Goal: Task Accomplishment & Management: Manage account settings

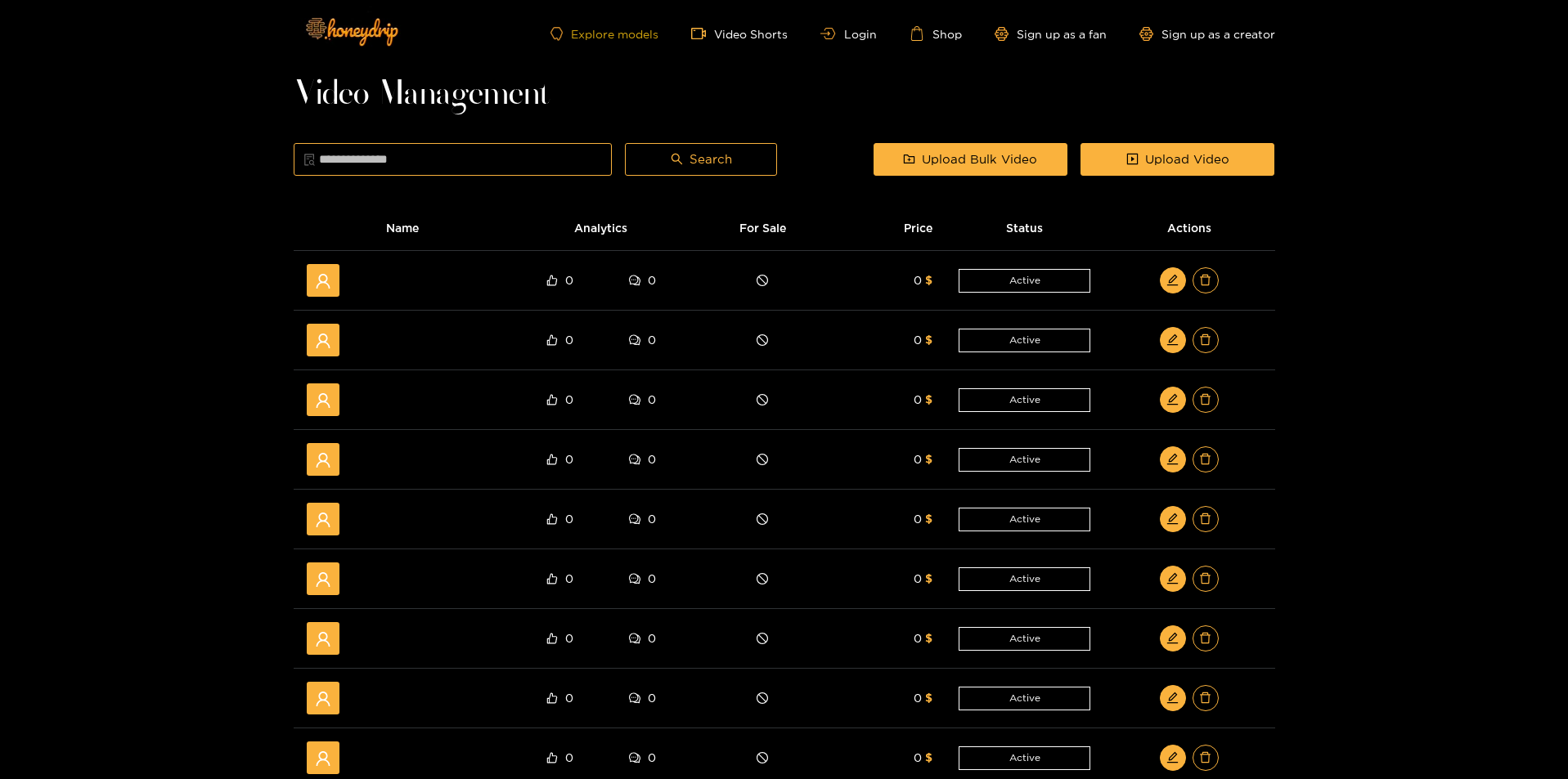
click at [626, 37] on link "Explore models" at bounding box center [604, 34] width 108 height 14
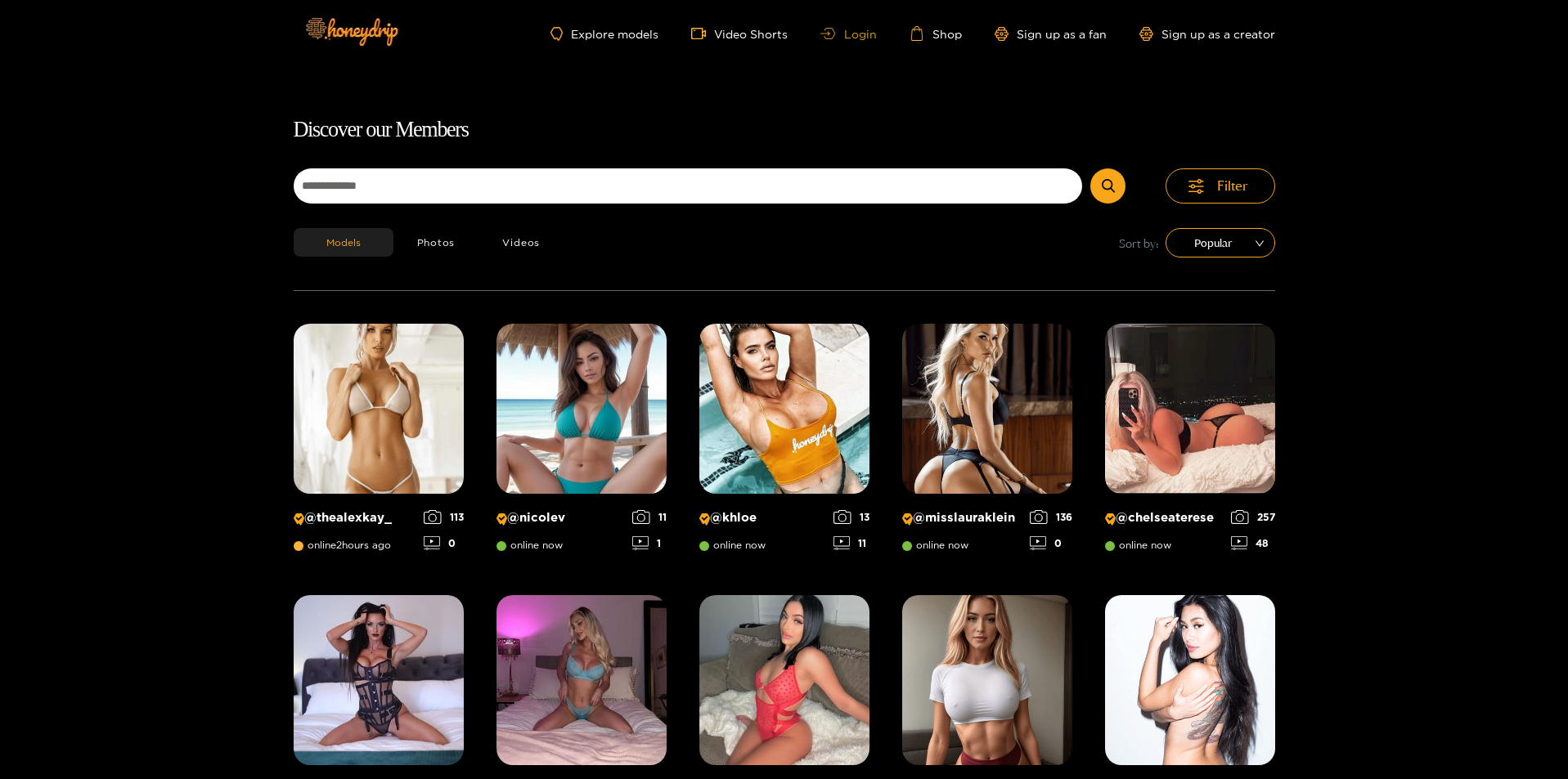
click at [848, 36] on link "Login" at bounding box center [847, 34] width 56 height 12
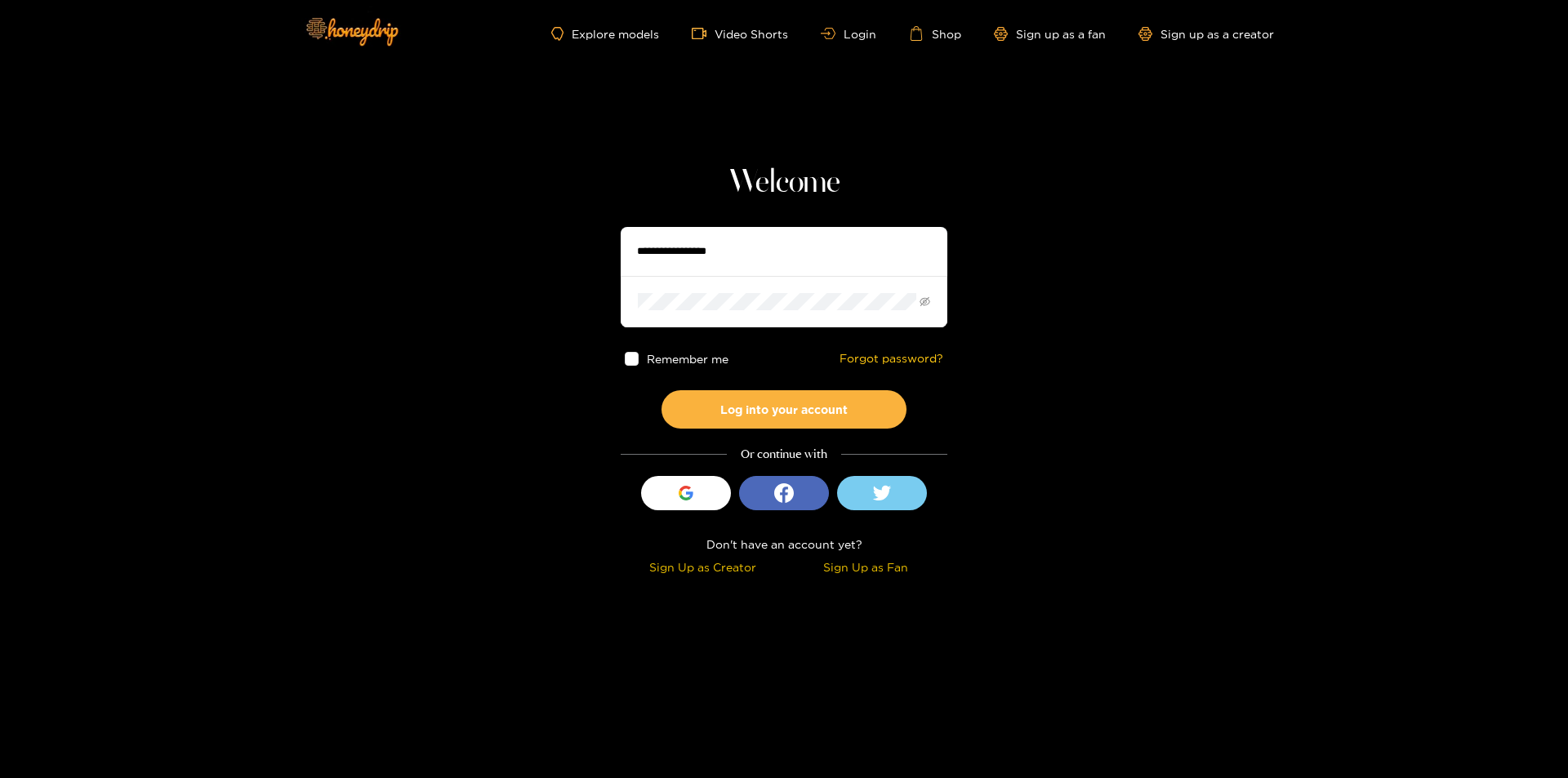
click at [674, 247] on input "text" at bounding box center [784, 251] width 327 height 49
paste input "*******"
type input "*******"
drag, startPoint x: 705, startPoint y: 247, endPoint x: 336, endPoint y: 189, distance: 373.5
click at [309, 253] on section "Welcome ******* Remember me Forgot password? Log into your account Or continue …" at bounding box center [784, 290] width 1568 height 580
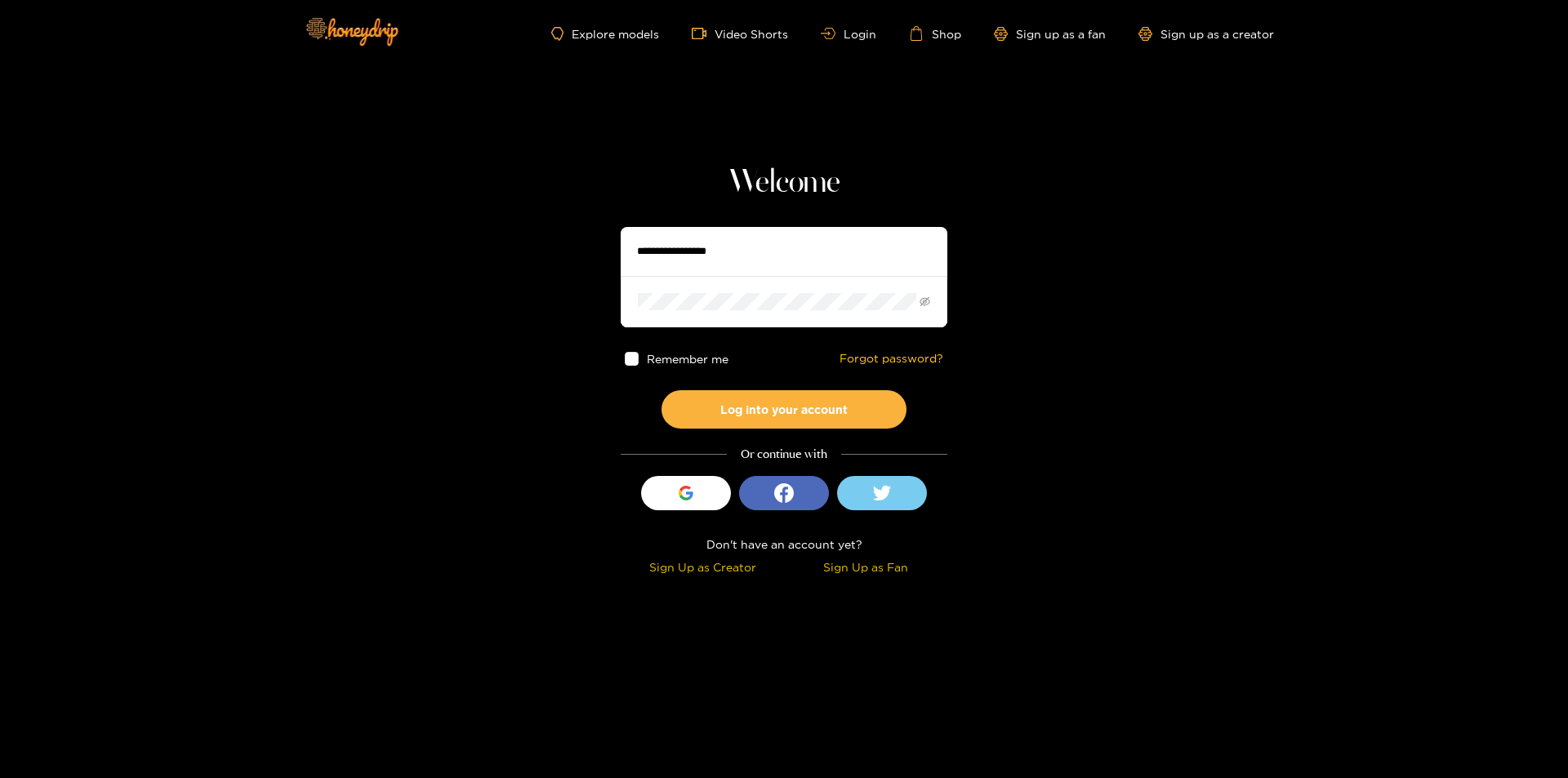
click at [791, 252] on input "text" at bounding box center [784, 251] width 327 height 49
paste input "**********"
type input "**********"
click at [922, 308] on span at bounding box center [925, 301] width 11 height 17
click at [922, 307] on icon "eye-invisible" at bounding box center [925, 301] width 11 height 11
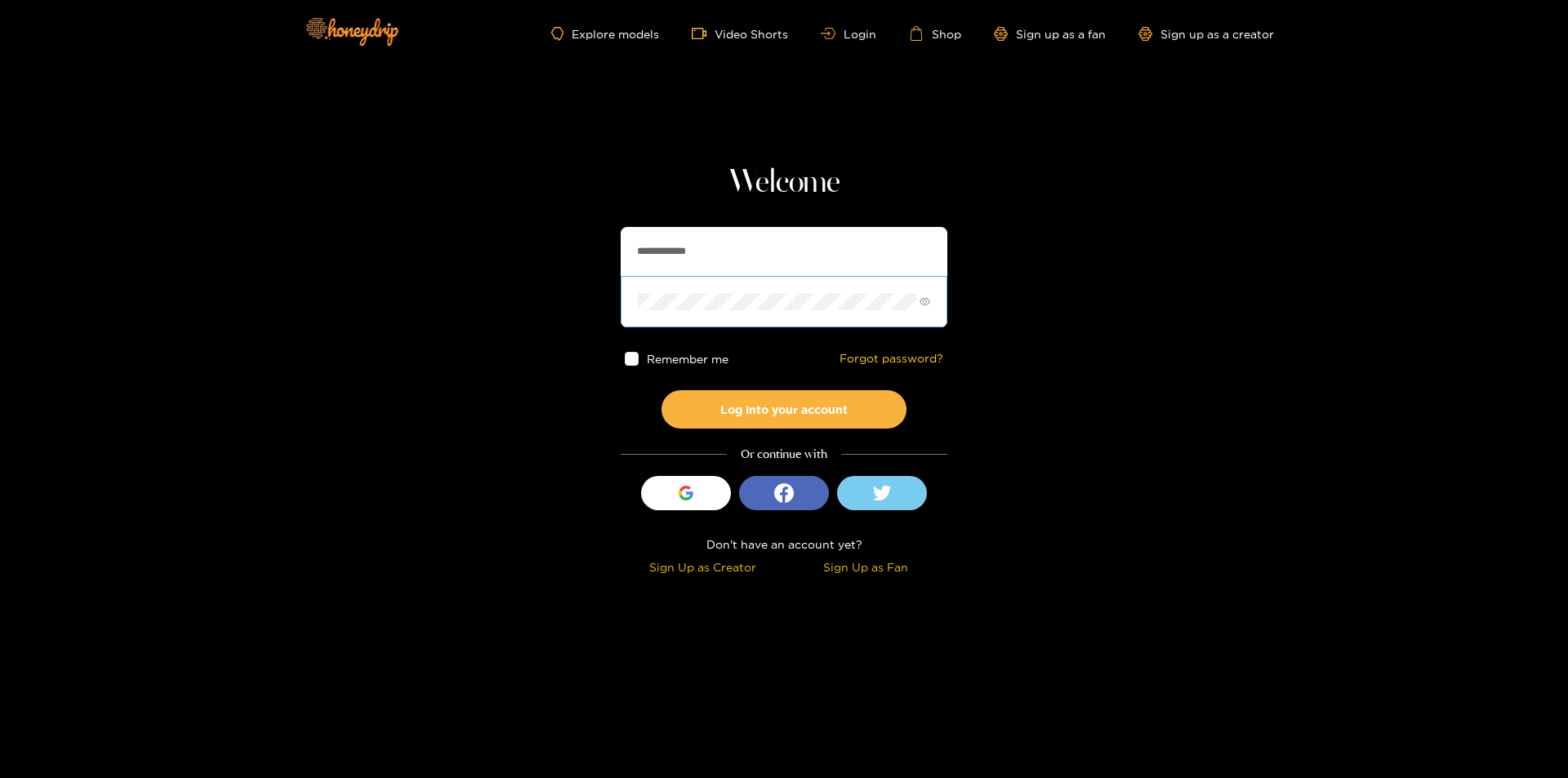
click at [832, 261] on input "**********" at bounding box center [784, 251] width 327 height 49
click at [776, 410] on button "Log into your account" at bounding box center [784, 409] width 245 height 38
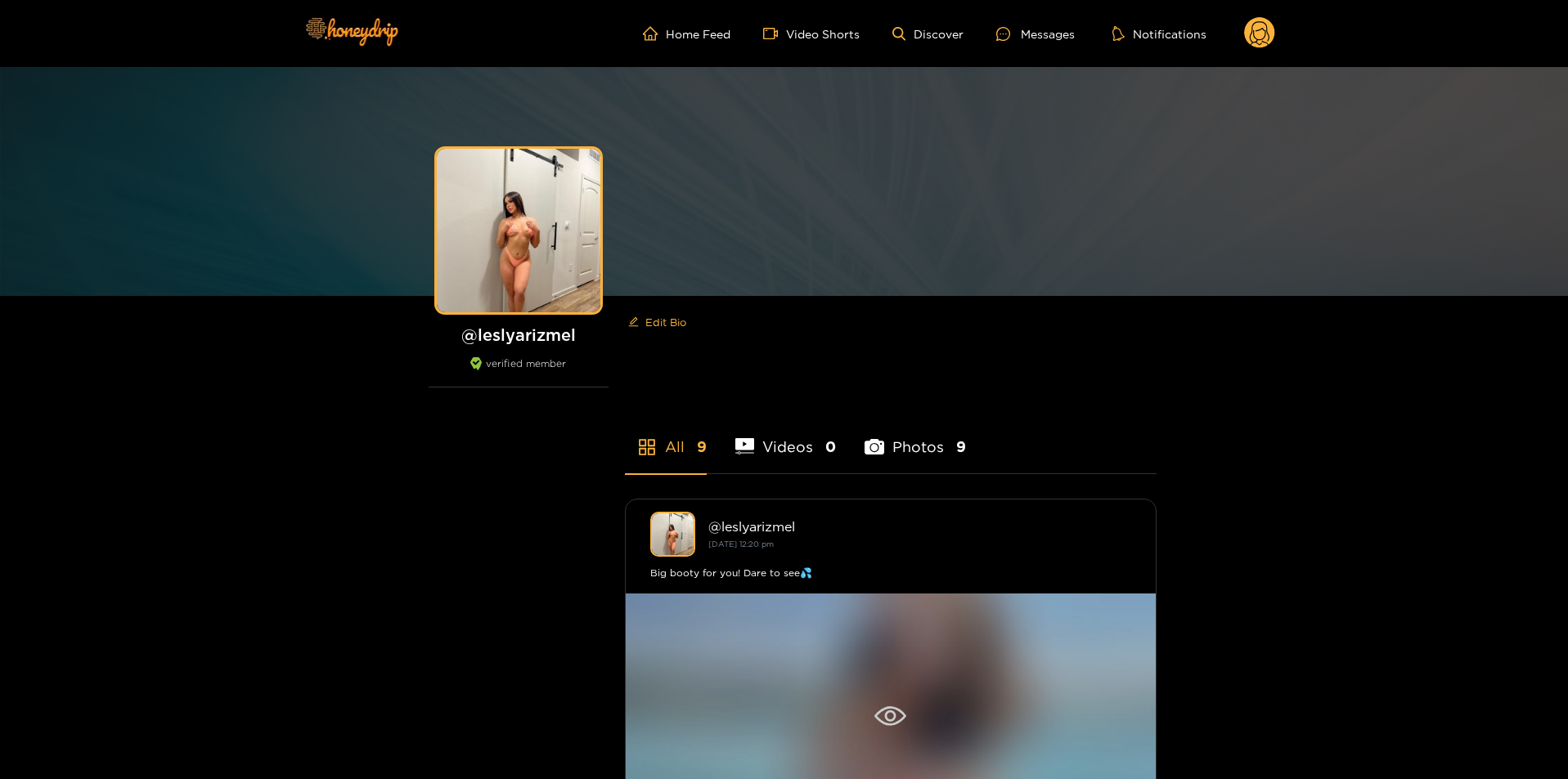
click at [840, 643] on div at bounding box center [891, 716] width 530 height 245
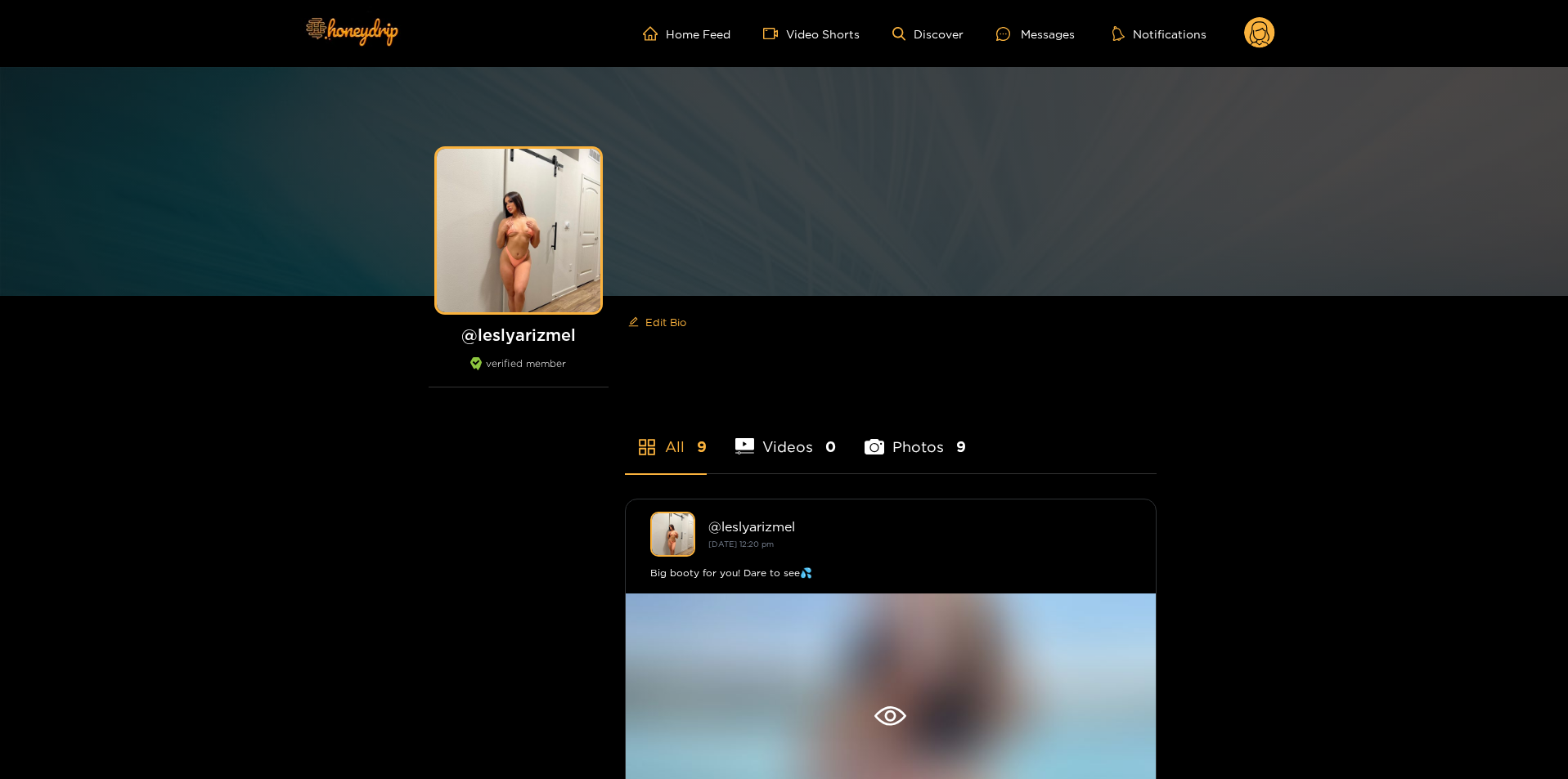
click at [1271, 44] on icon at bounding box center [1259, 33] width 31 height 32
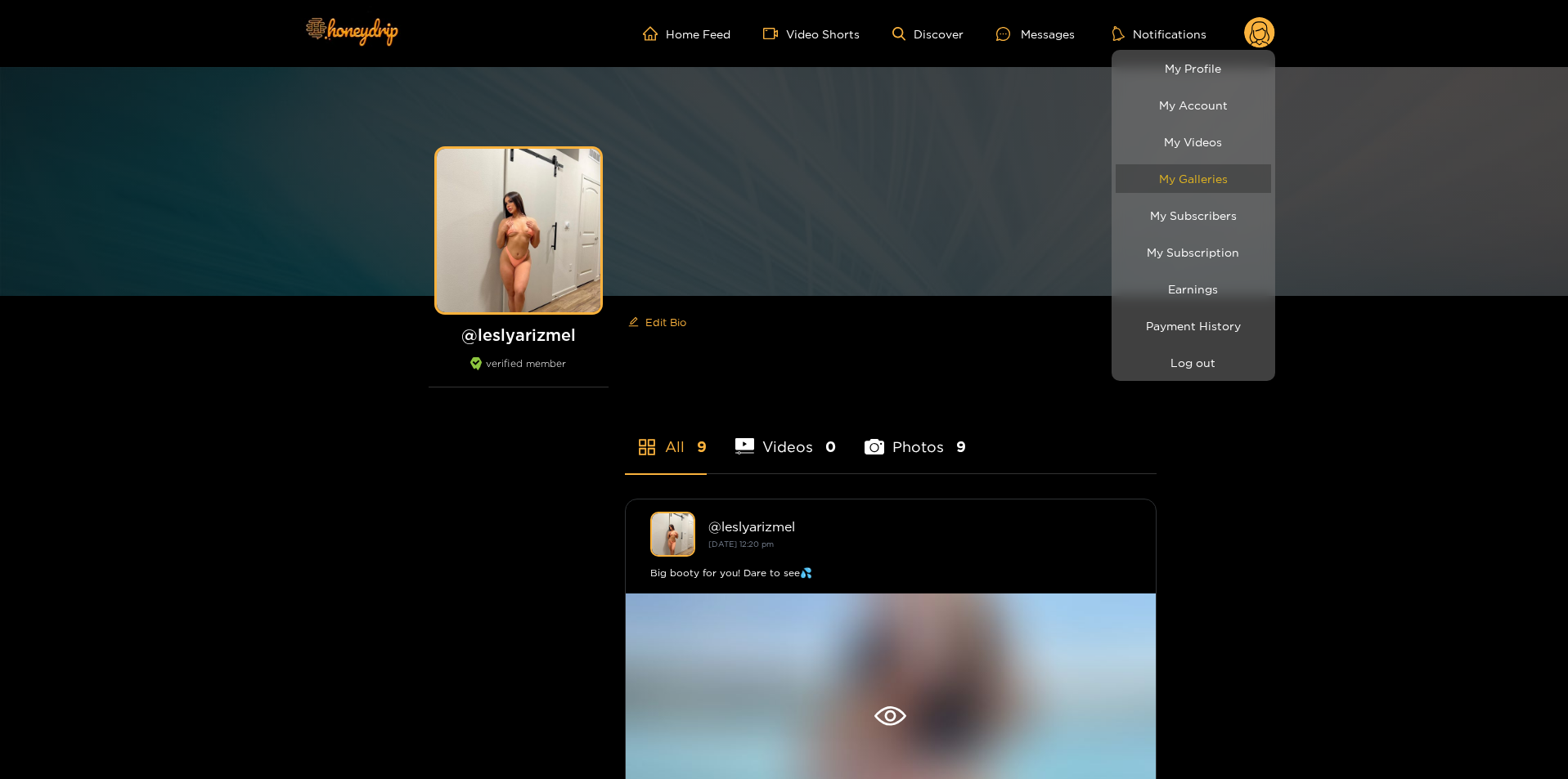
click at [1212, 174] on link "My Galleries" at bounding box center [1192, 178] width 155 height 29
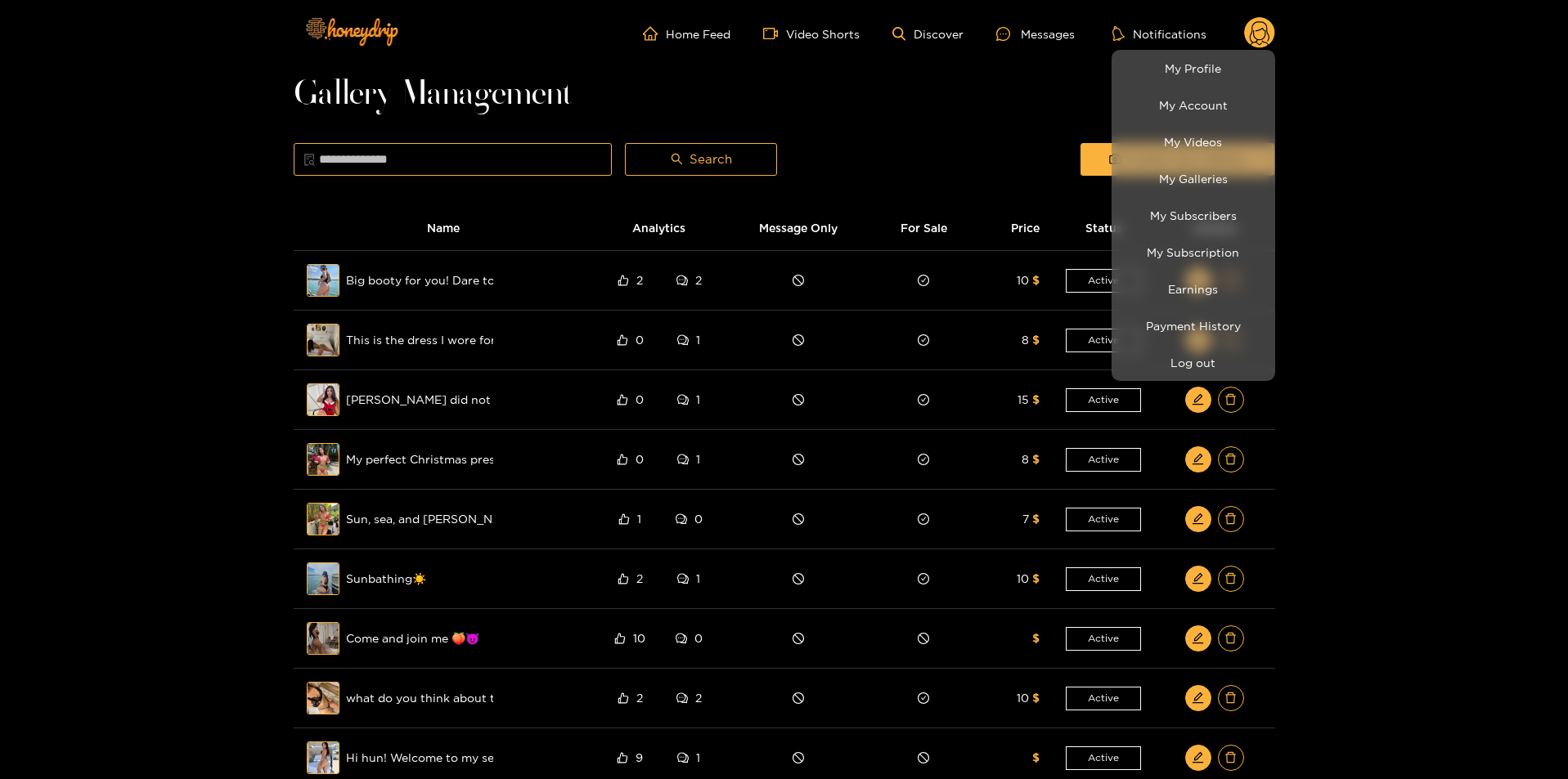
click at [1362, 292] on div at bounding box center [784, 390] width 1568 height 779
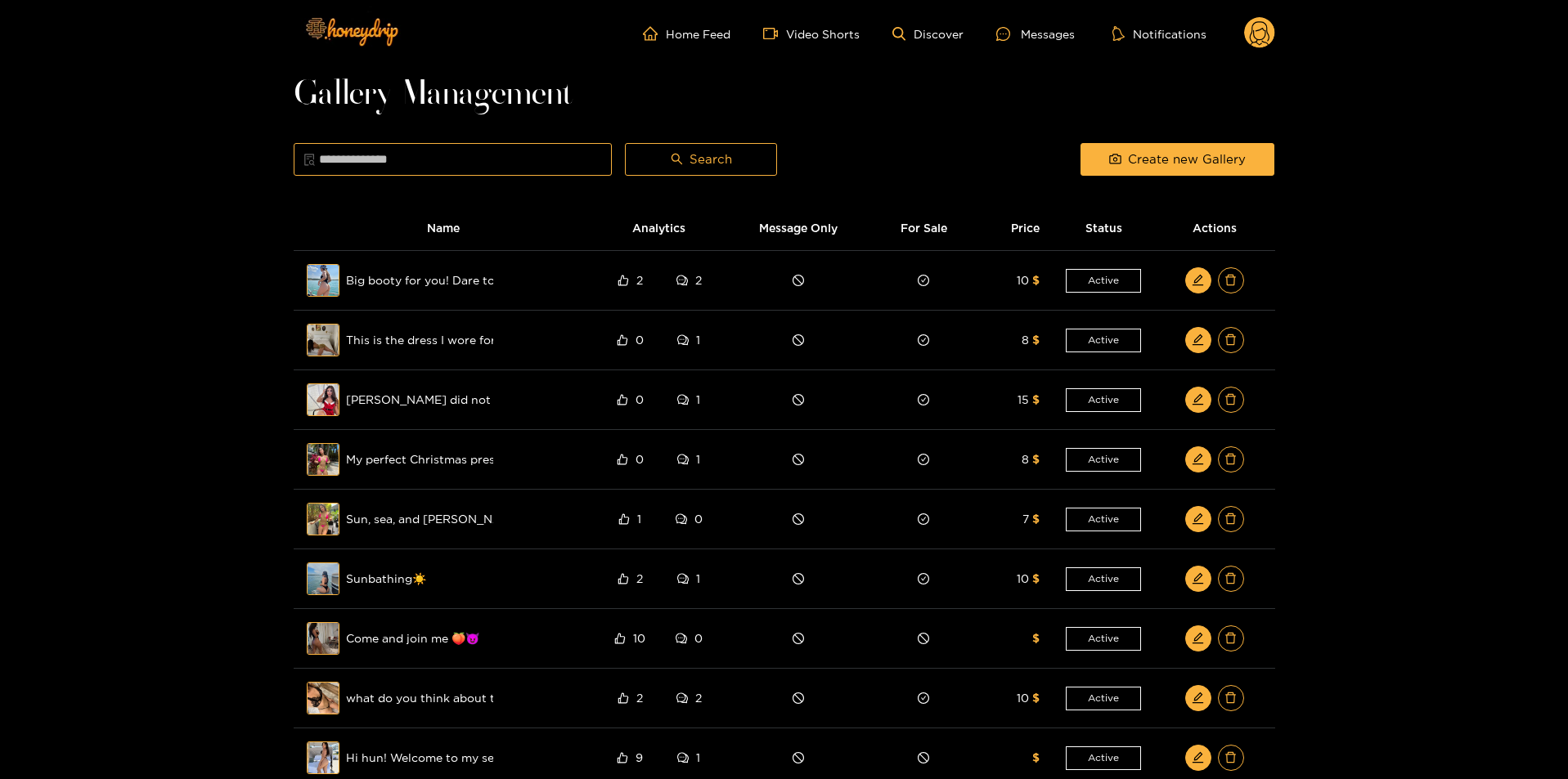
scroll to position [325, 0]
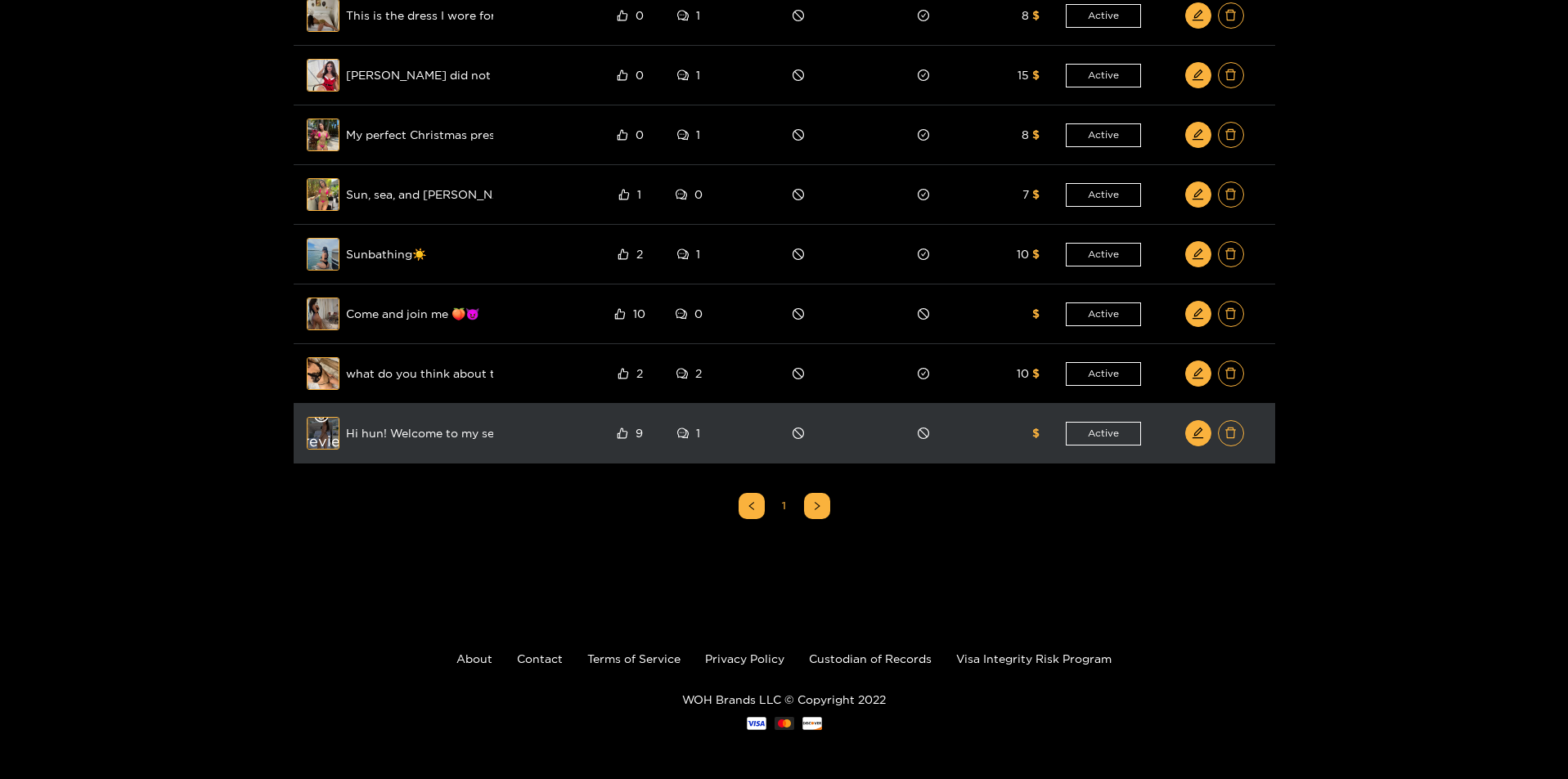
click at [322, 428] on div "Preview" at bounding box center [323, 433] width 59 height 47
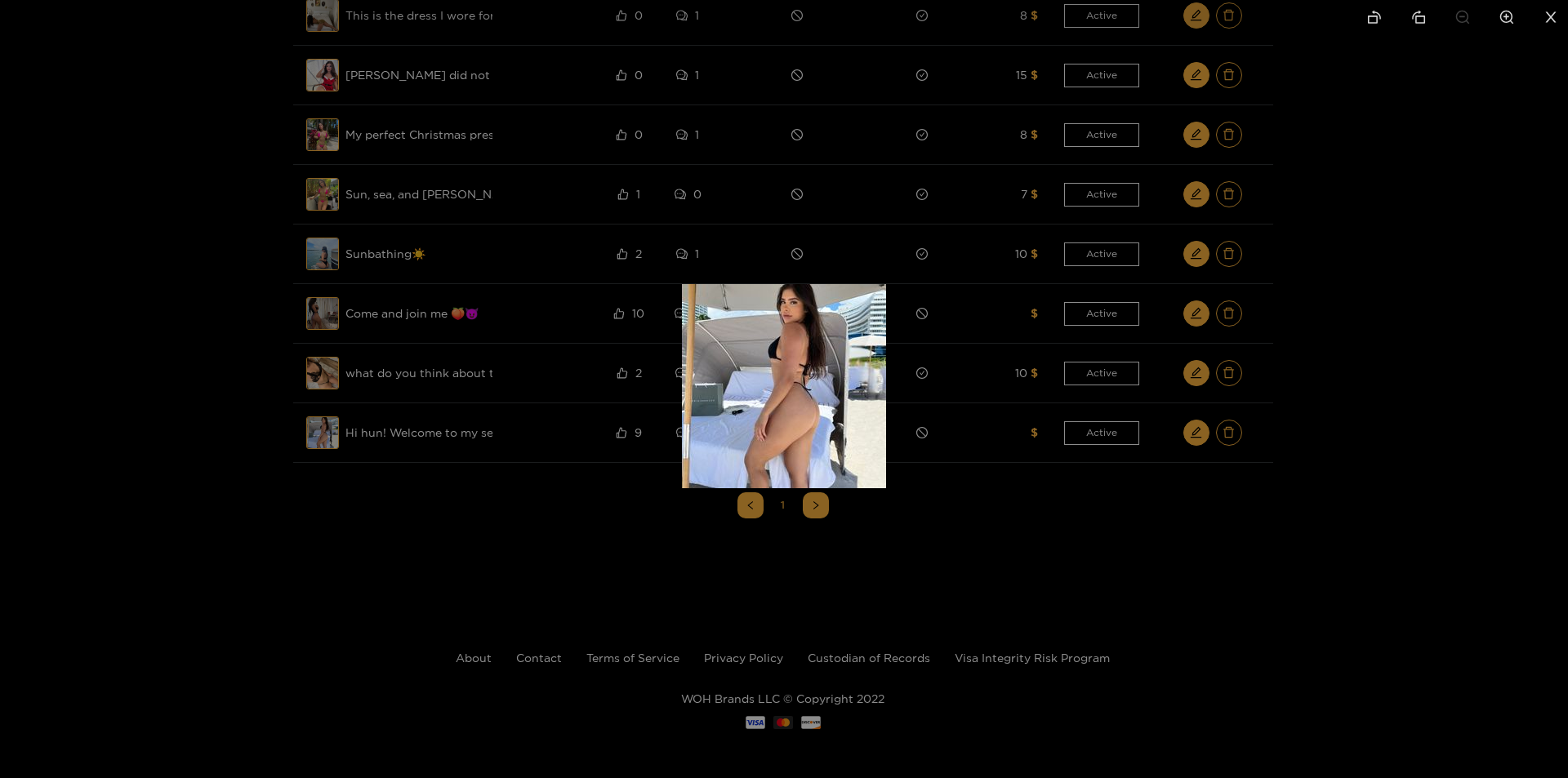
click at [238, 427] on div at bounding box center [784, 389] width 1568 height 778
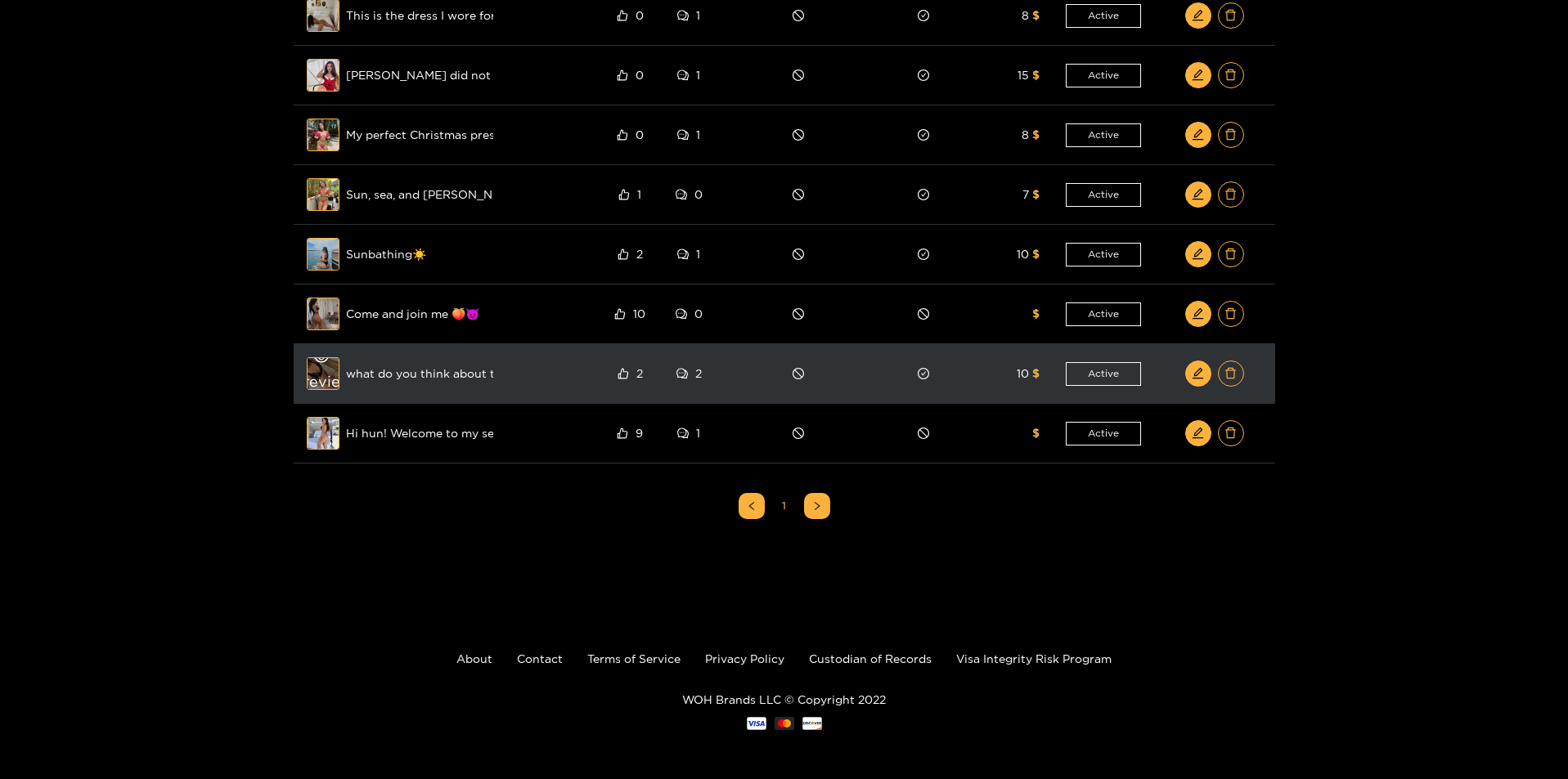
click at [323, 375] on div "Preview" at bounding box center [323, 373] width 59 height 47
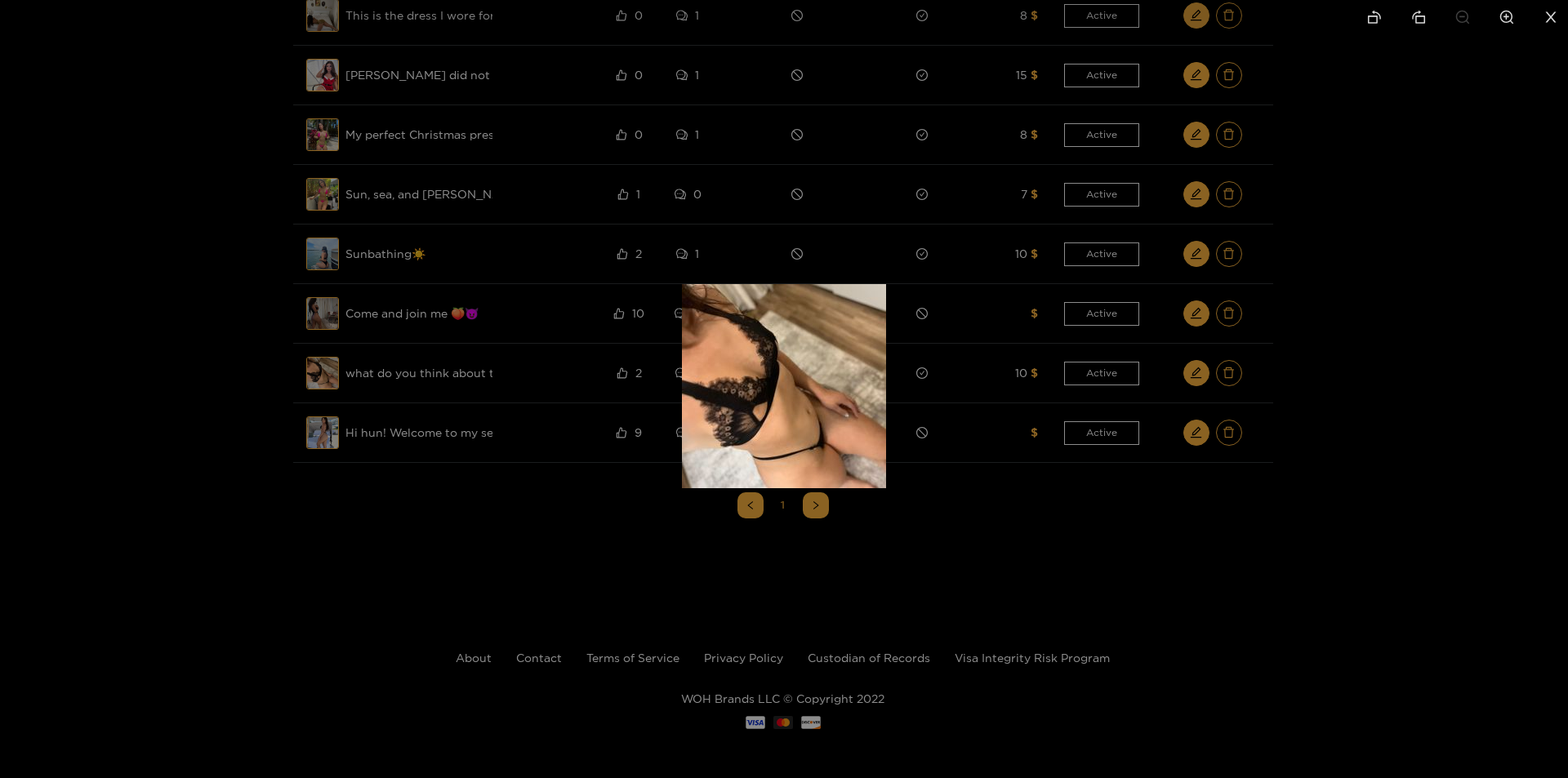
click at [261, 374] on div at bounding box center [784, 389] width 1568 height 778
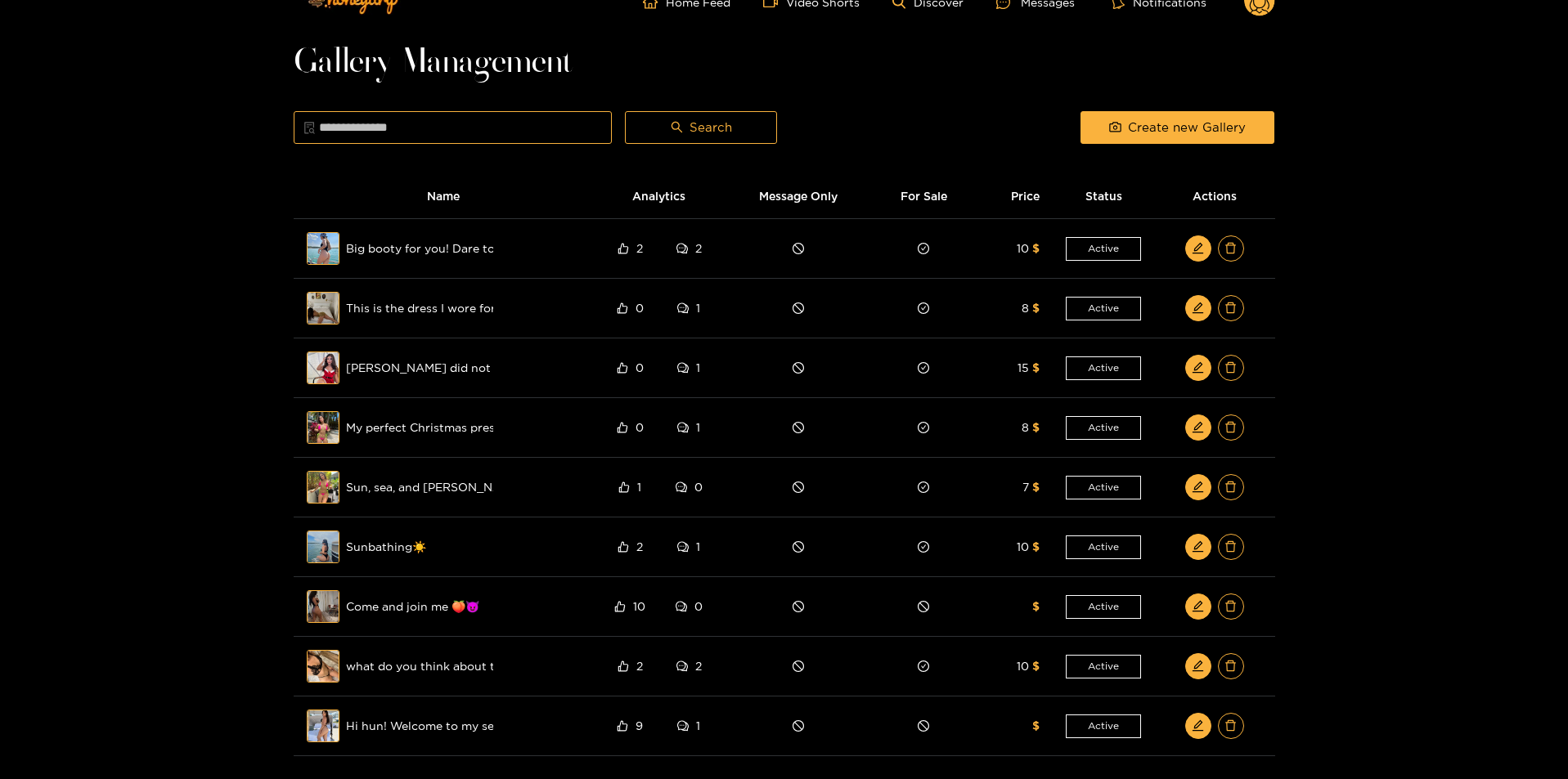
scroll to position [0, 0]
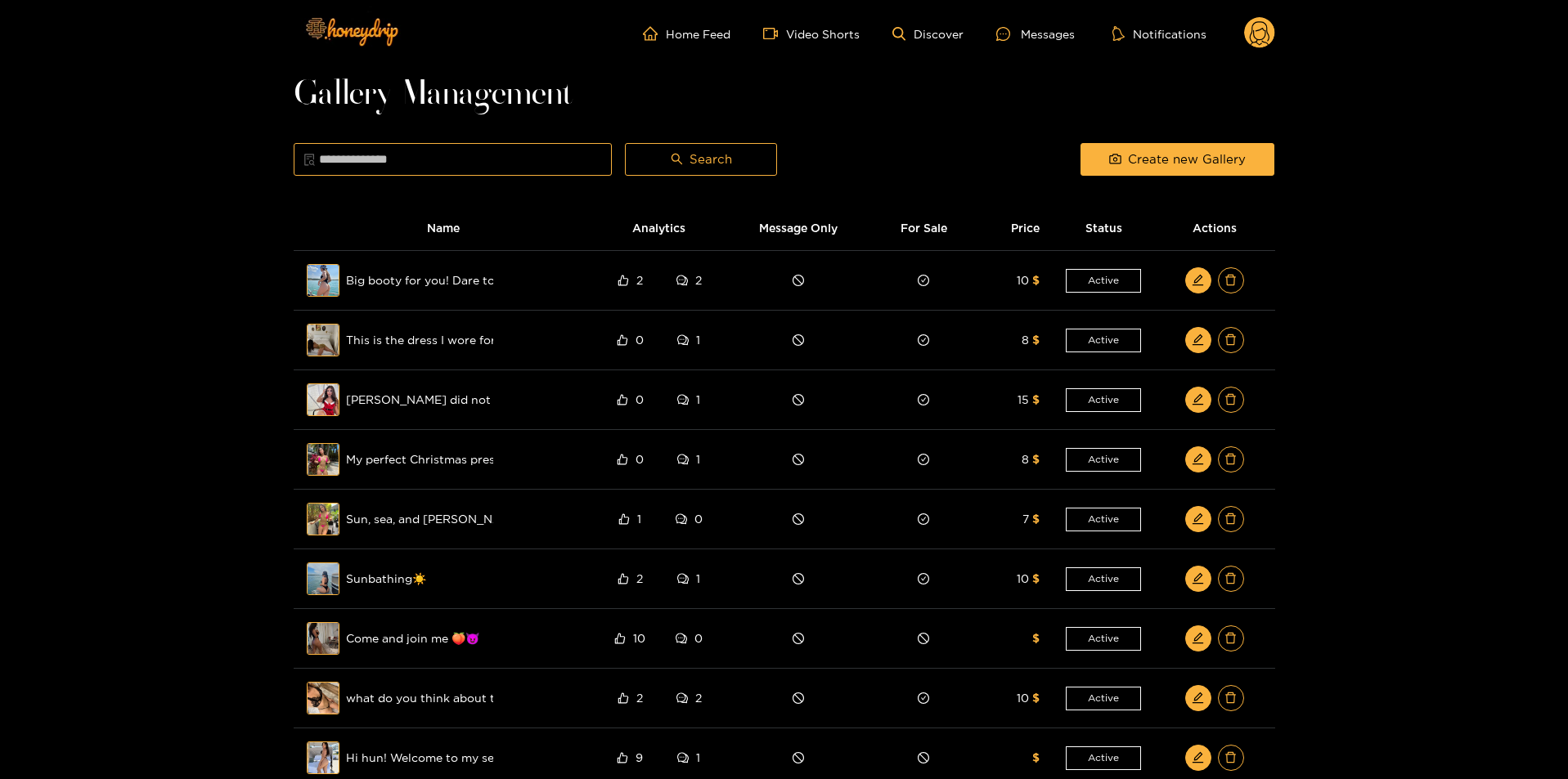
click at [1253, 41] on circle at bounding box center [1259, 32] width 31 height 31
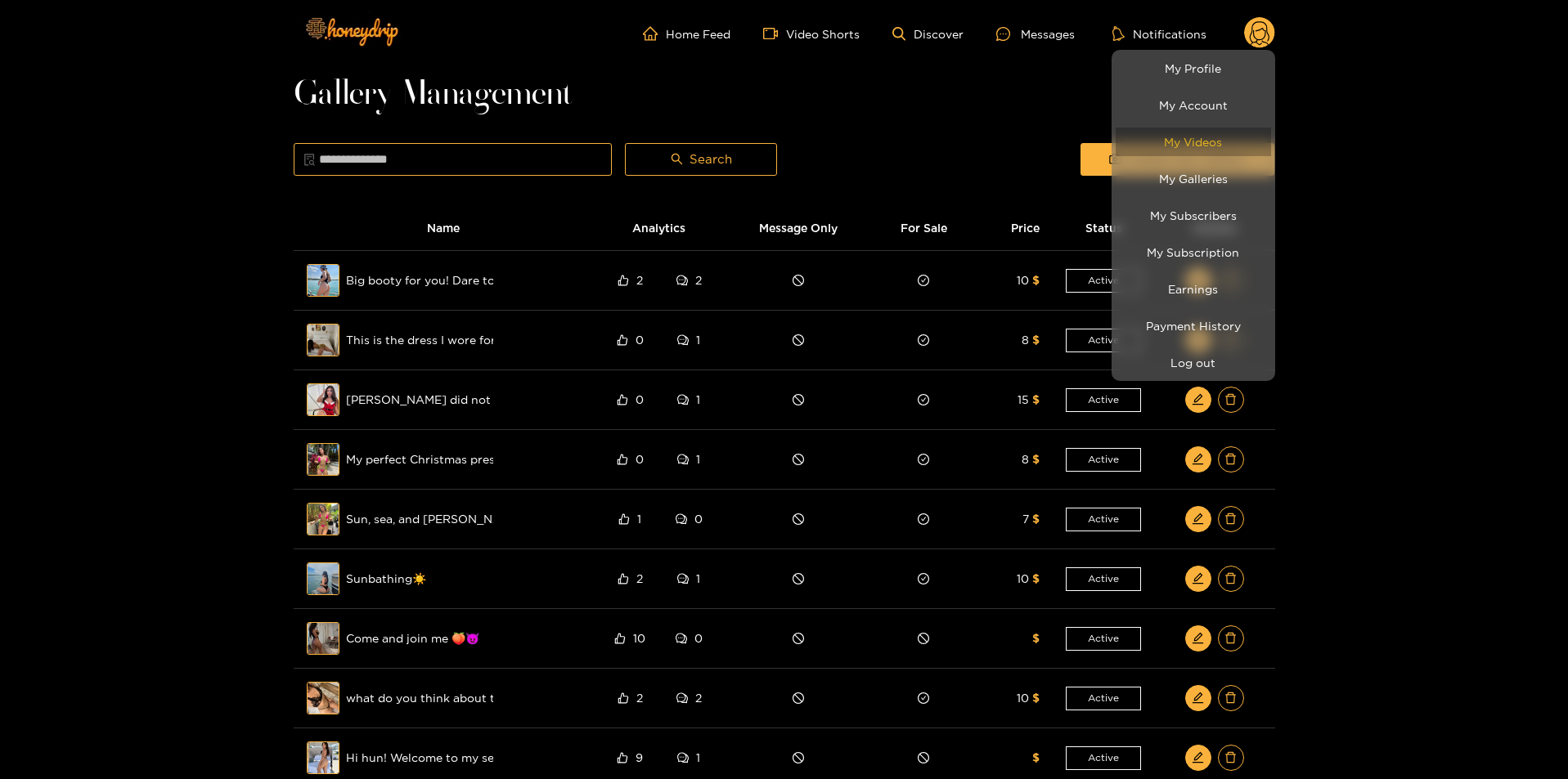
click at [1217, 149] on link "My Videos" at bounding box center [1192, 142] width 155 height 29
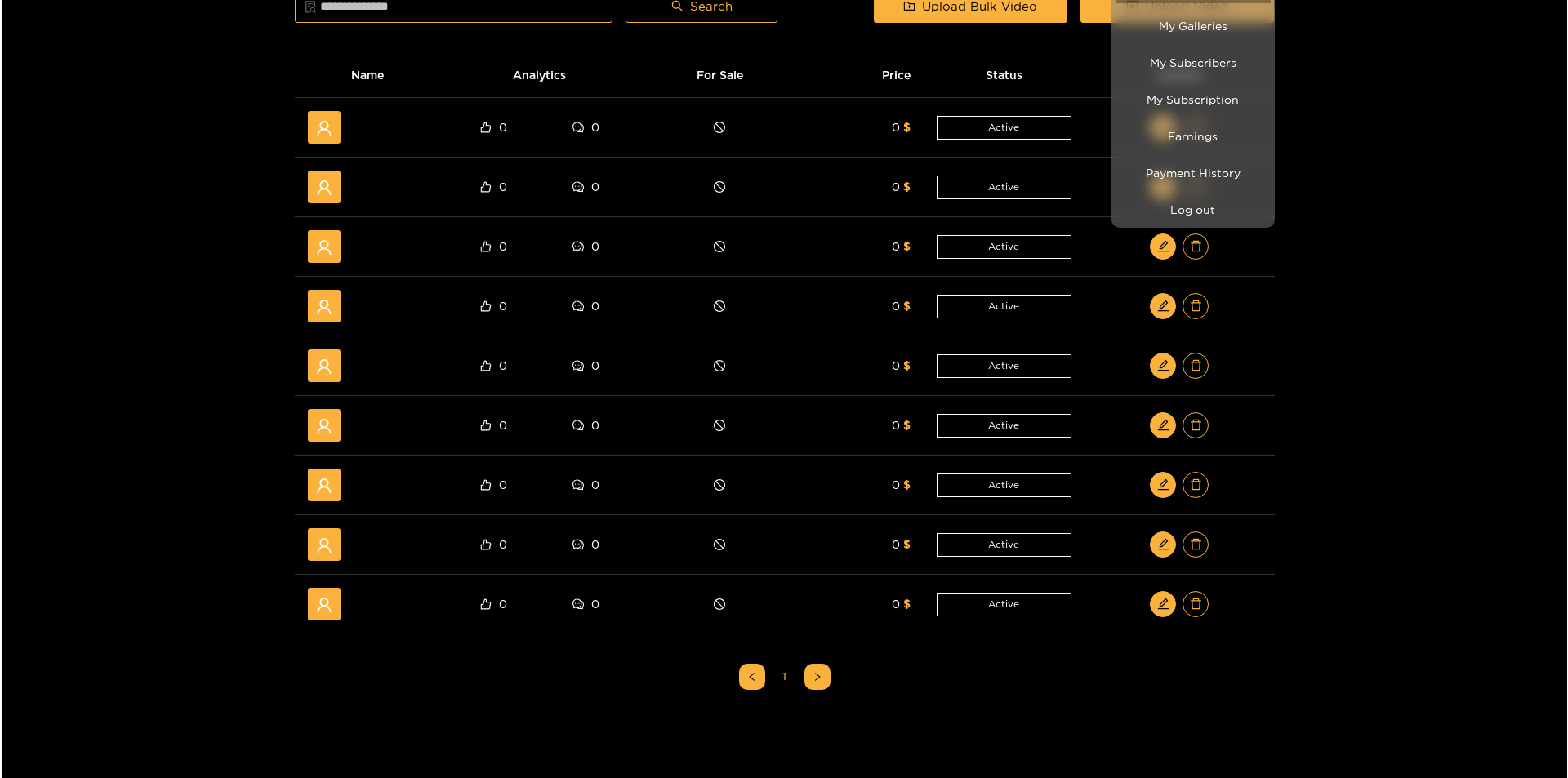
scroll to position [324, 0]
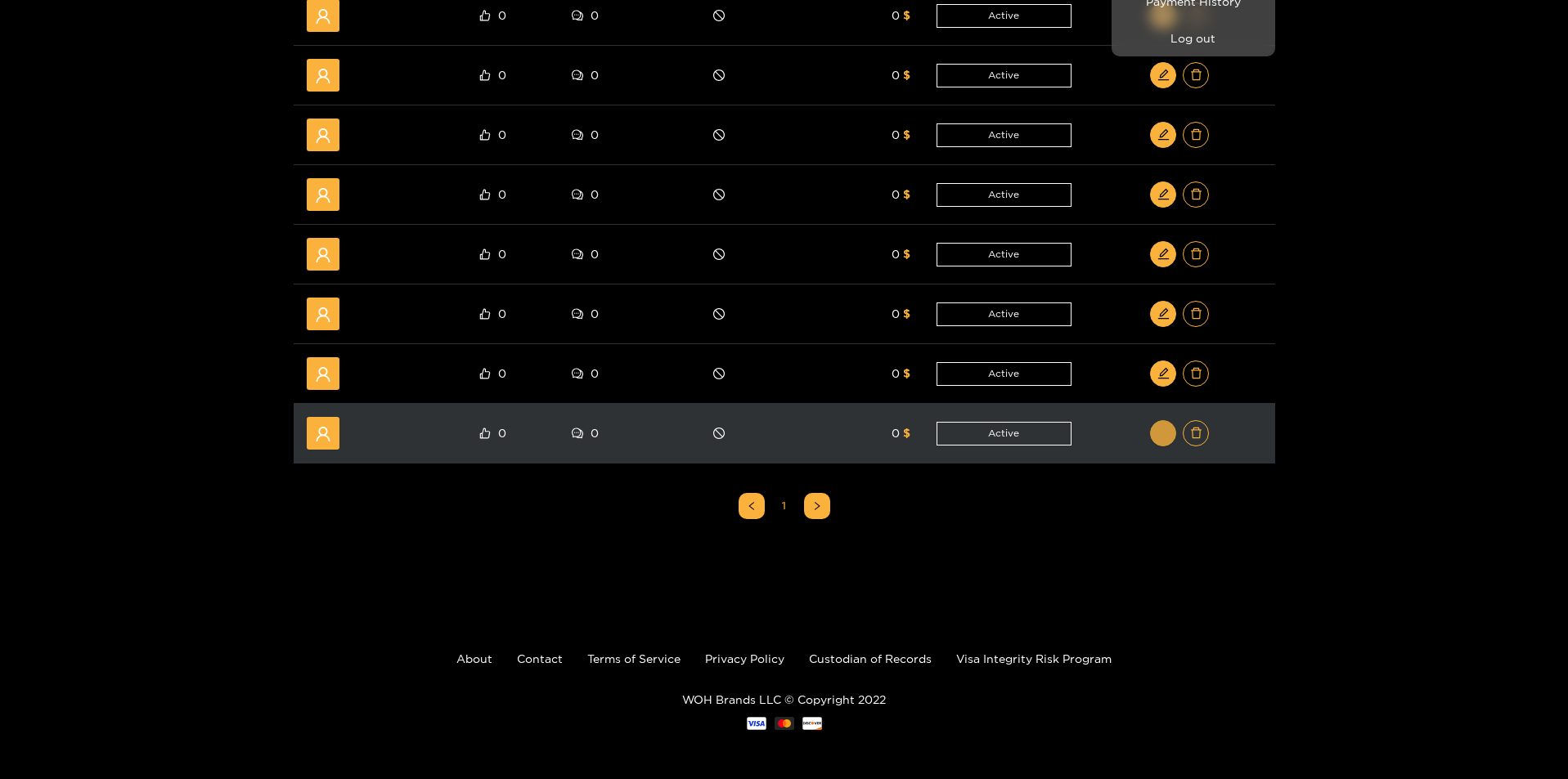
click at [1163, 430] on div at bounding box center [784, 390] width 1568 height 779
click at [1163, 433] on icon "edit" at bounding box center [1163, 433] width 11 height 11
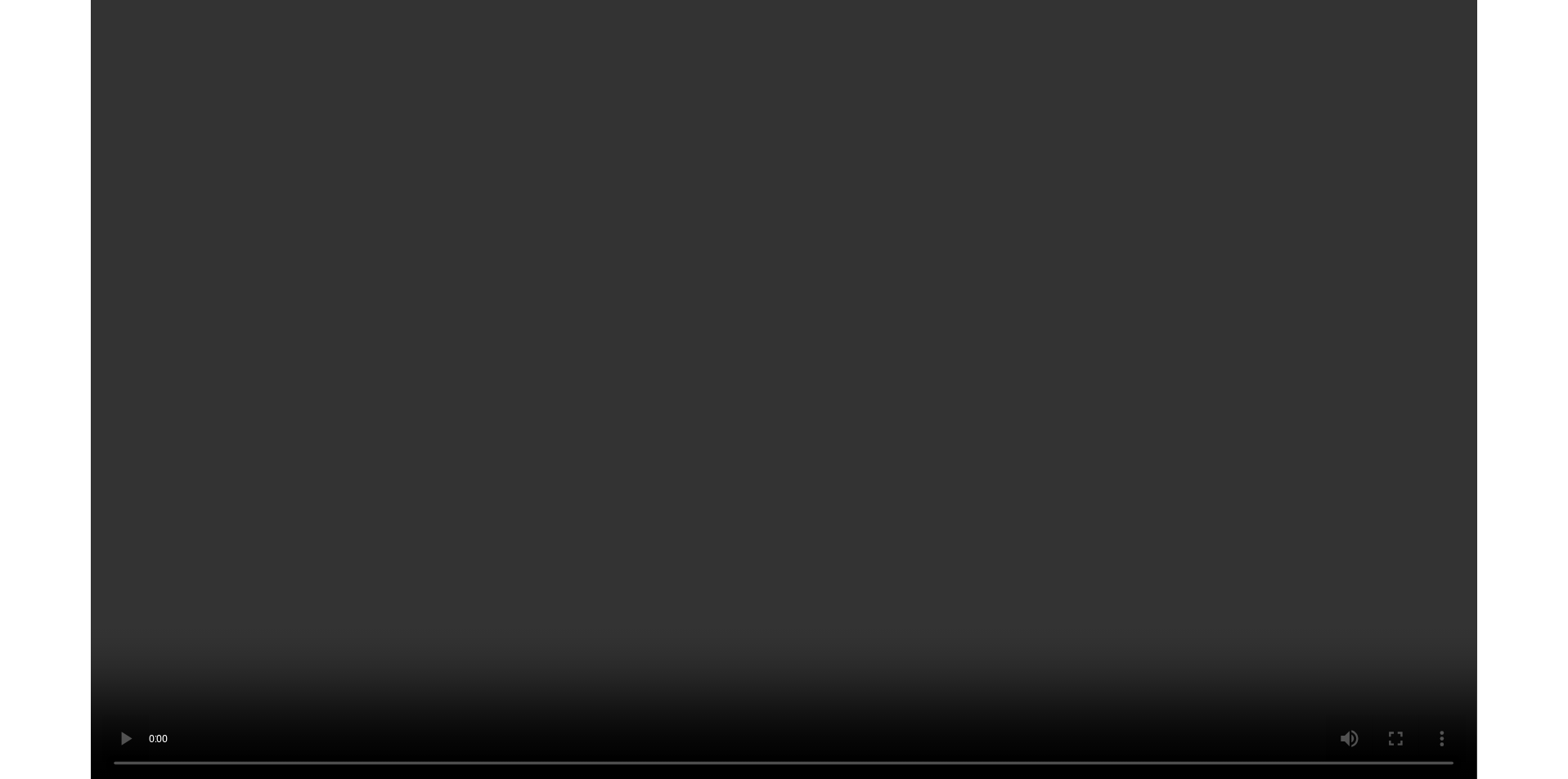
scroll to position [0, 0]
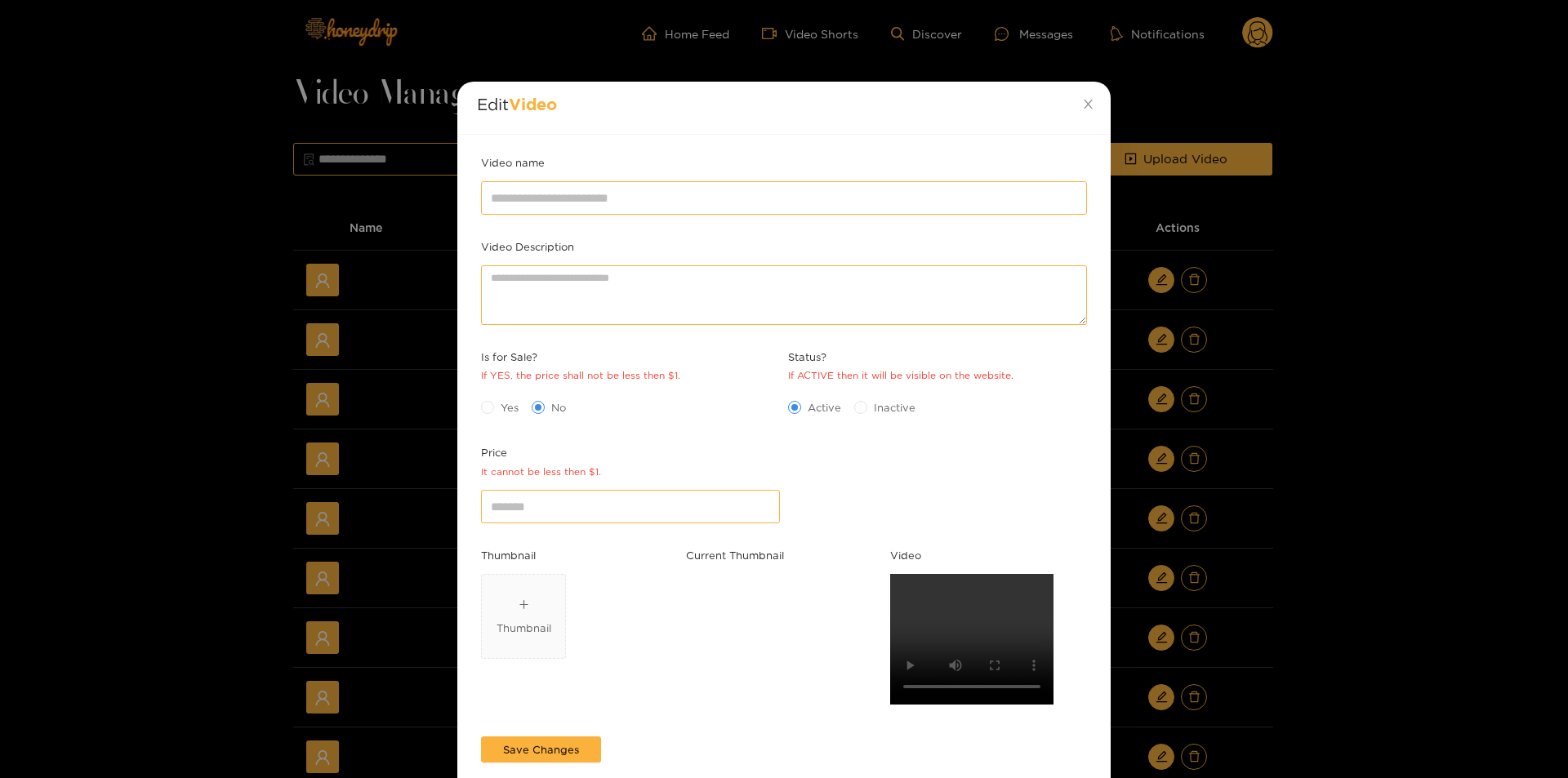
click at [1402, 697] on div "Edit Video Video name Video Description Is for Sale? If YES, the price shall no…" at bounding box center [784, 389] width 1568 height 778
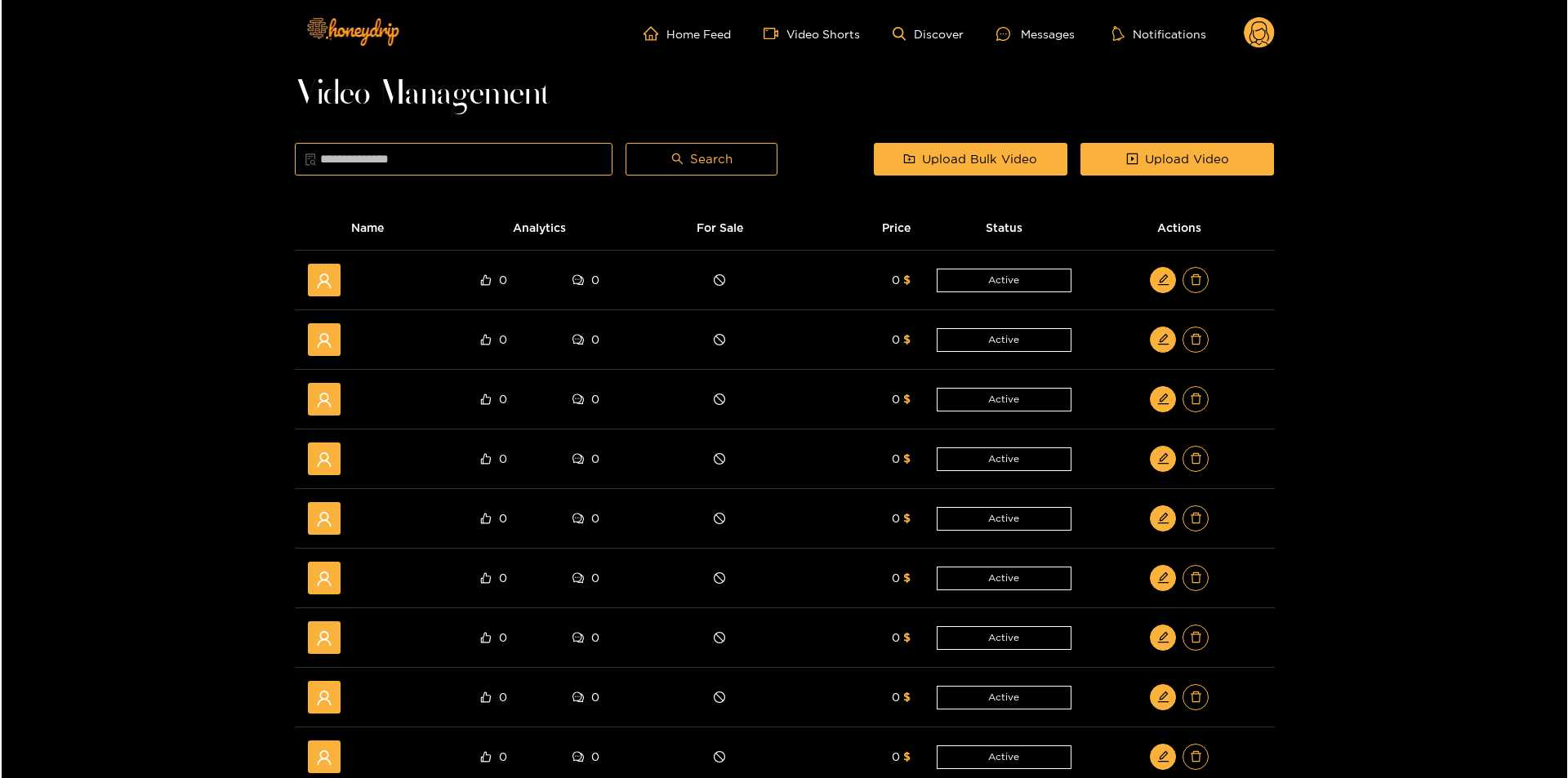
scroll to position [324, 0]
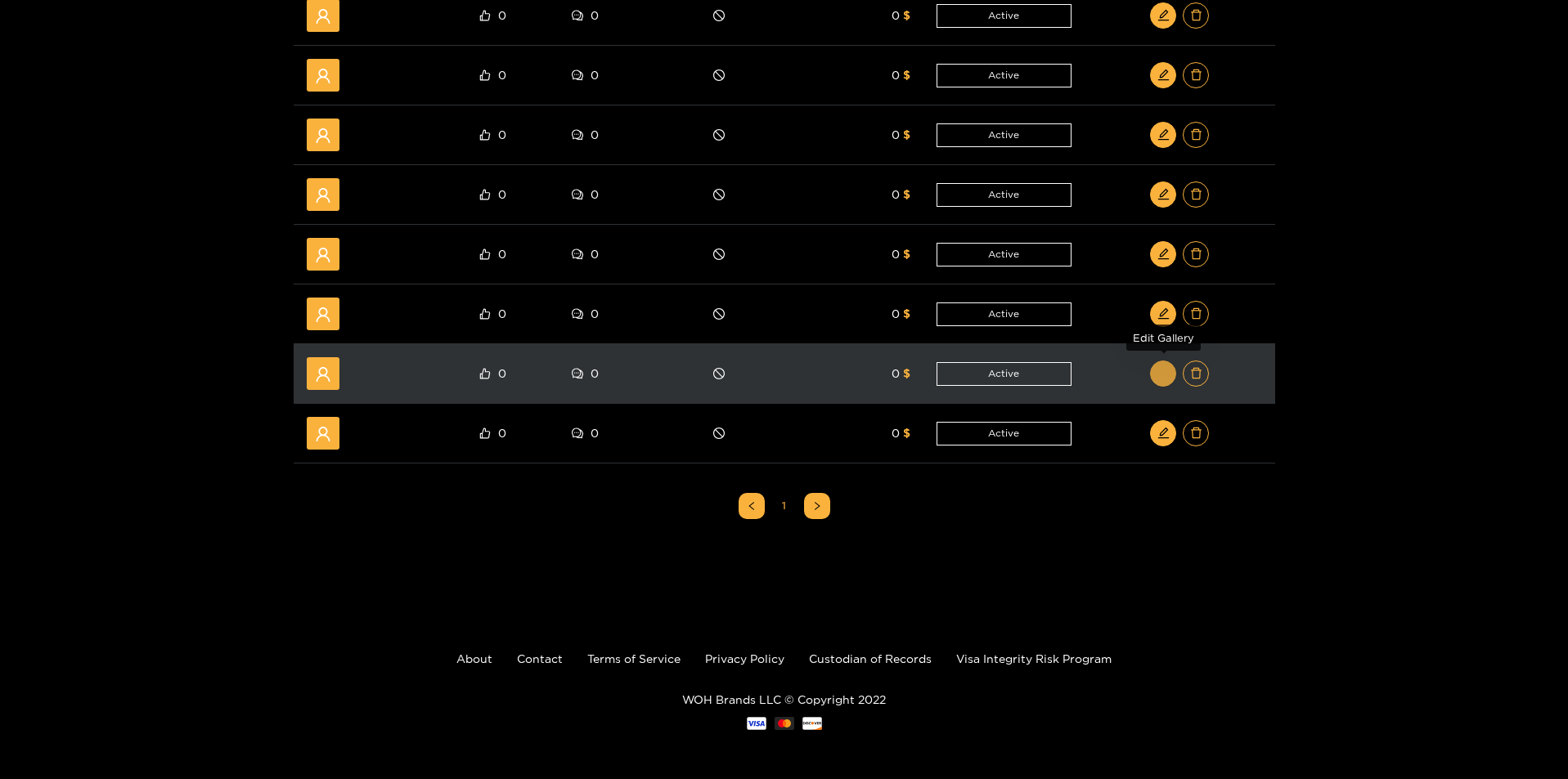
click at [1162, 380] on span "edit" at bounding box center [1163, 374] width 12 height 14
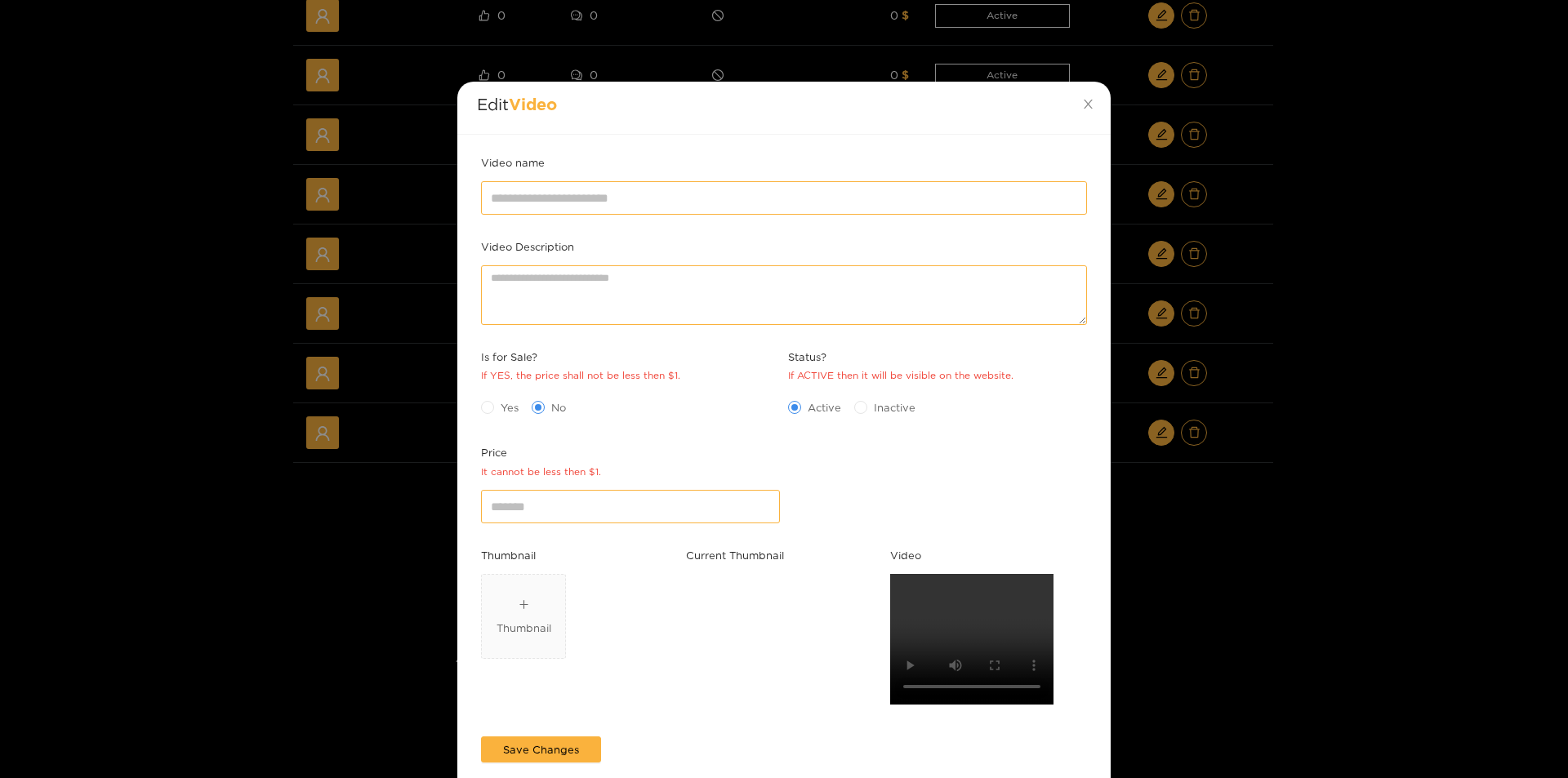
click at [1296, 432] on div "Edit Video Video name Video Description Is for Sale? If YES, the price shall no…" at bounding box center [784, 389] width 1568 height 778
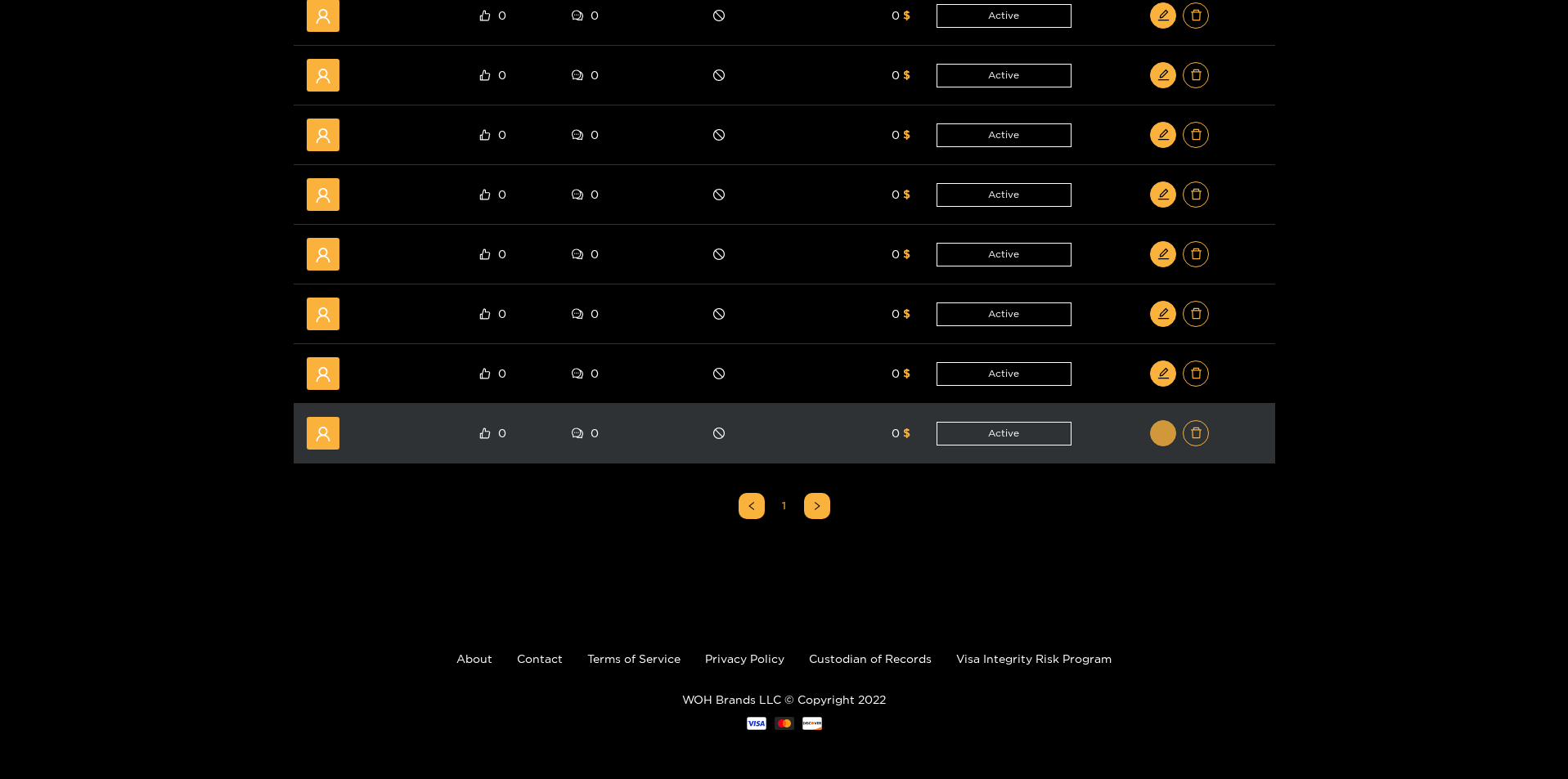
click at [1160, 428] on icon "edit" at bounding box center [1163, 433] width 12 height 12
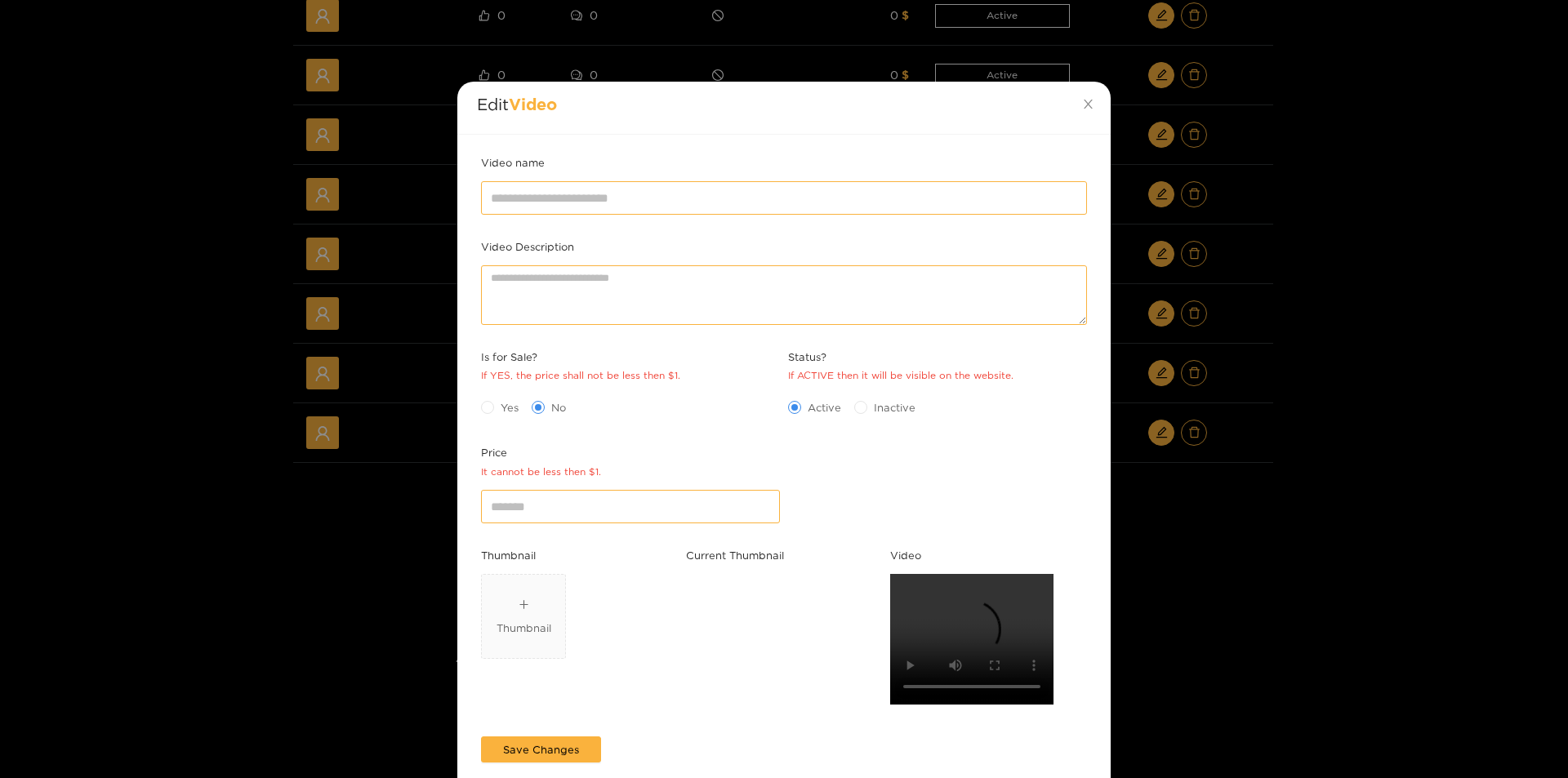
click at [1360, 448] on div "Edit Video Video name Video Description Is for Sale? If YES, the price shall no…" at bounding box center [784, 389] width 1568 height 778
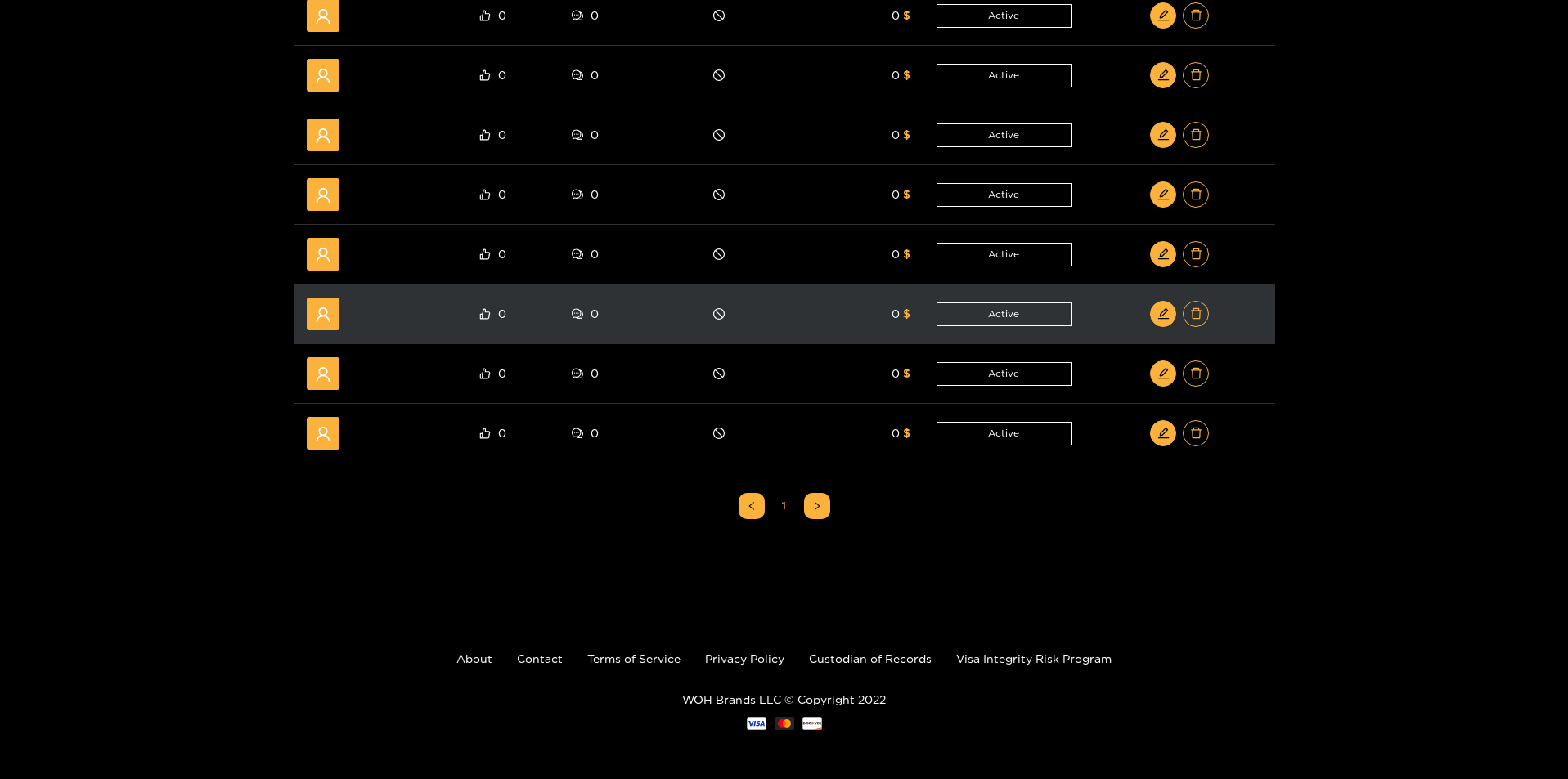
click at [1153, 302] on div at bounding box center [1180, 314] width 164 height 27
click at [1168, 317] on icon "edit" at bounding box center [1163, 313] width 12 height 12
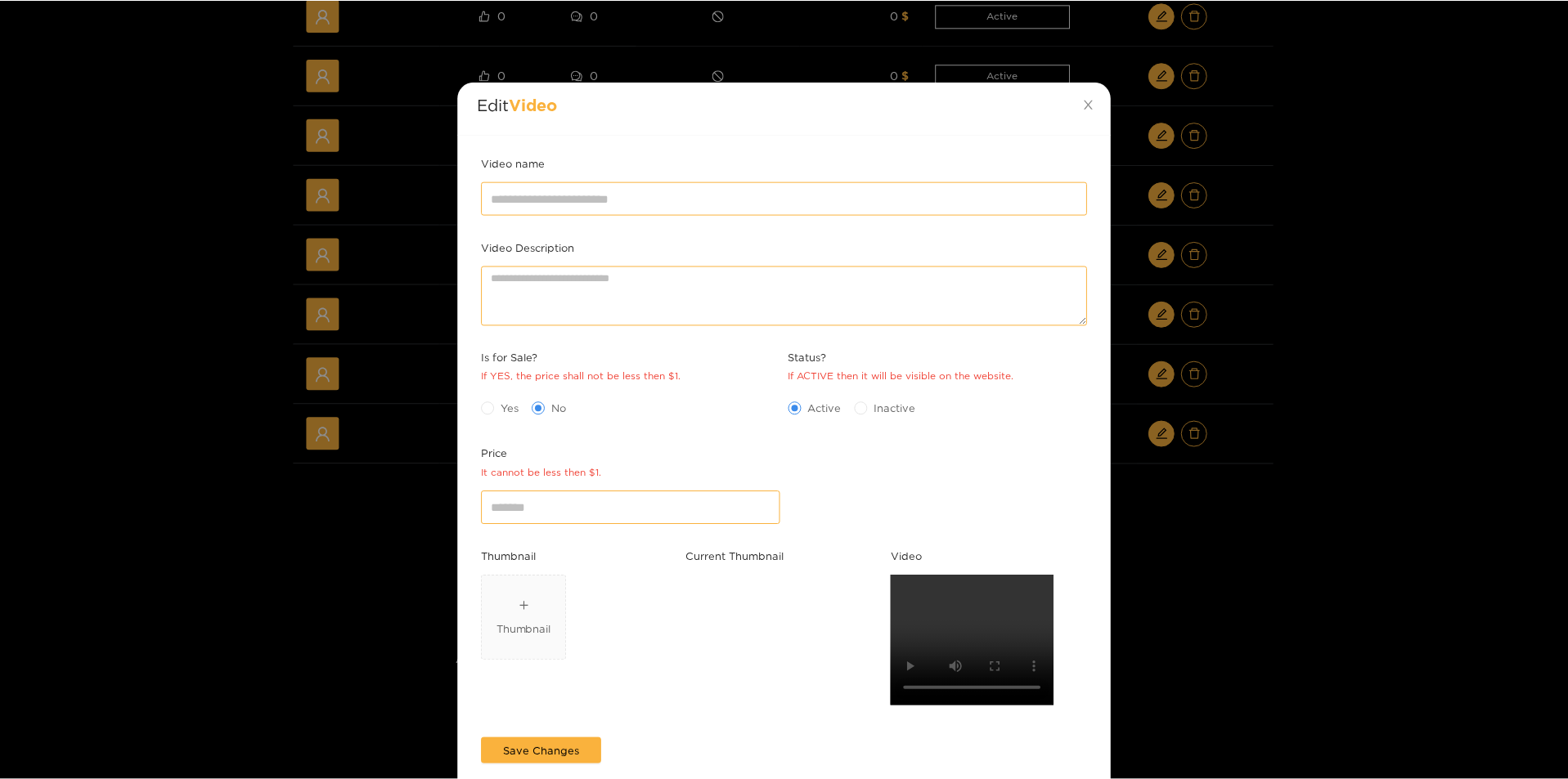
scroll to position [0, 0]
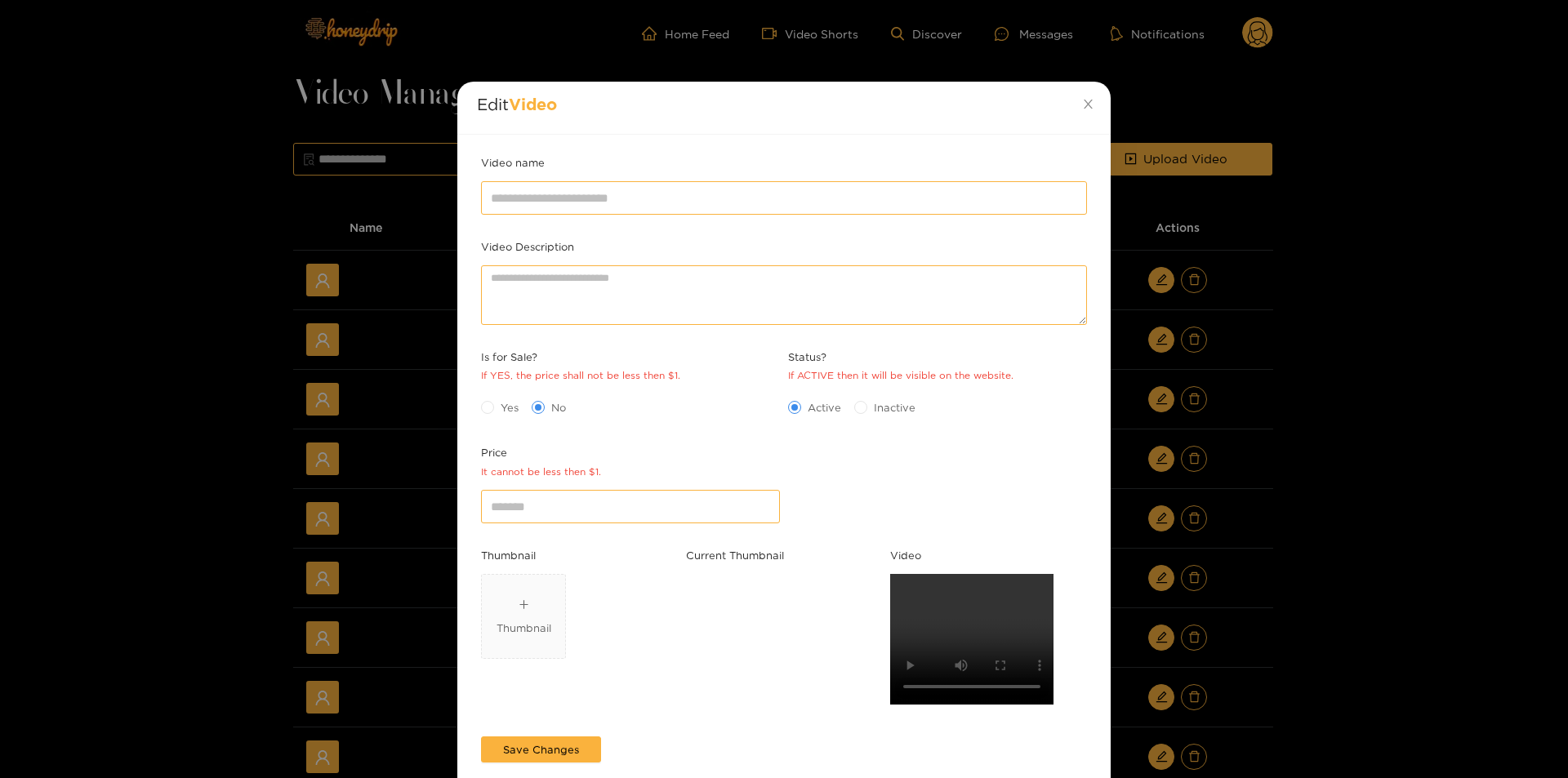
click at [1408, 663] on div "Edit Video Video name Video Description Is for Sale? If YES, the price shall no…" at bounding box center [784, 389] width 1568 height 778
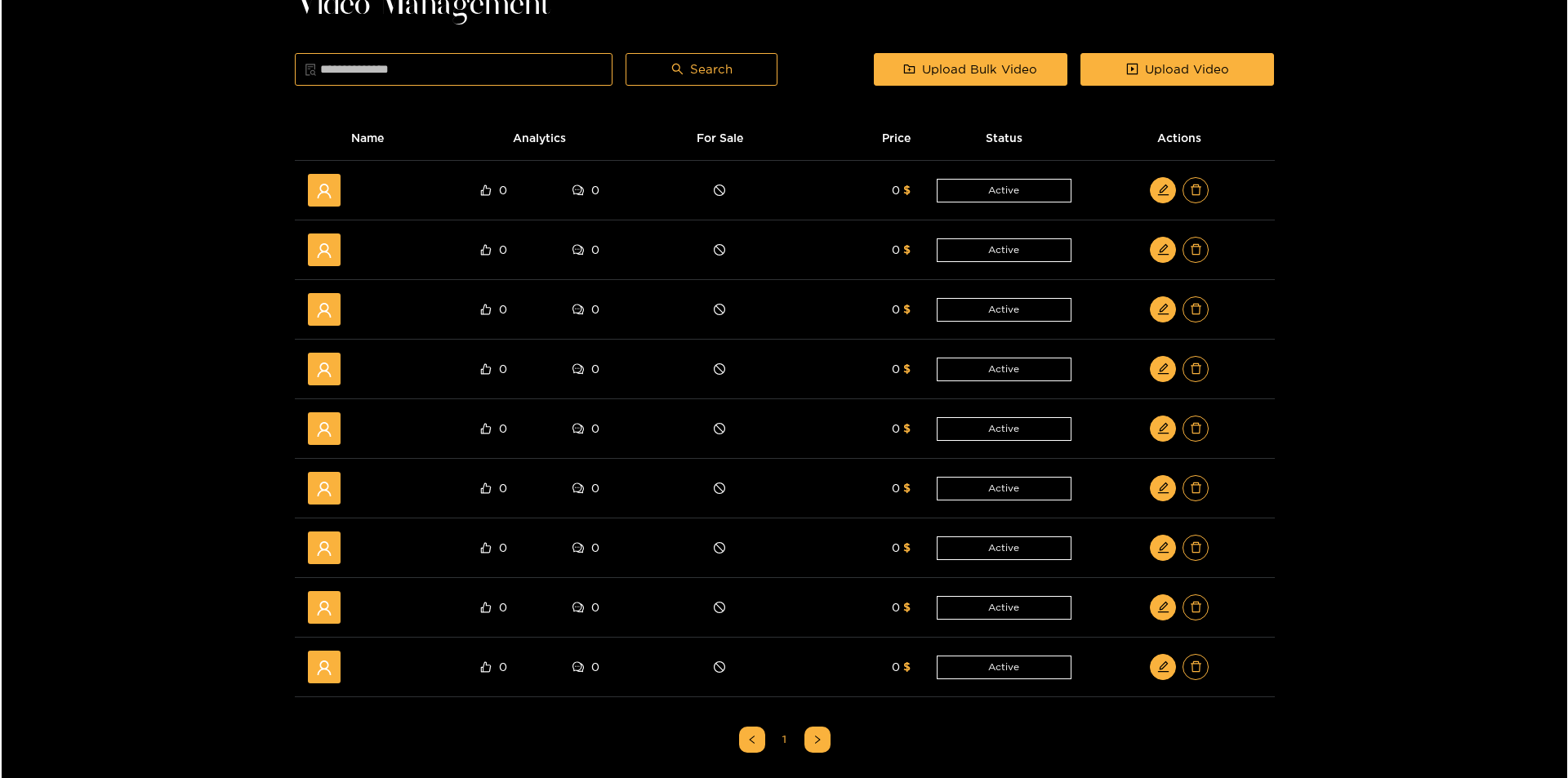
scroll to position [245, 0]
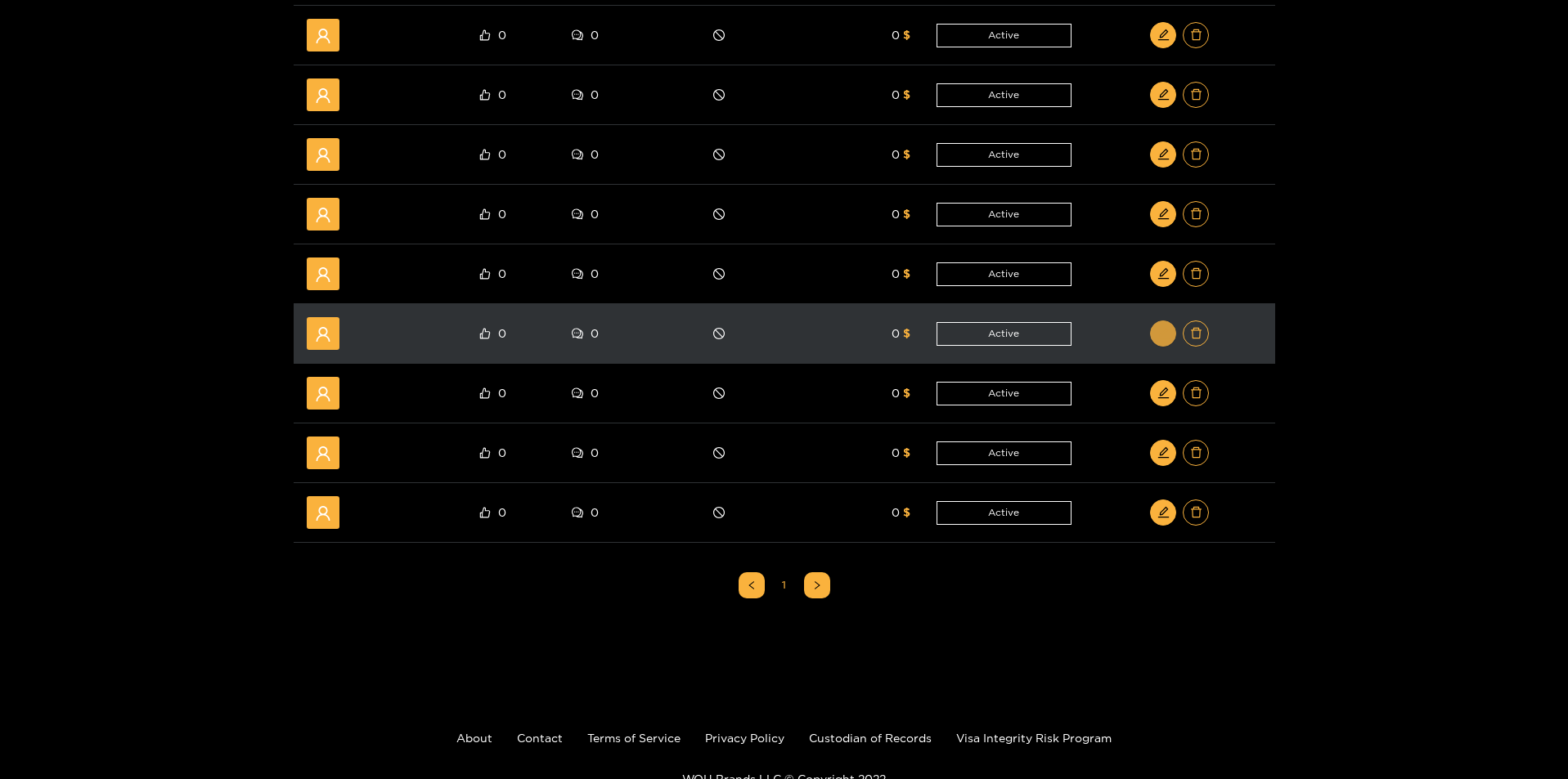
click at [1158, 335] on icon "edit" at bounding box center [1163, 333] width 12 height 12
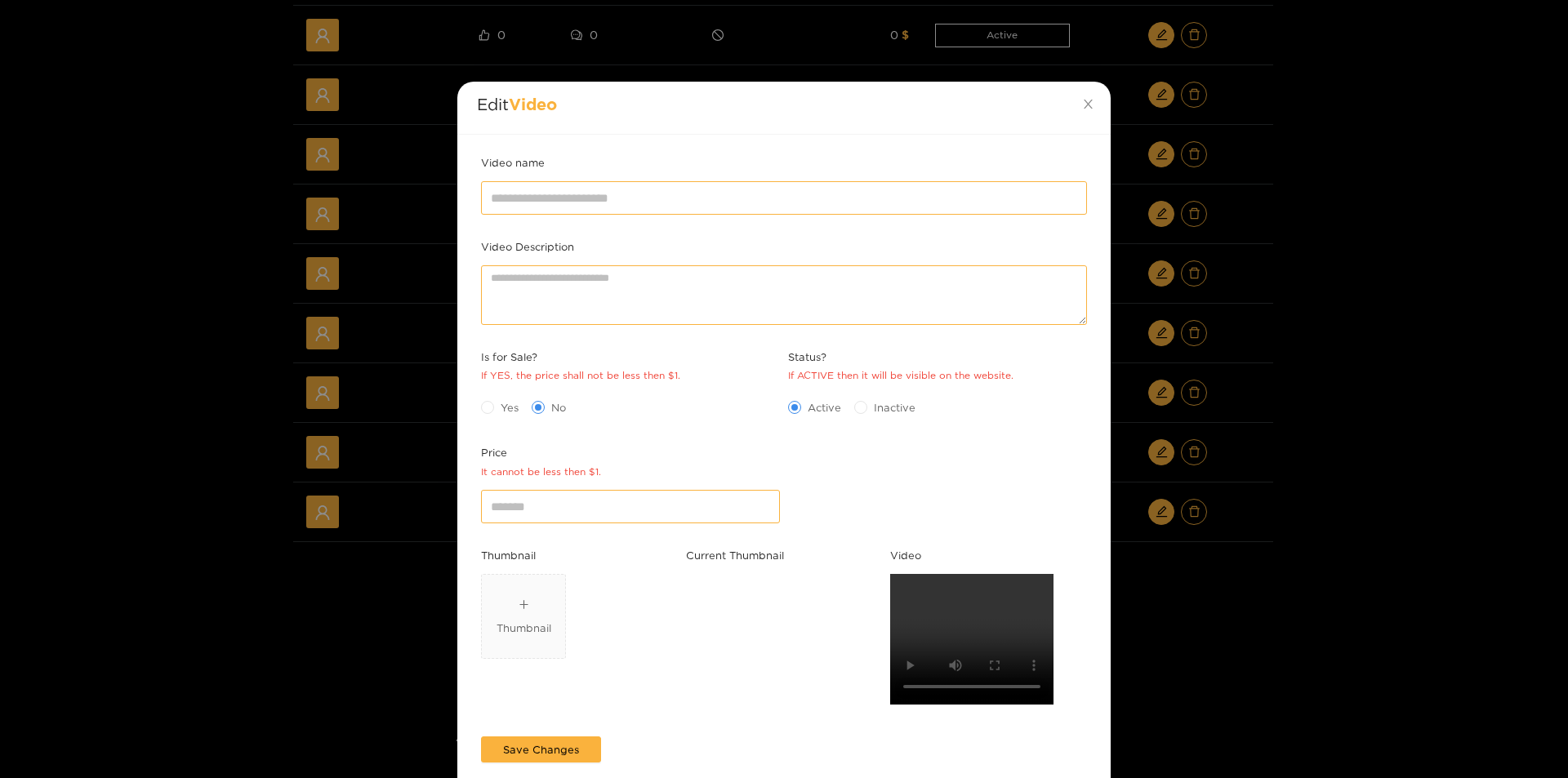
click at [1390, 434] on div "Edit Video Video name Video Description Is for Sale? If YES, the price shall no…" at bounding box center [784, 389] width 1568 height 778
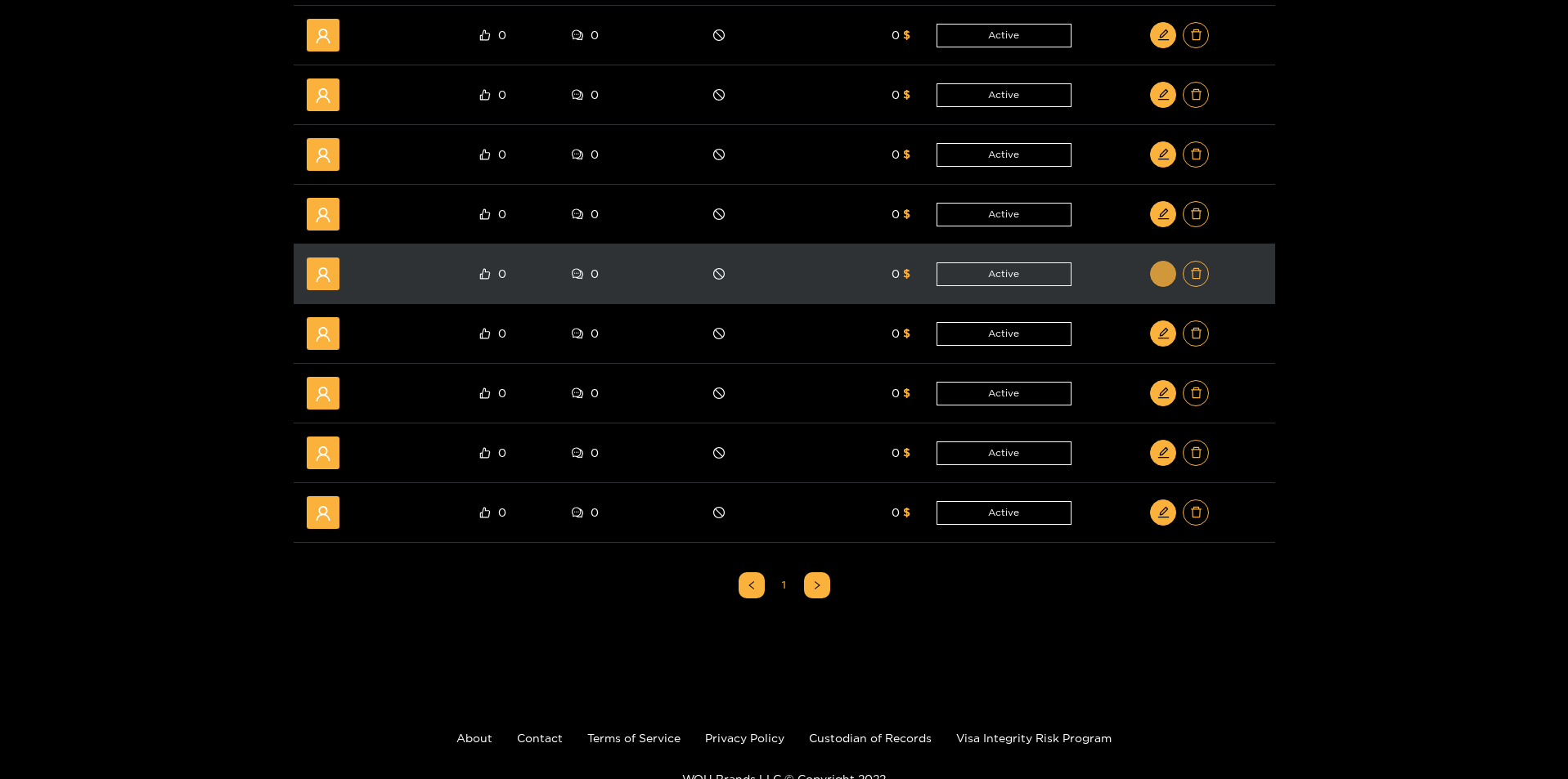
click at [1169, 284] on button "button" at bounding box center [1163, 274] width 27 height 27
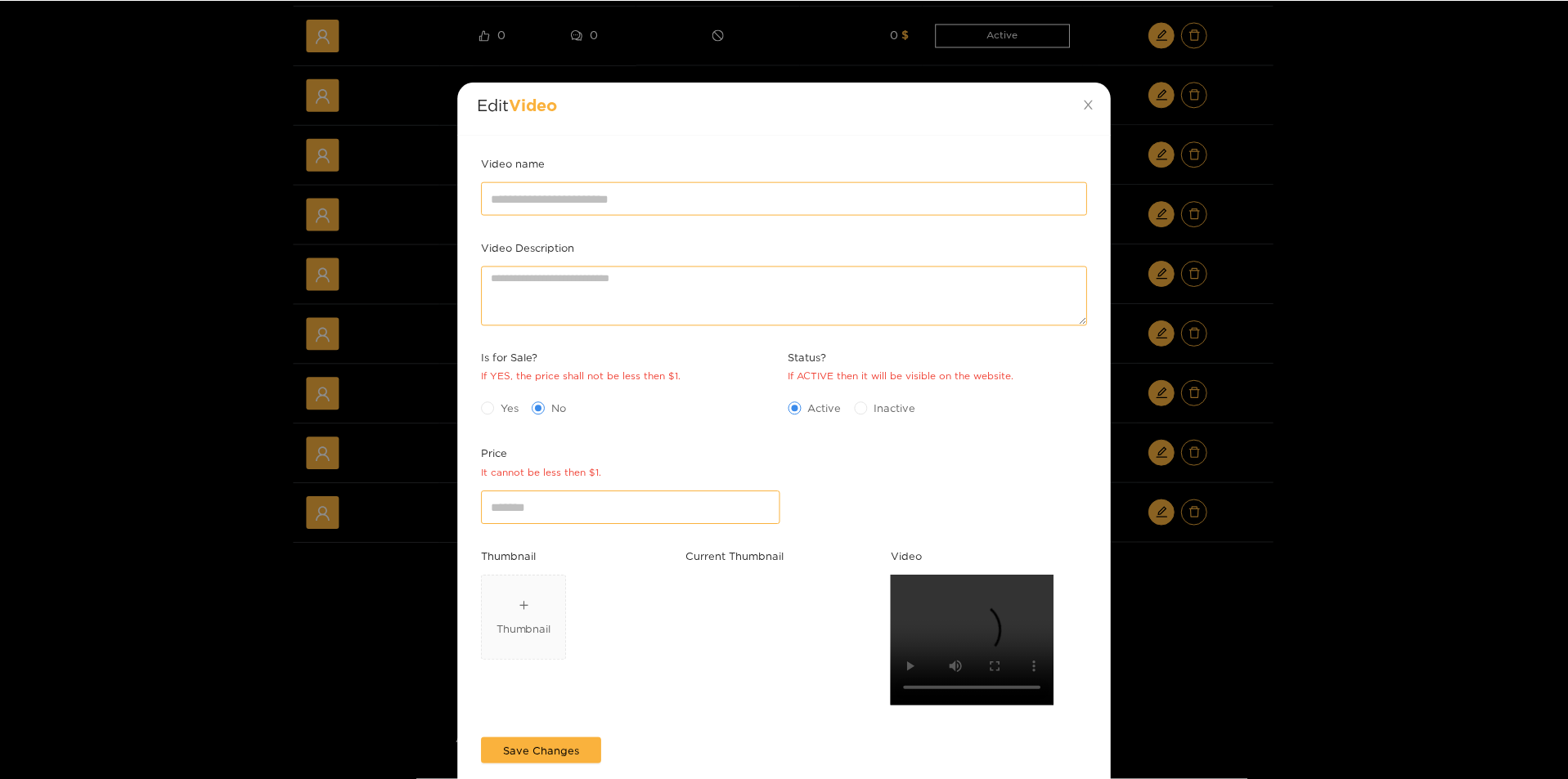
scroll to position [0, 0]
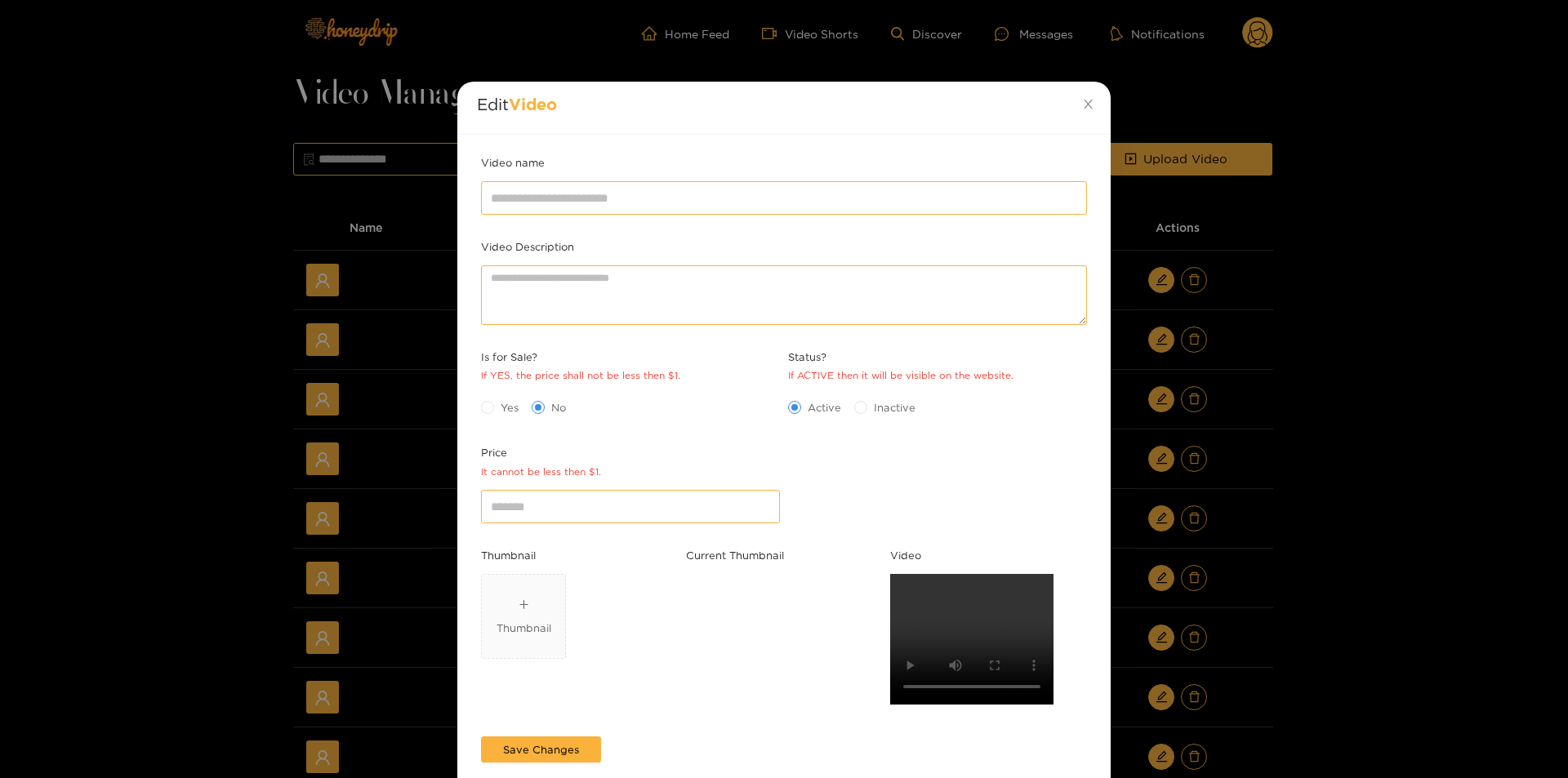
click at [1378, 598] on div "Edit Video Video name Video Description Is for Sale? If YES, the price shall no…" at bounding box center [784, 389] width 1568 height 778
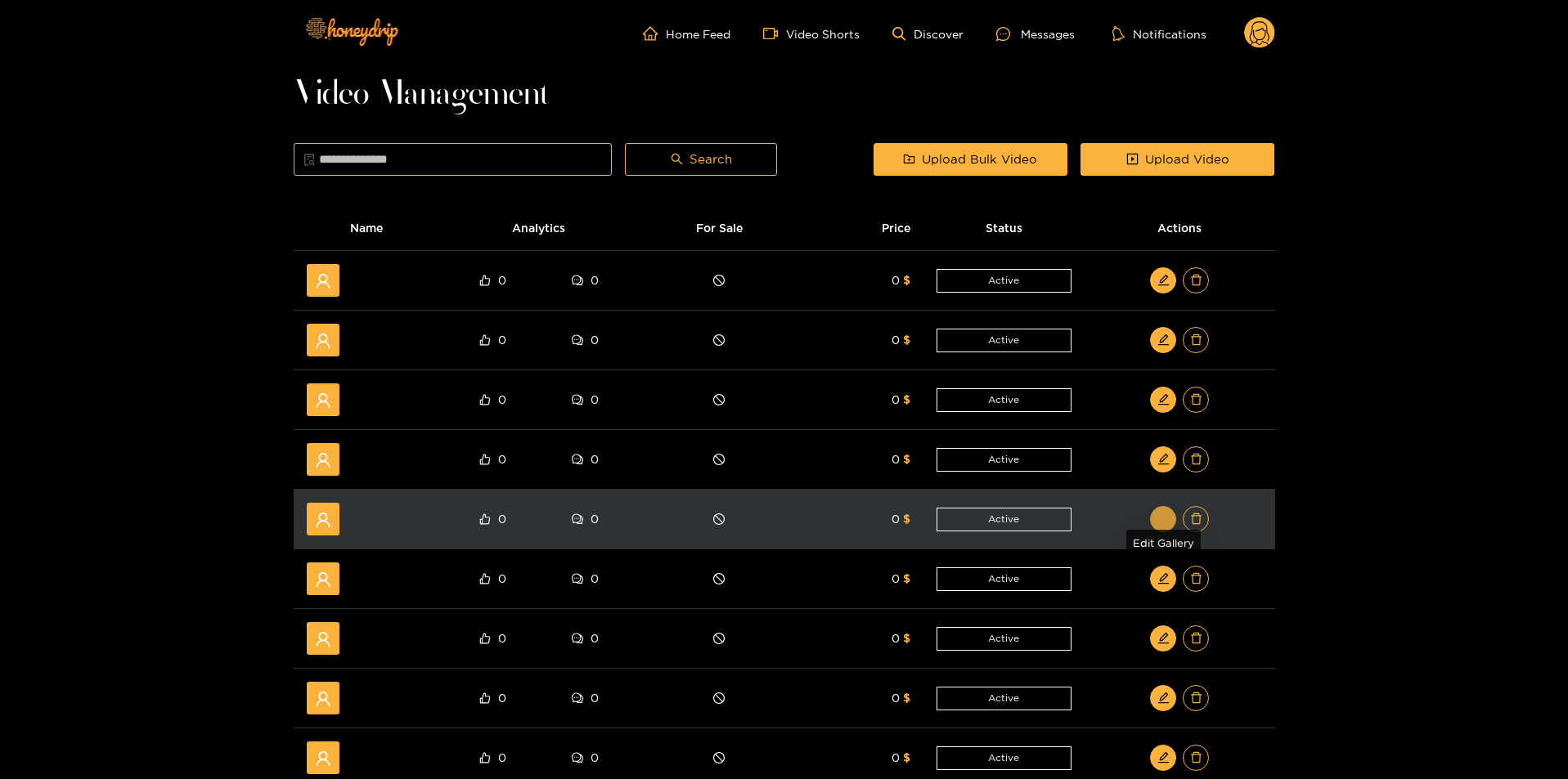
click at [1171, 525] on button "button" at bounding box center [1163, 520] width 27 height 27
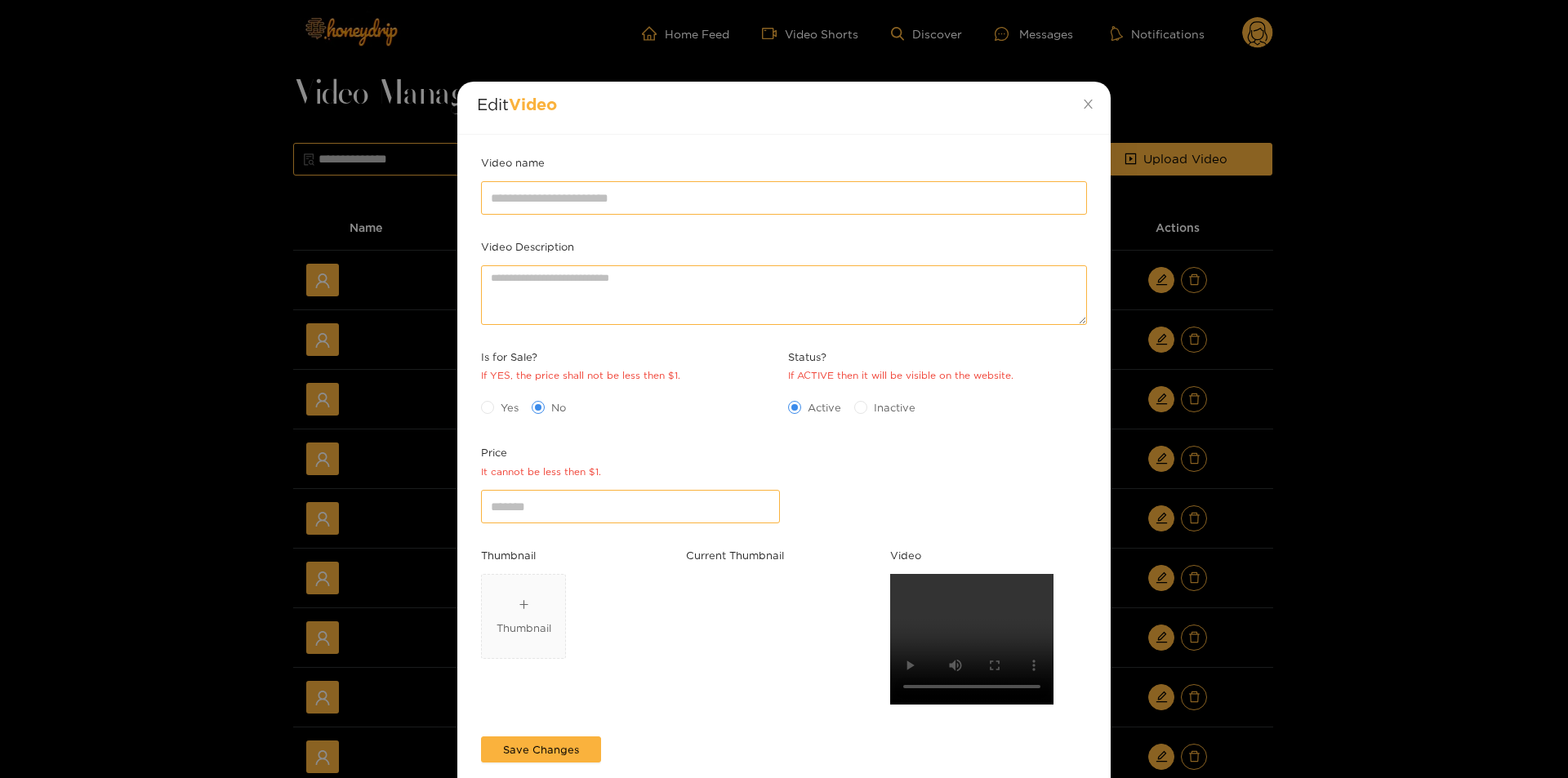
click at [1283, 564] on div "Edit Video Video name Video Description Is for Sale? If YES, the price shall no…" at bounding box center [784, 389] width 1568 height 778
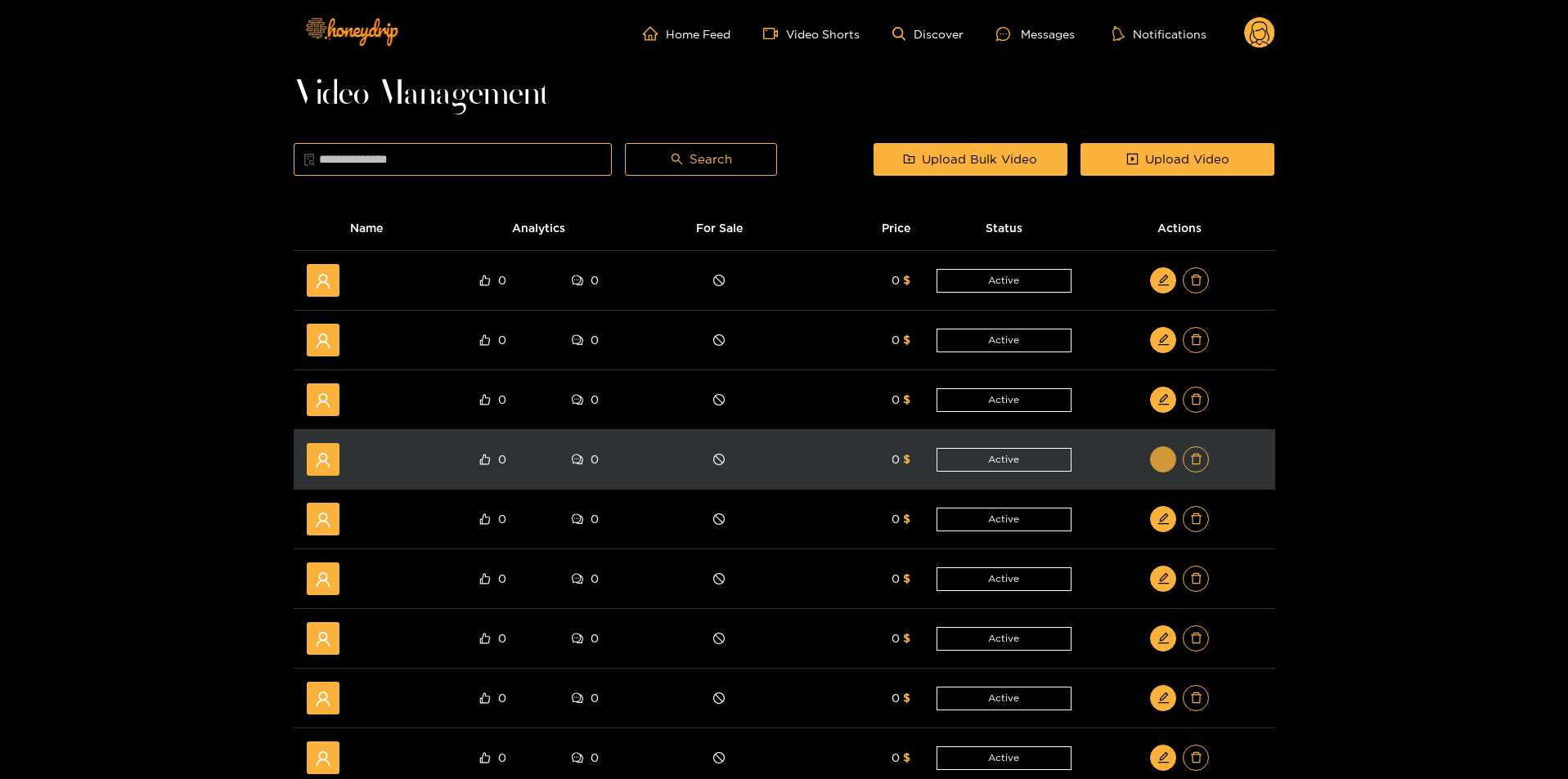
click at [1159, 458] on icon "edit" at bounding box center [1163, 458] width 12 height 12
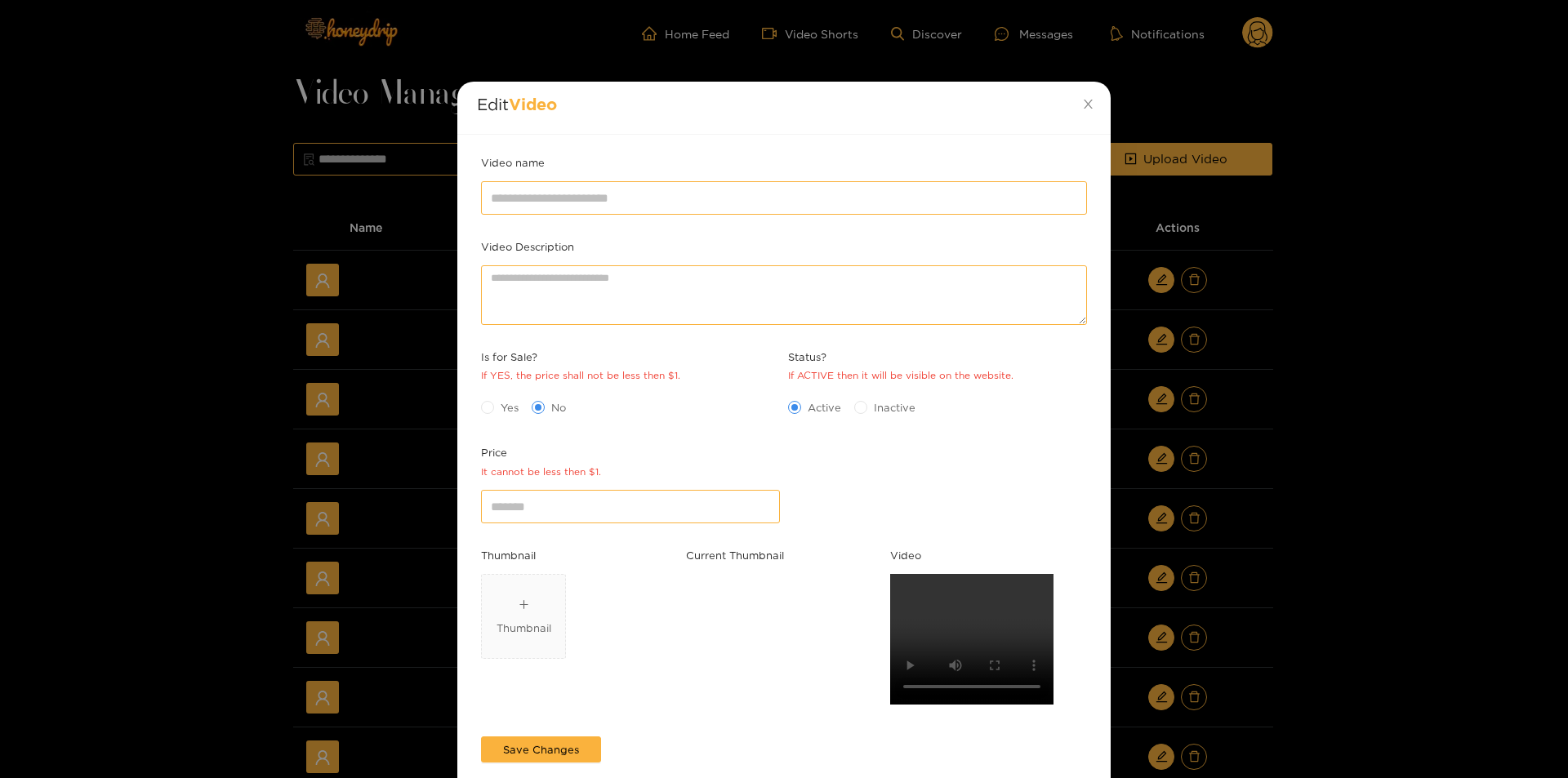
click at [1375, 505] on div "Edit Video Video name Video Description Is for Sale? If YES, the price shall no…" at bounding box center [784, 389] width 1568 height 778
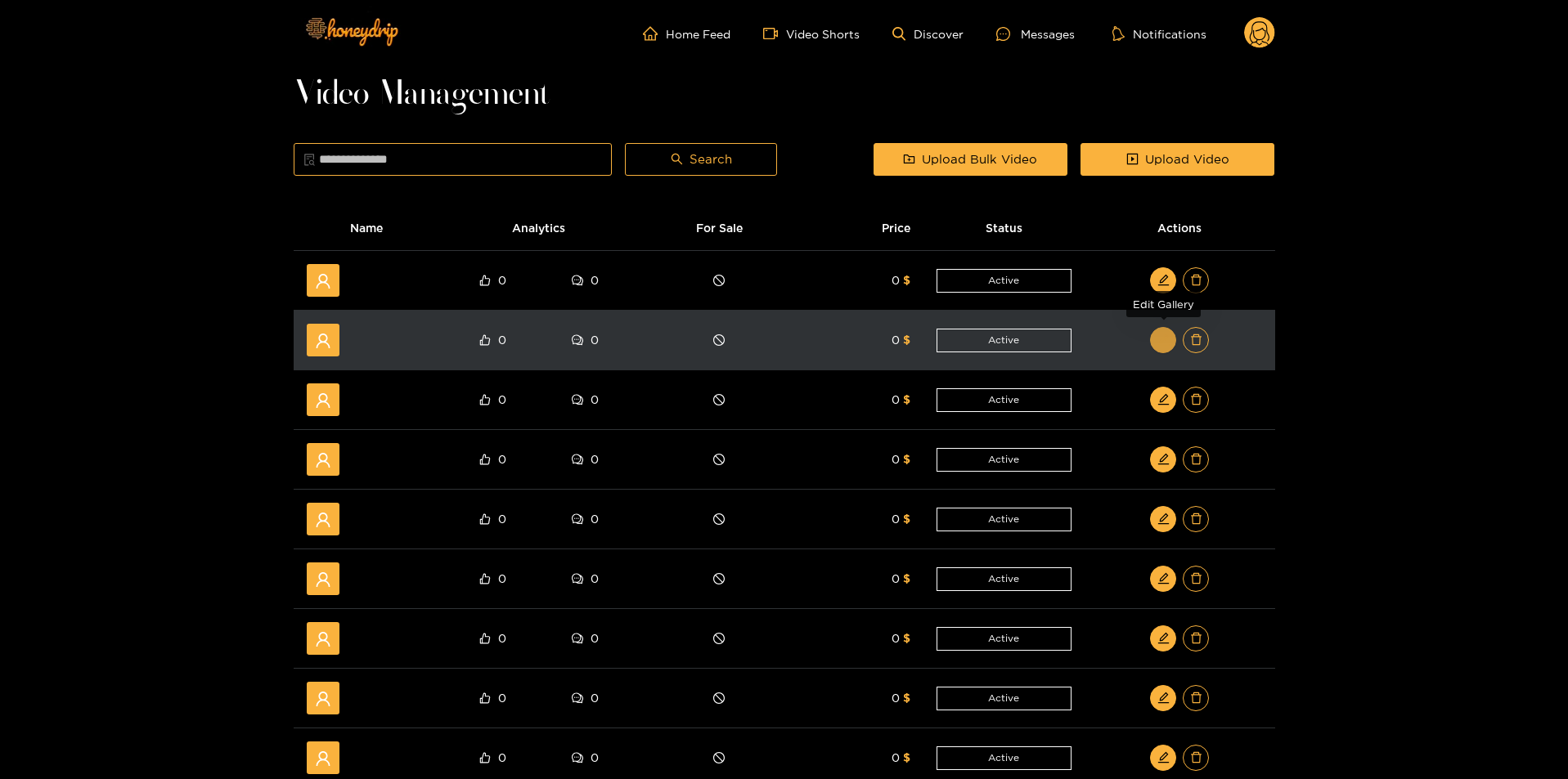
click at [1168, 344] on icon "edit" at bounding box center [1163, 339] width 12 height 12
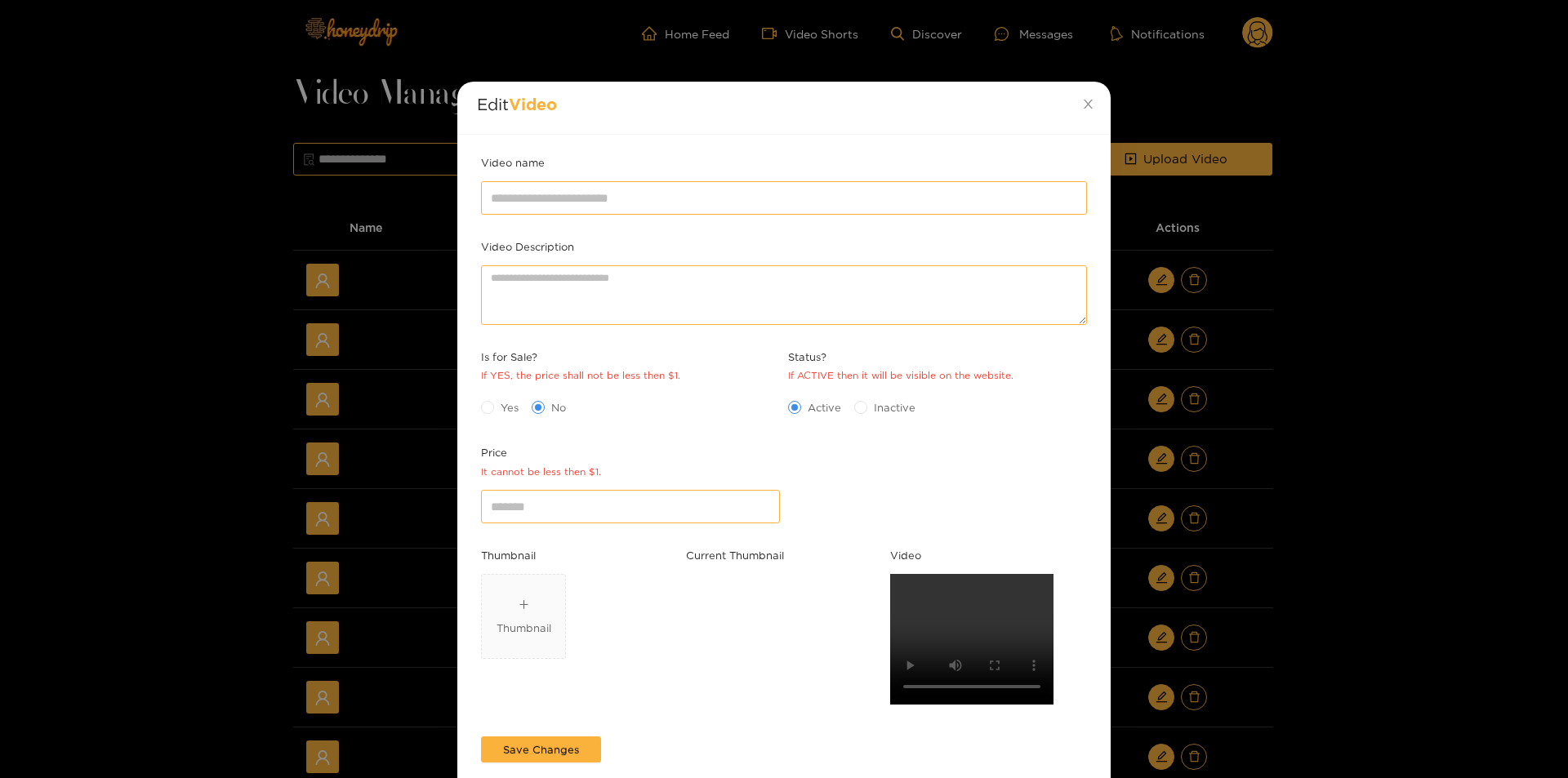
drag, startPoint x: 1403, startPoint y: 531, endPoint x: 1404, endPoint y: 511, distance: 20.0
click at [1404, 531] on div "Edit Video Video name Video Description Is for Sale? If YES, the price shall no…" at bounding box center [784, 389] width 1568 height 778
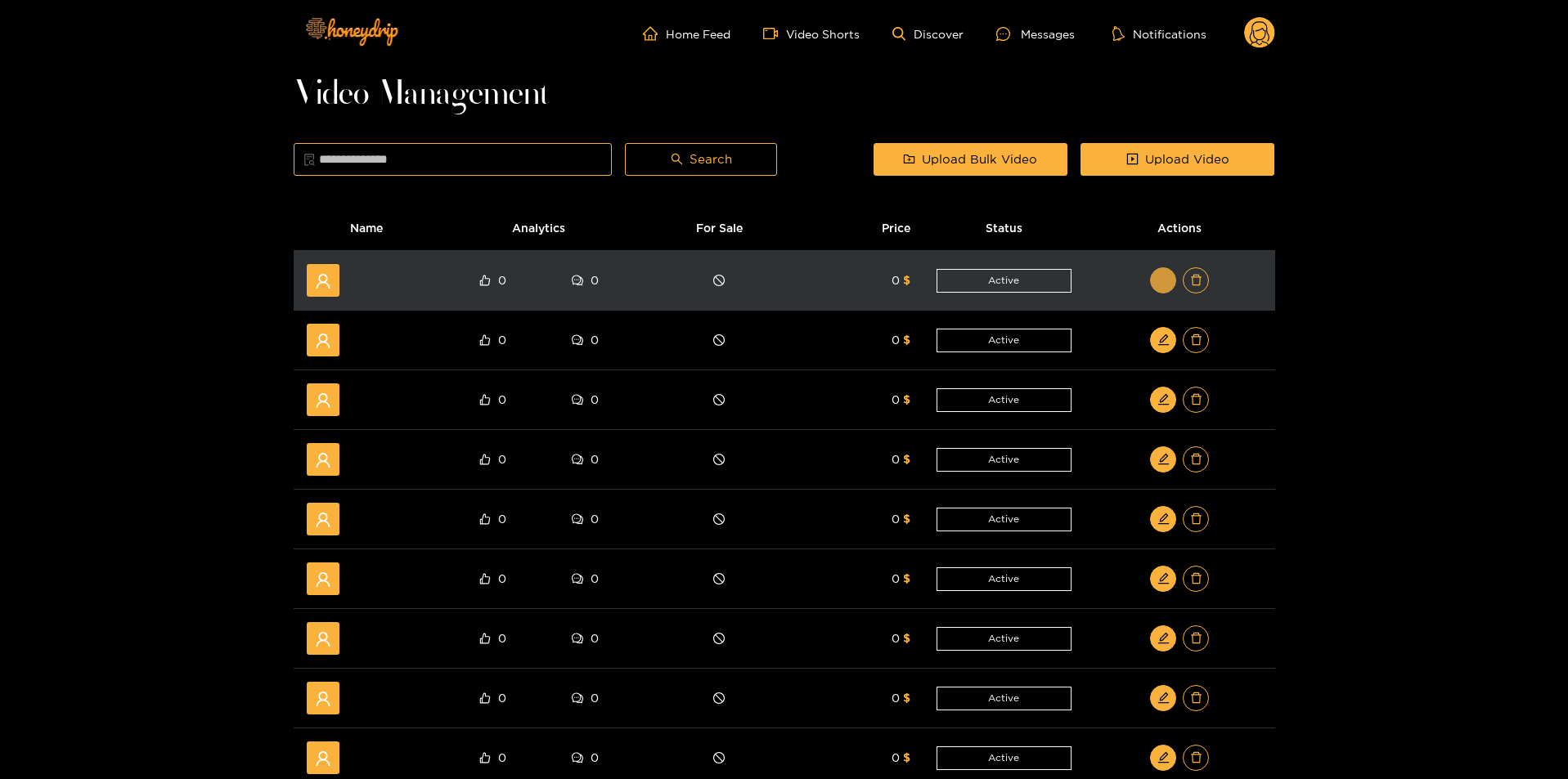
click at [1168, 274] on icon "edit" at bounding box center [1163, 279] width 12 height 12
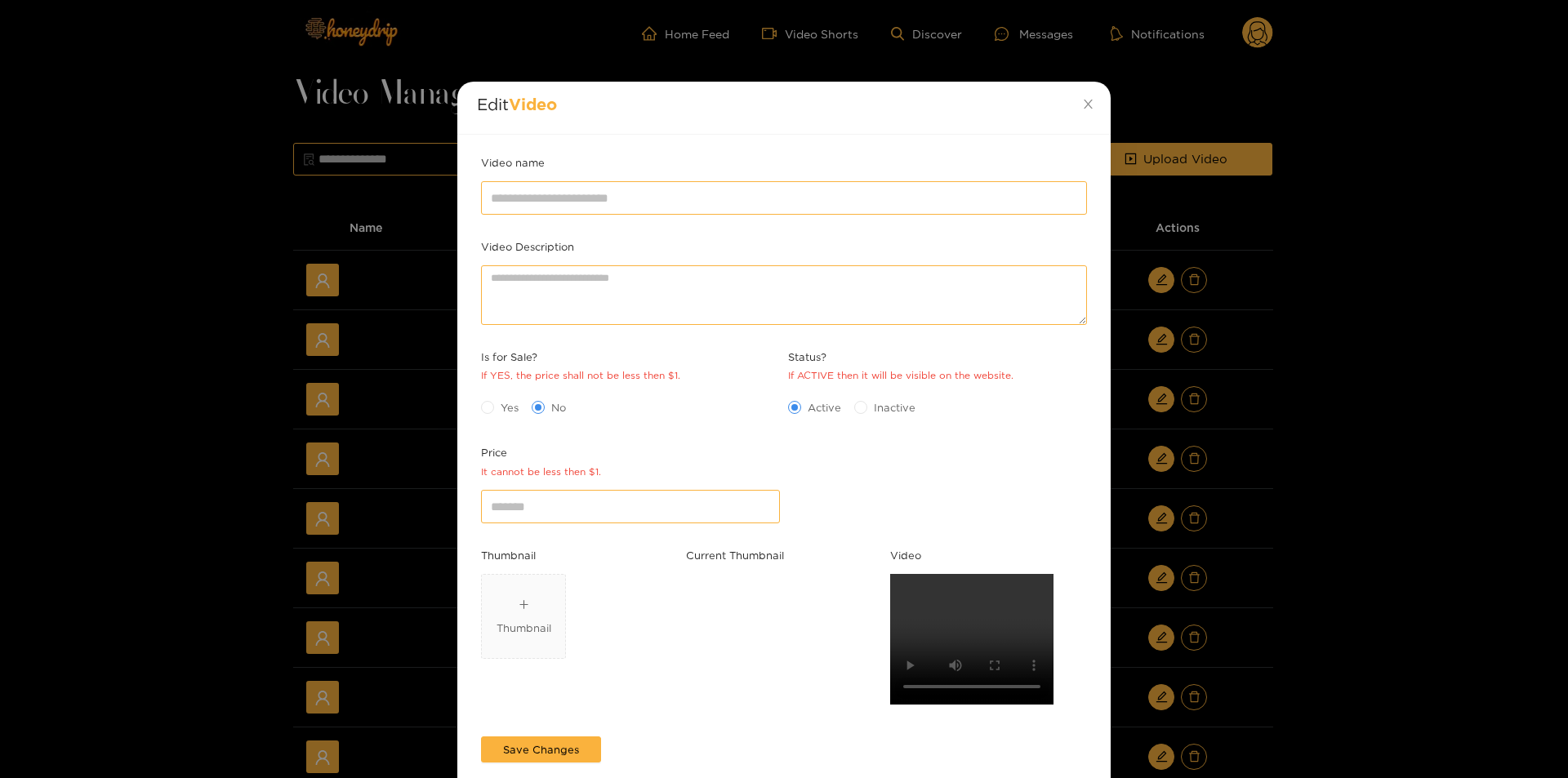
click at [1326, 555] on div "Edit Video Video name Video Description Is for Sale? If YES, the price shall no…" at bounding box center [784, 389] width 1568 height 778
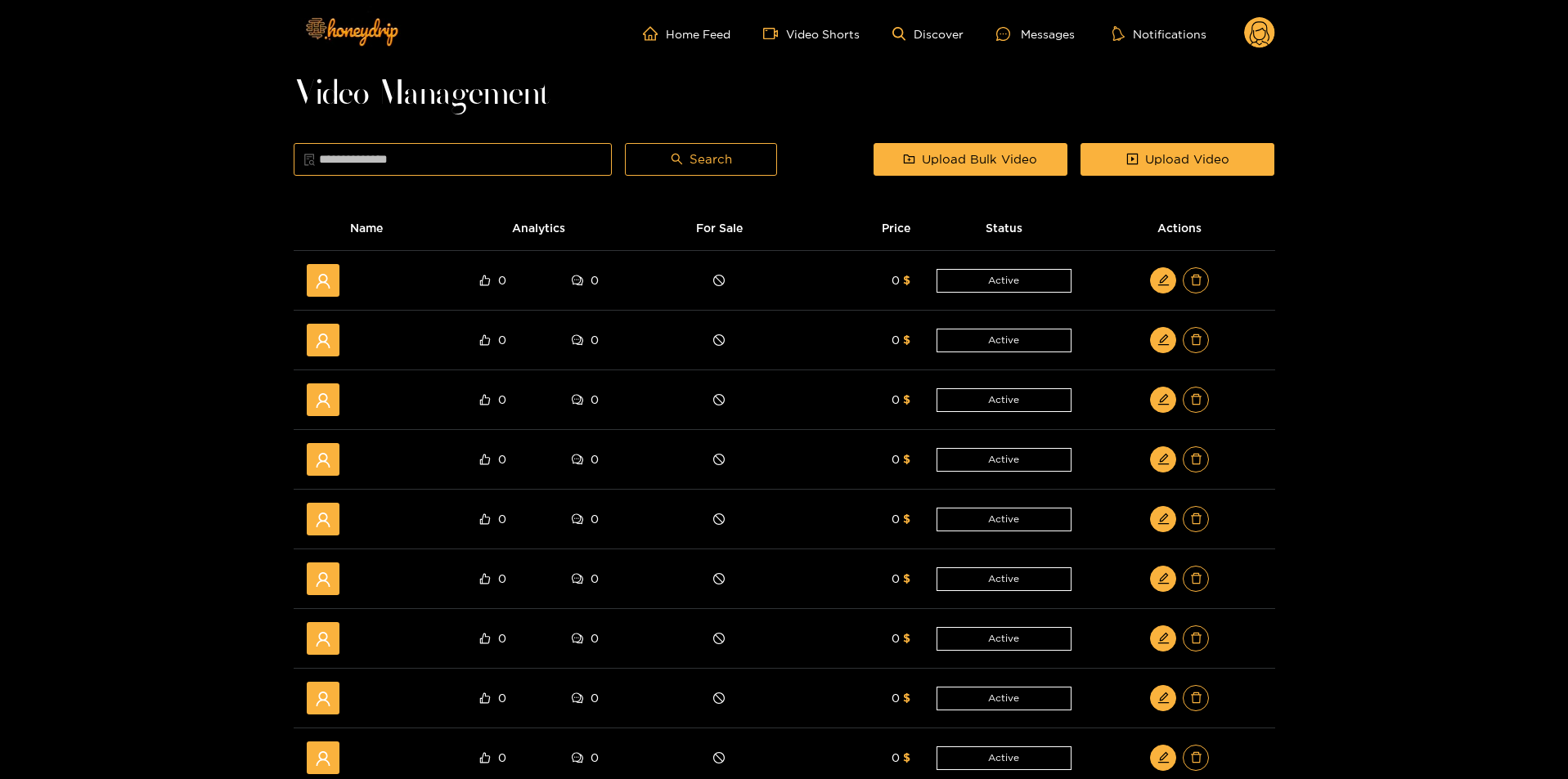
click at [1046, 43] on ul "Home Feed Video Shorts Discover Messages Notifications" at bounding box center [959, 33] width 632 height 32
click at [1047, 42] on div "Messages" at bounding box center [1035, 34] width 79 height 19
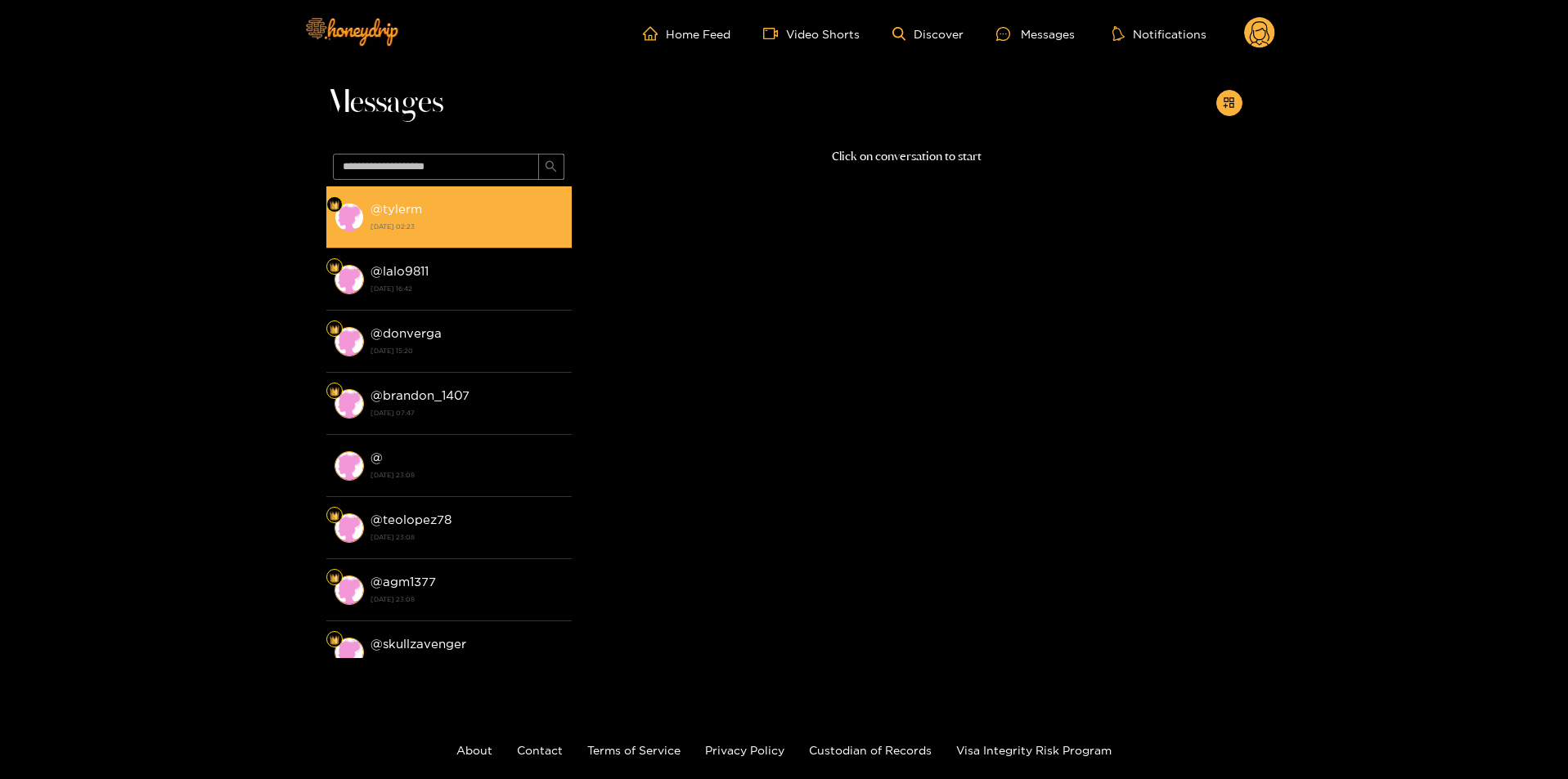
click at [442, 205] on div "@ tylerm 2 October 2024 02:23" at bounding box center [467, 217] width 193 height 36
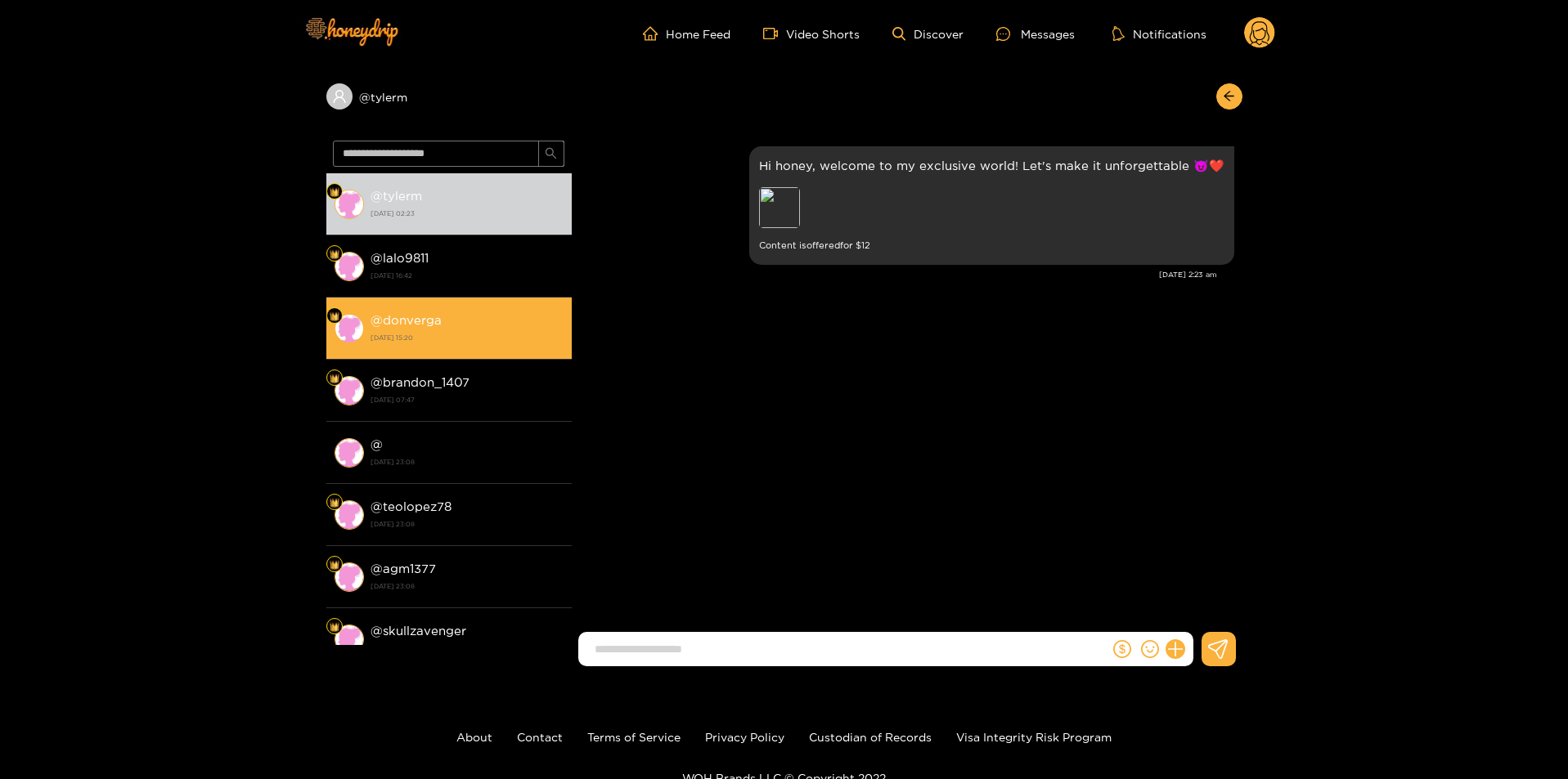
click at [443, 317] on div "@ donverga 16 September 2024 15:20" at bounding box center [467, 328] width 193 height 36
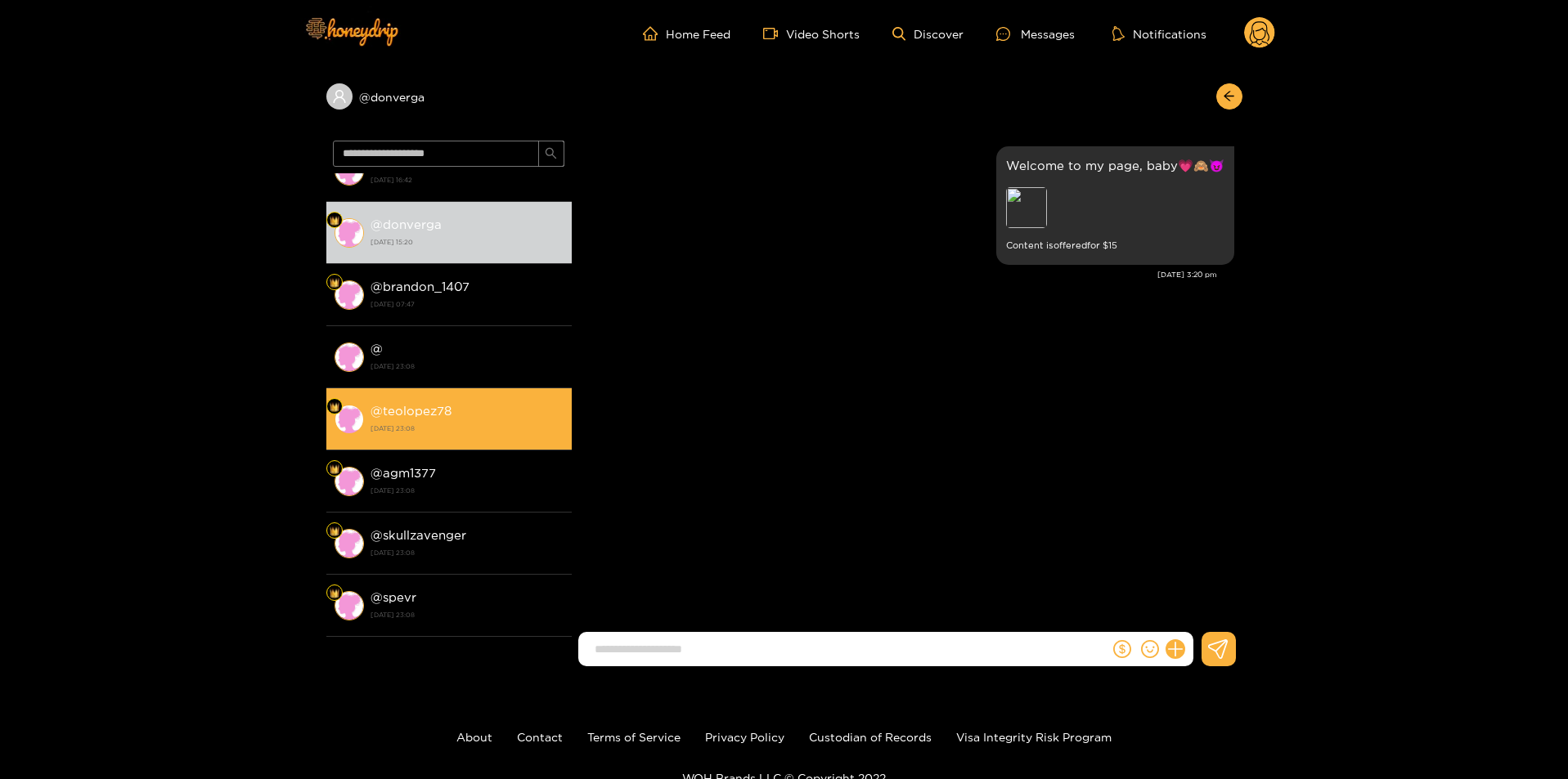
scroll to position [245, 0]
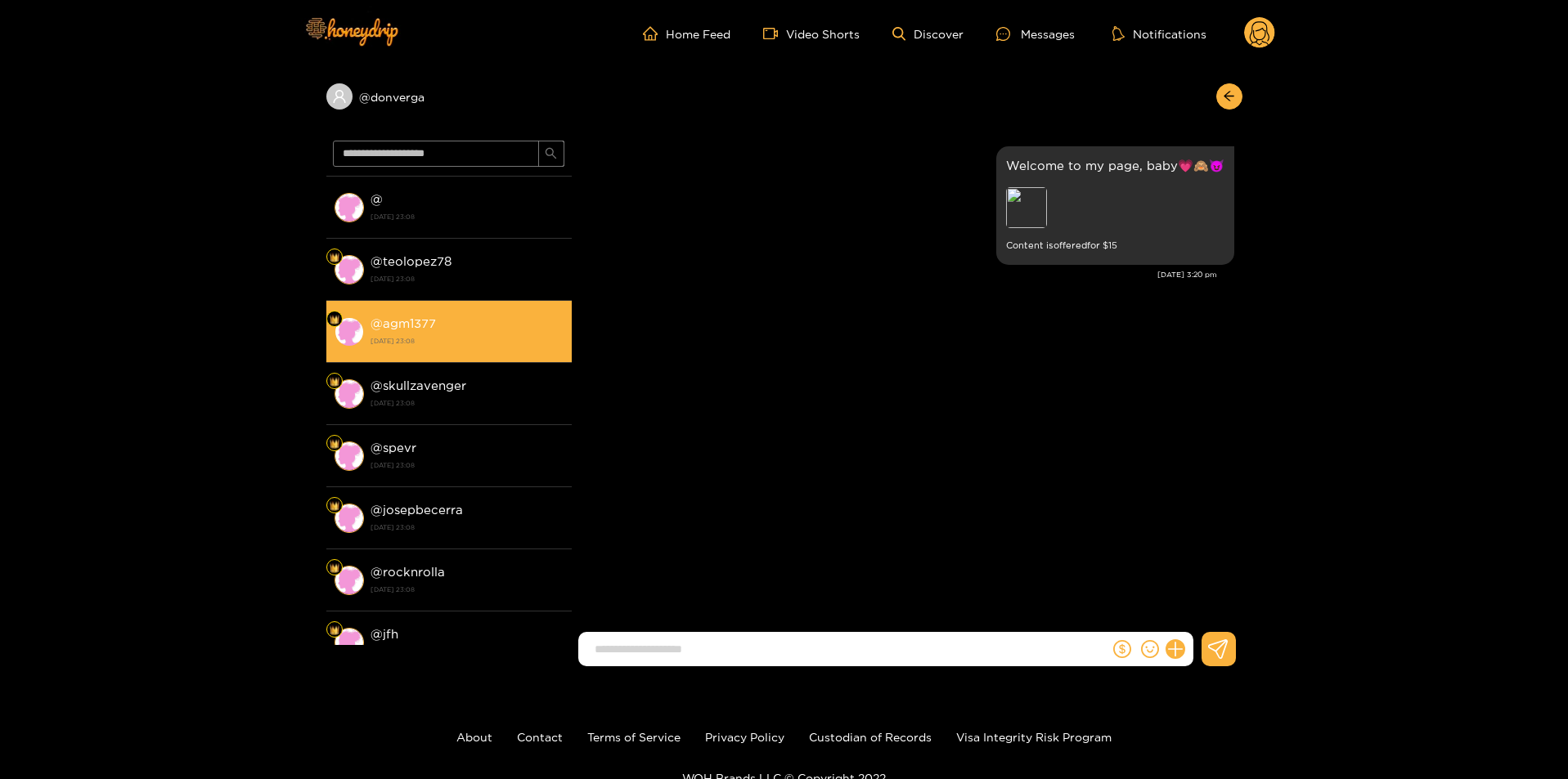
click at [467, 347] on strong "21 August 2024 23:08" at bounding box center [467, 341] width 193 height 15
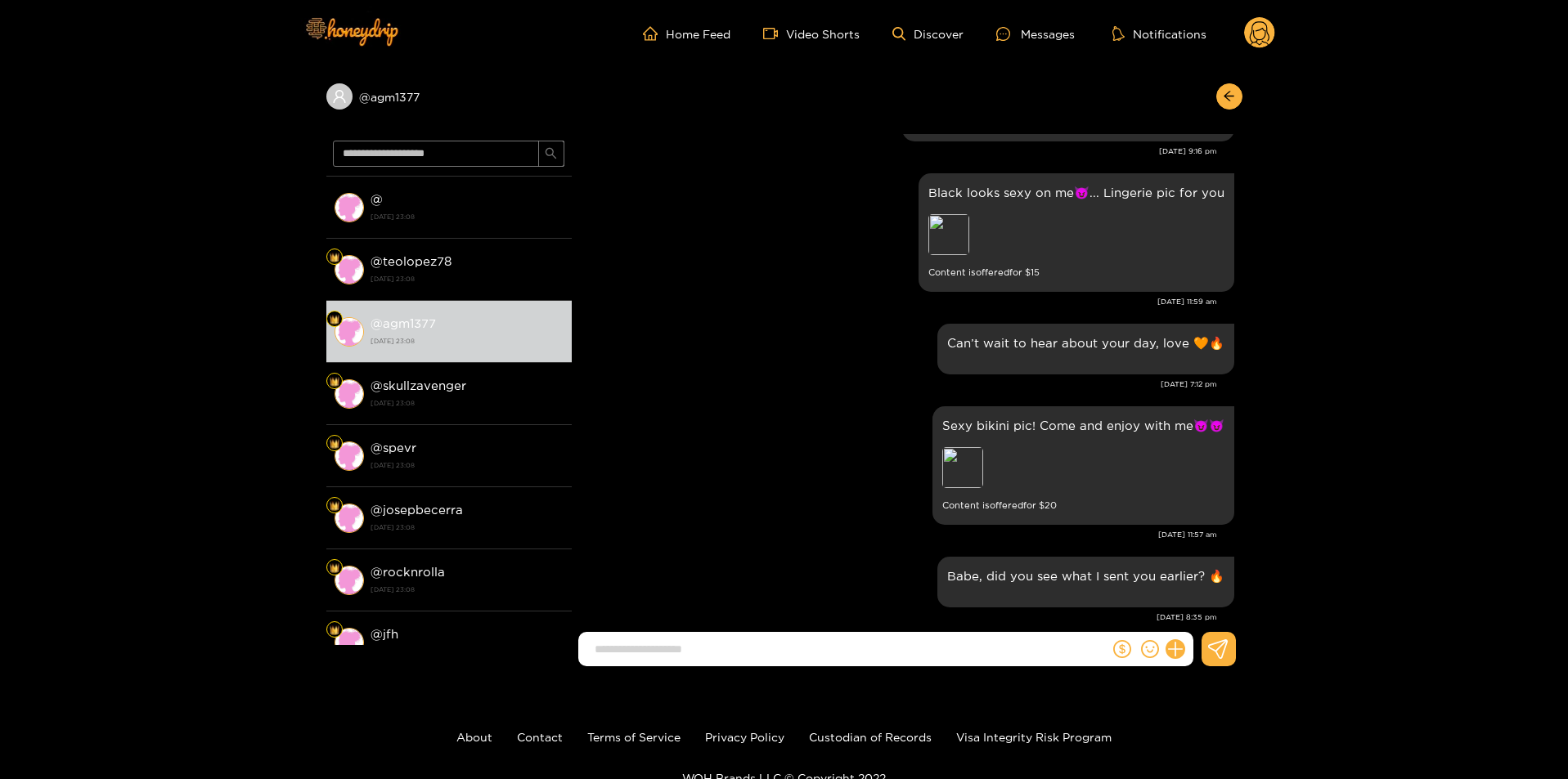
scroll to position [1077, 0]
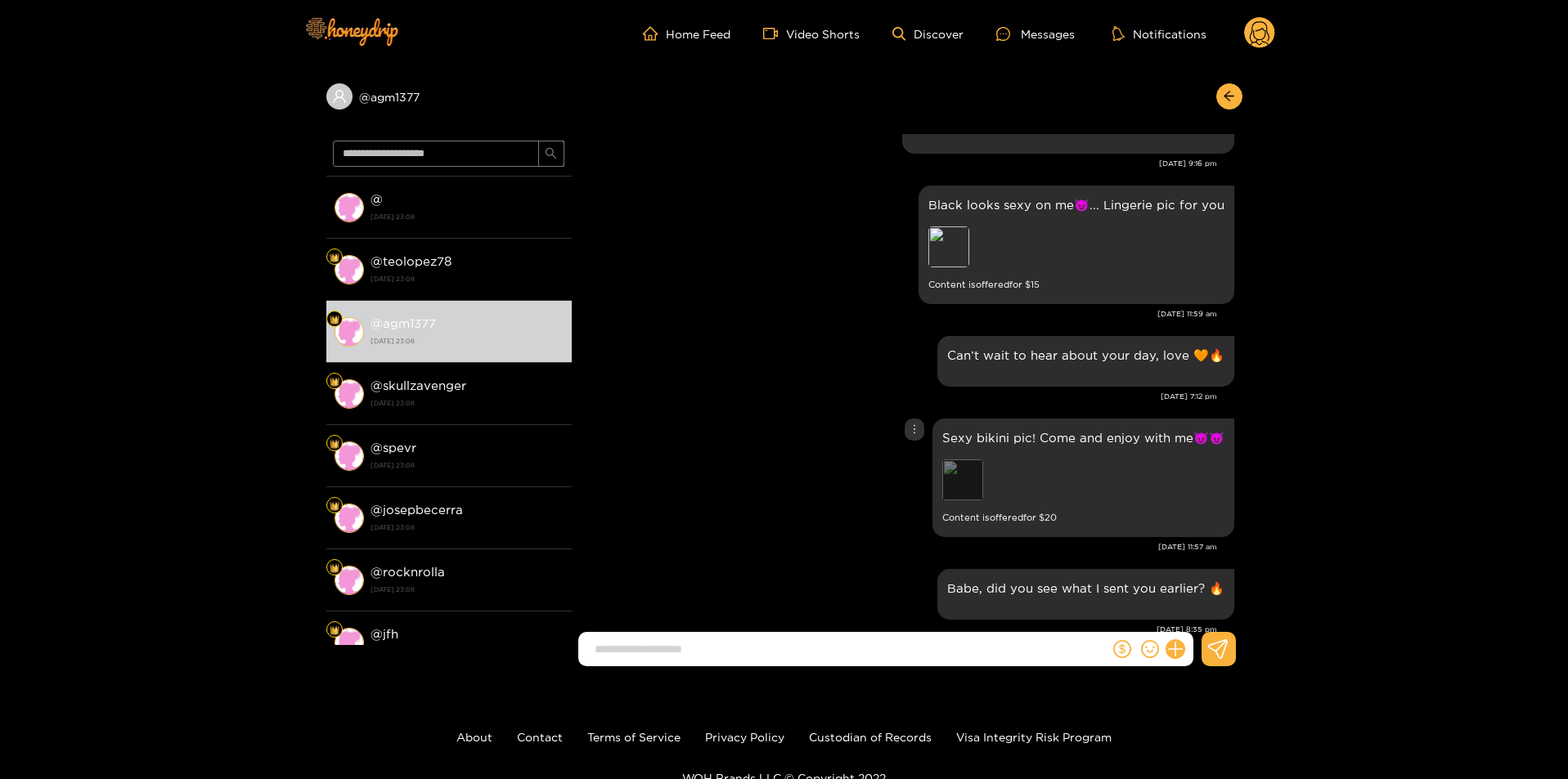
click at [944, 482] on div "Preview" at bounding box center [962, 479] width 41 height 41
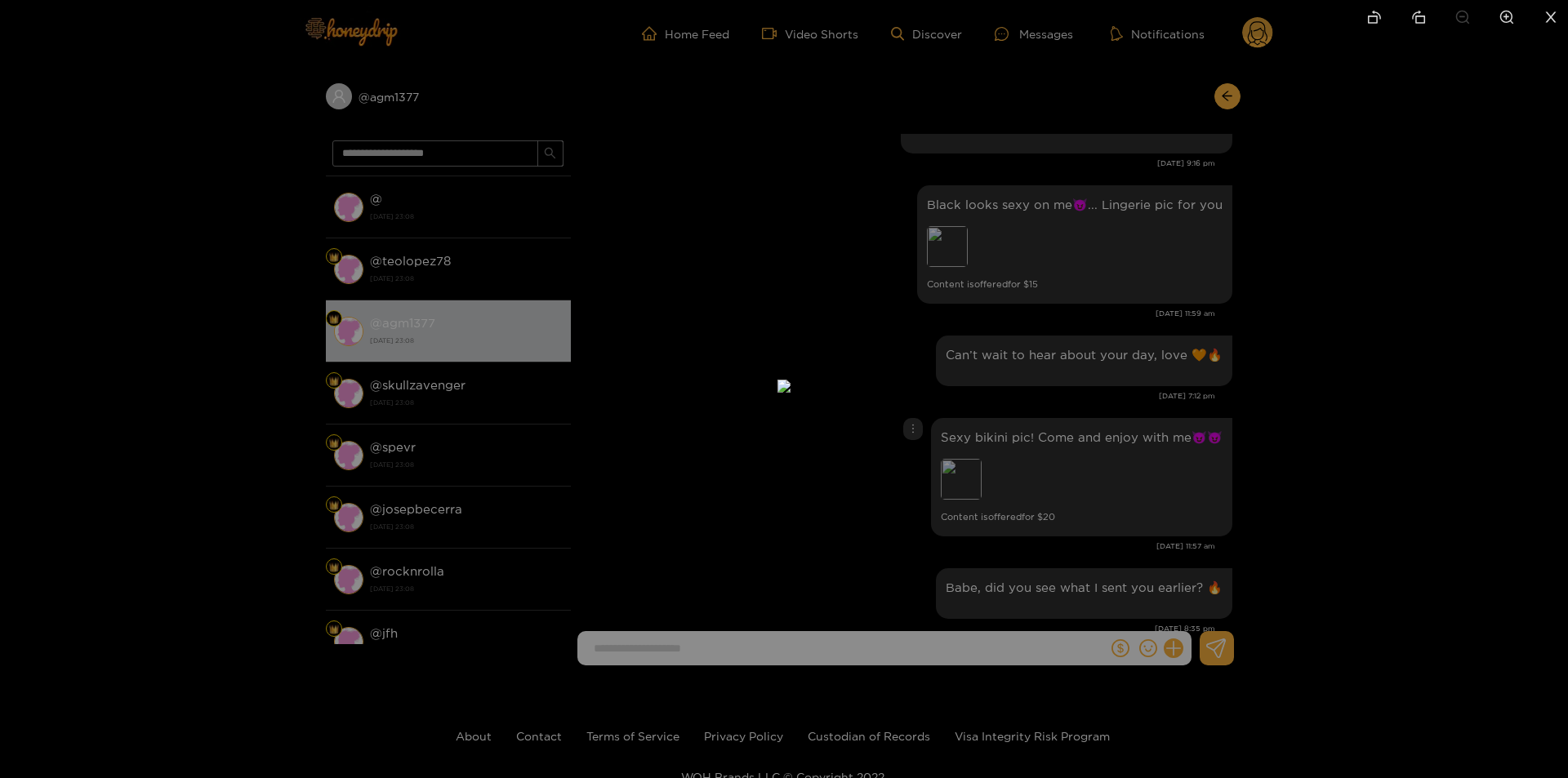
click at [1140, 435] on div at bounding box center [784, 389] width 1568 height 778
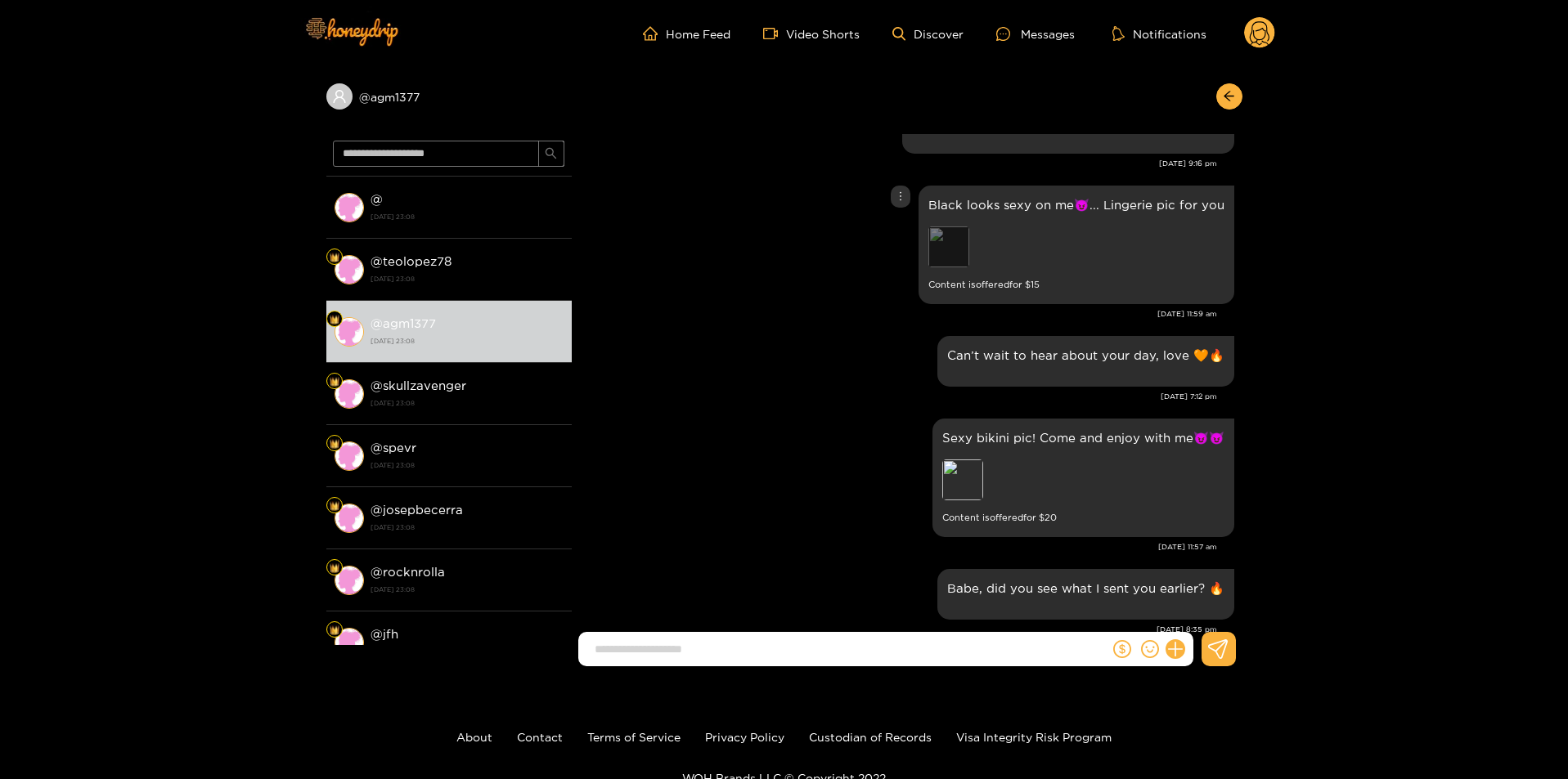
click at [949, 238] on div "Preview" at bounding box center [948, 246] width 41 height 41
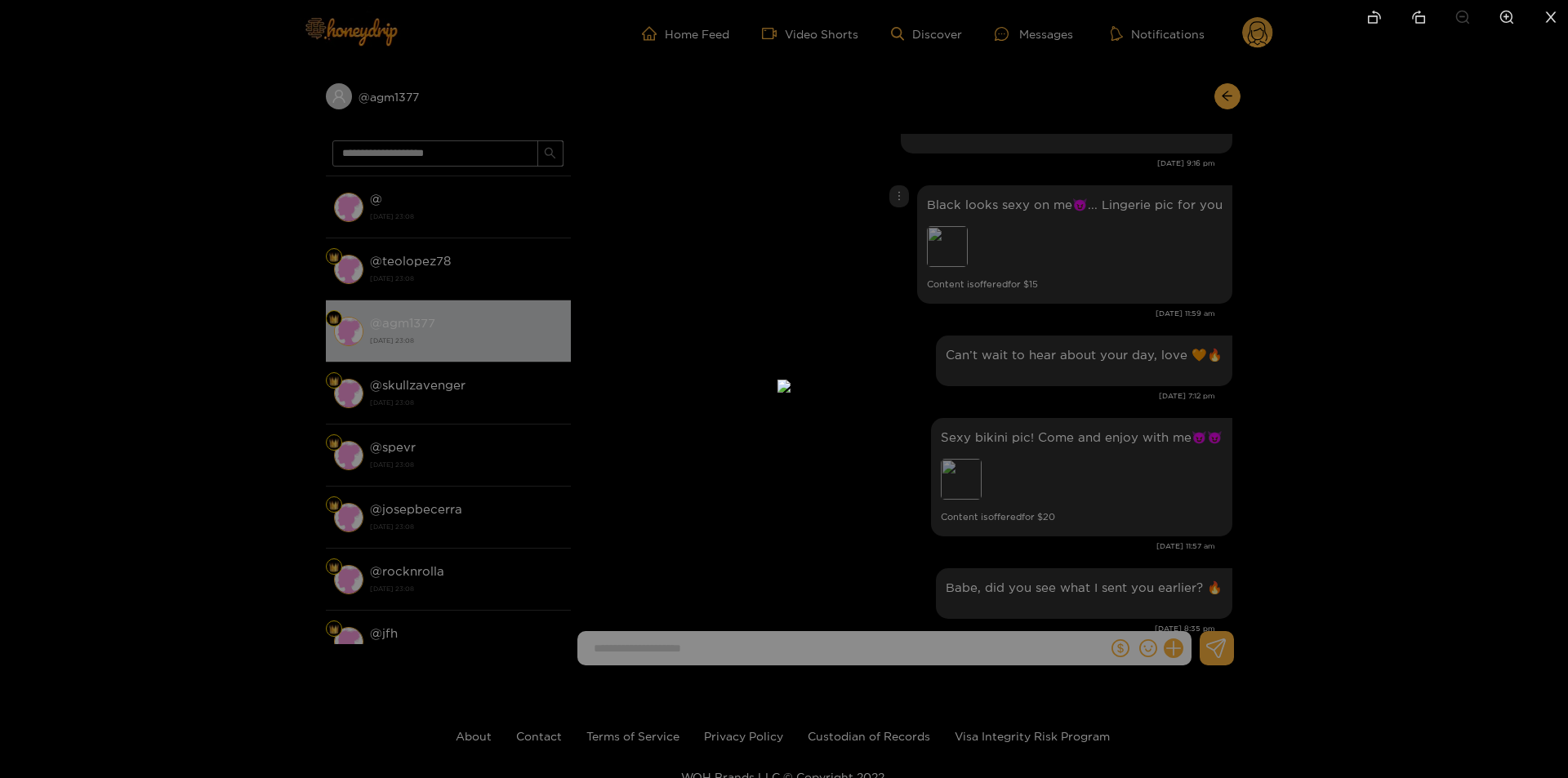
click at [1210, 355] on div at bounding box center [784, 389] width 1568 height 778
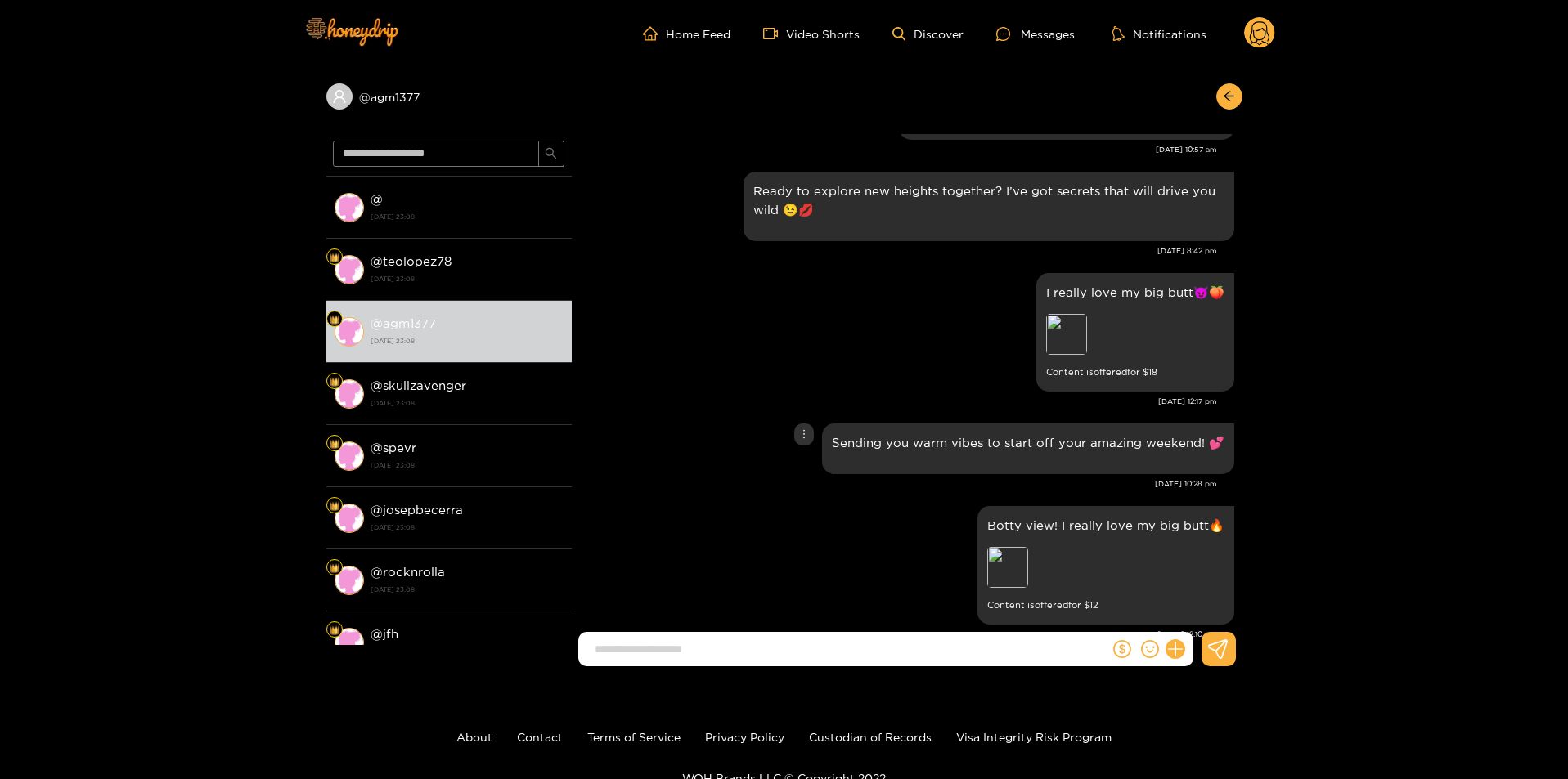
scroll to position [2697, 0]
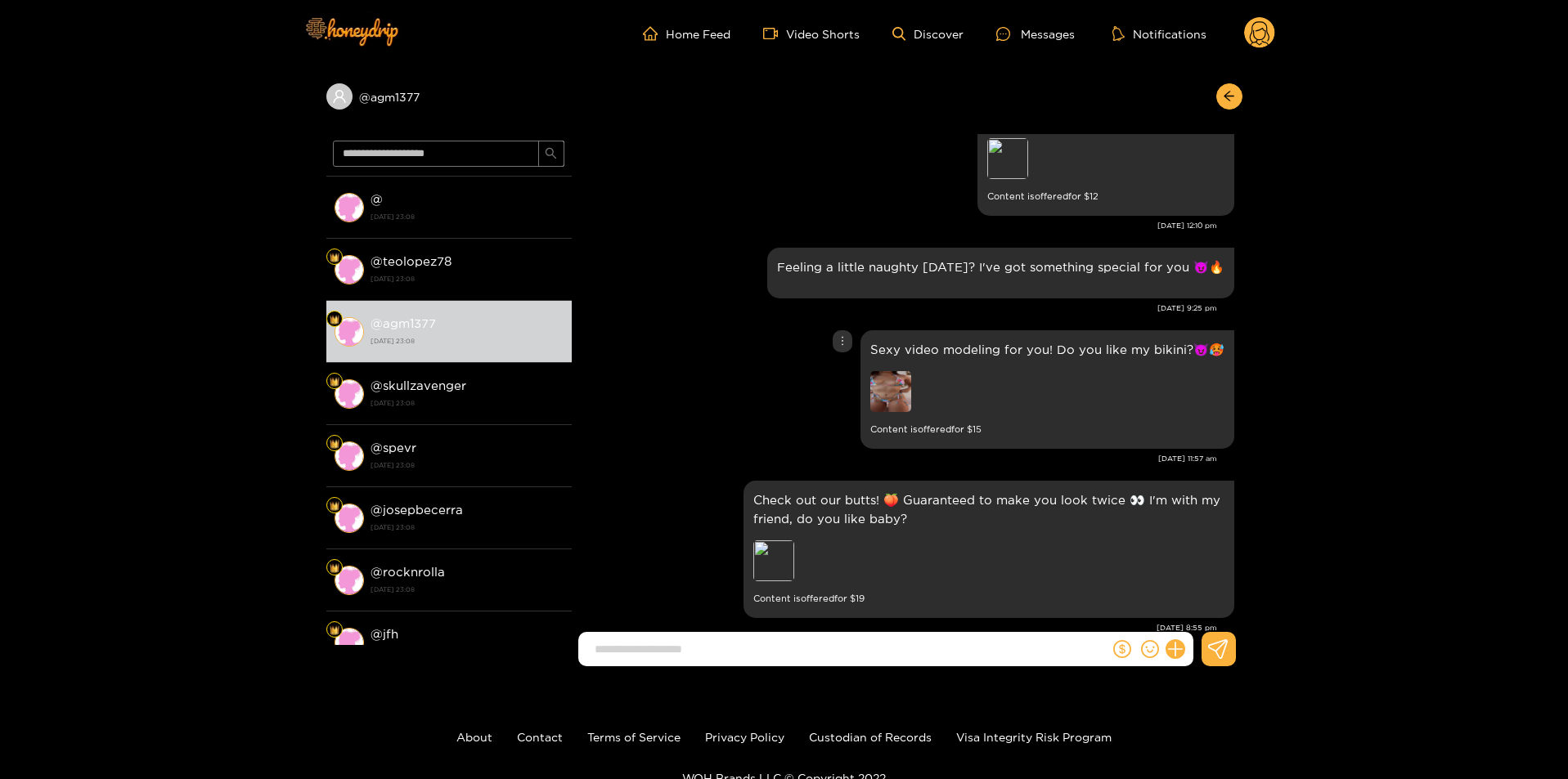
click at [911, 384] on img at bounding box center [890, 391] width 41 height 41
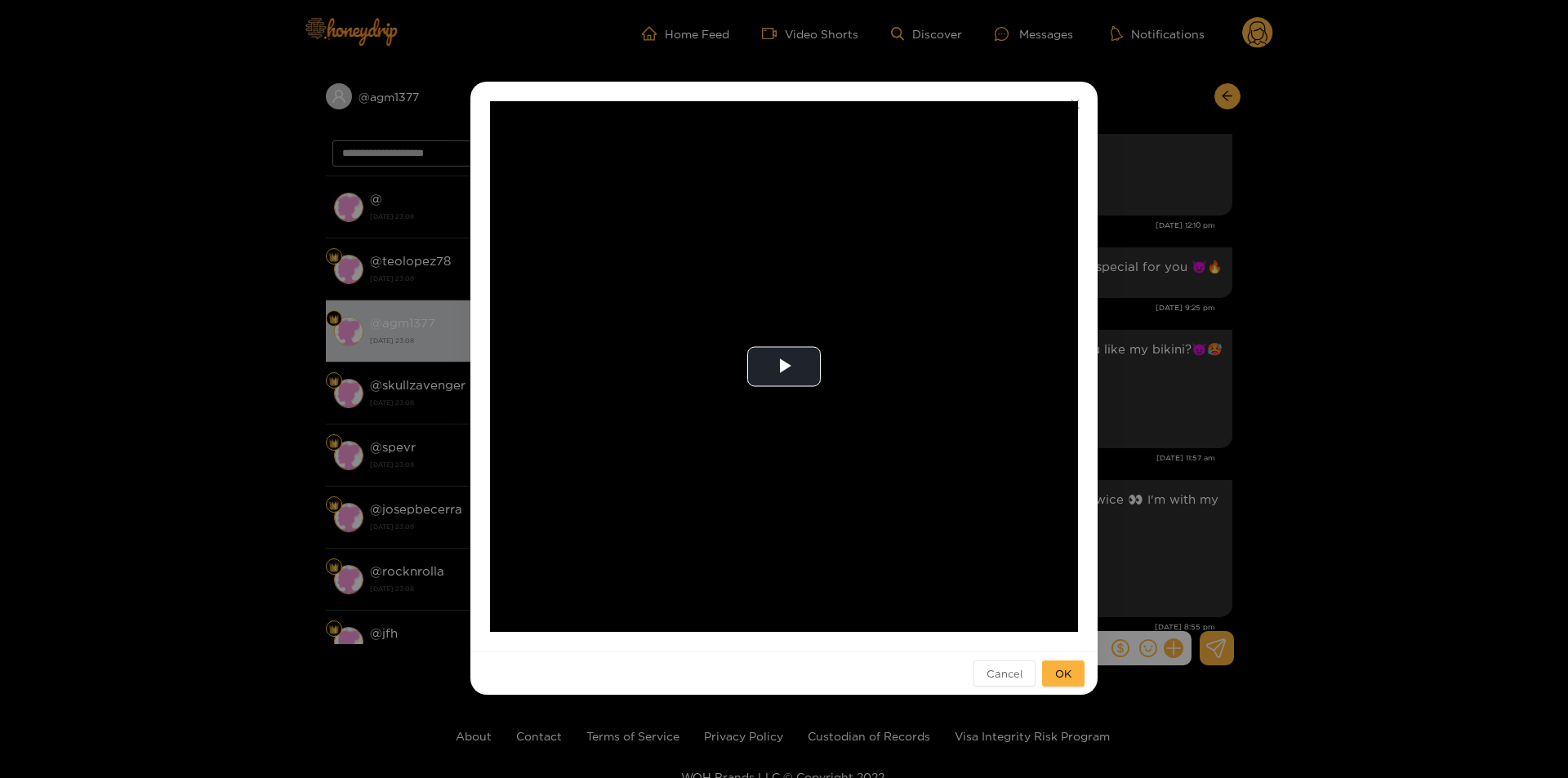
click at [1153, 372] on div "**********" at bounding box center [784, 389] width 1568 height 778
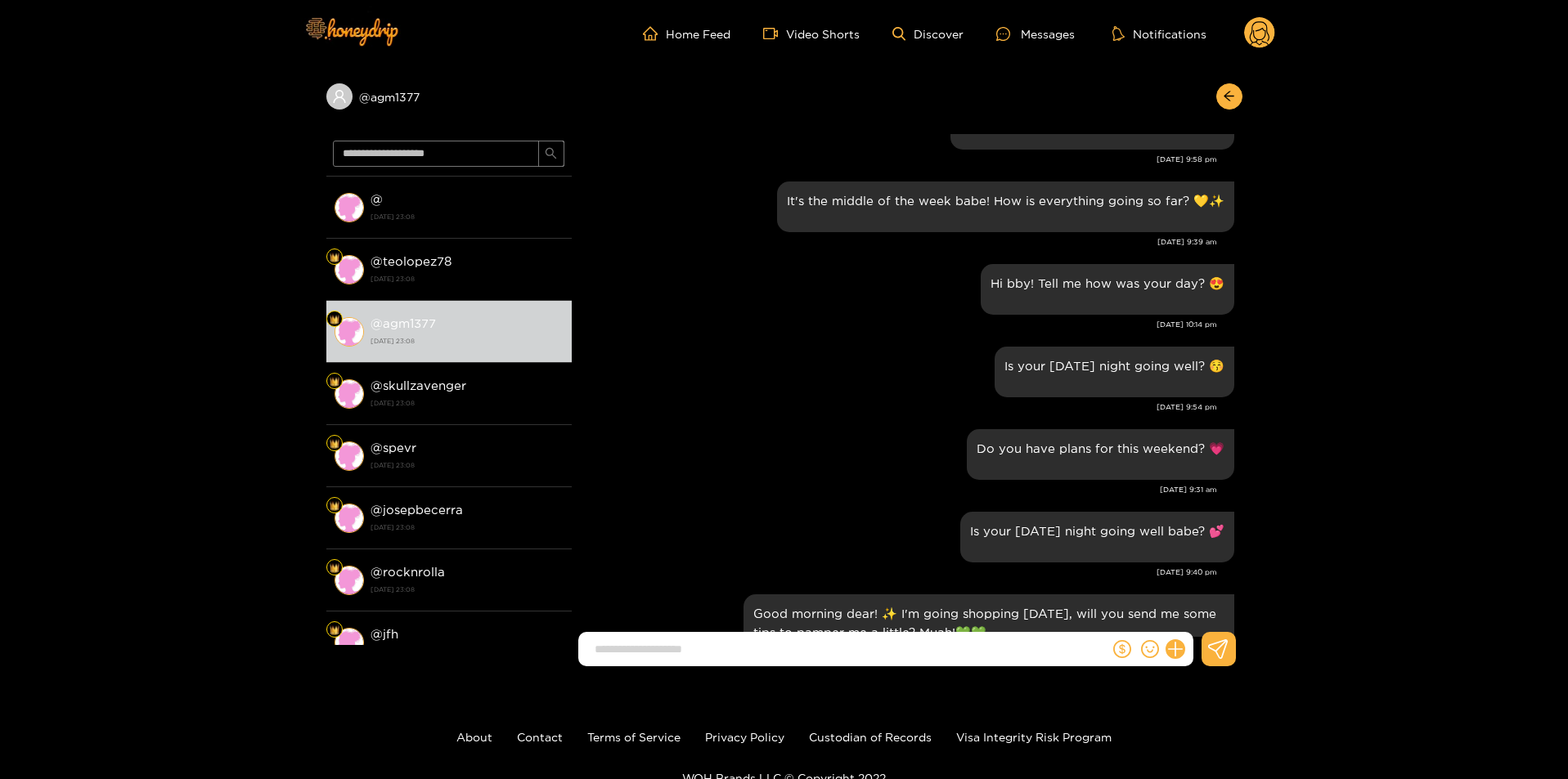
scroll to position [899, 0]
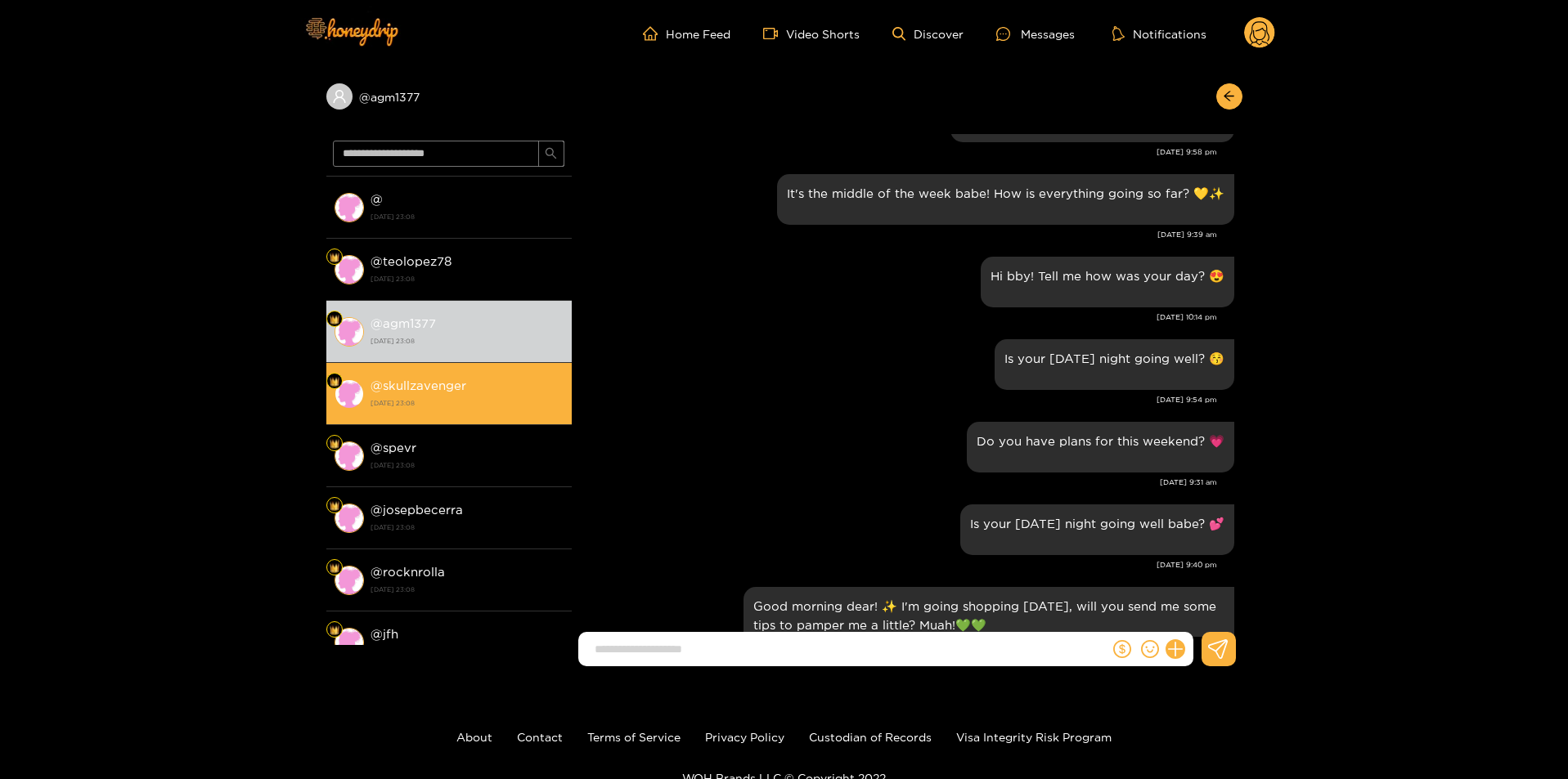
click at [464, 363] on li "@ skullzavenger 21 August 2024 23:08" at bounding box center [449, 394] width 245 height 62
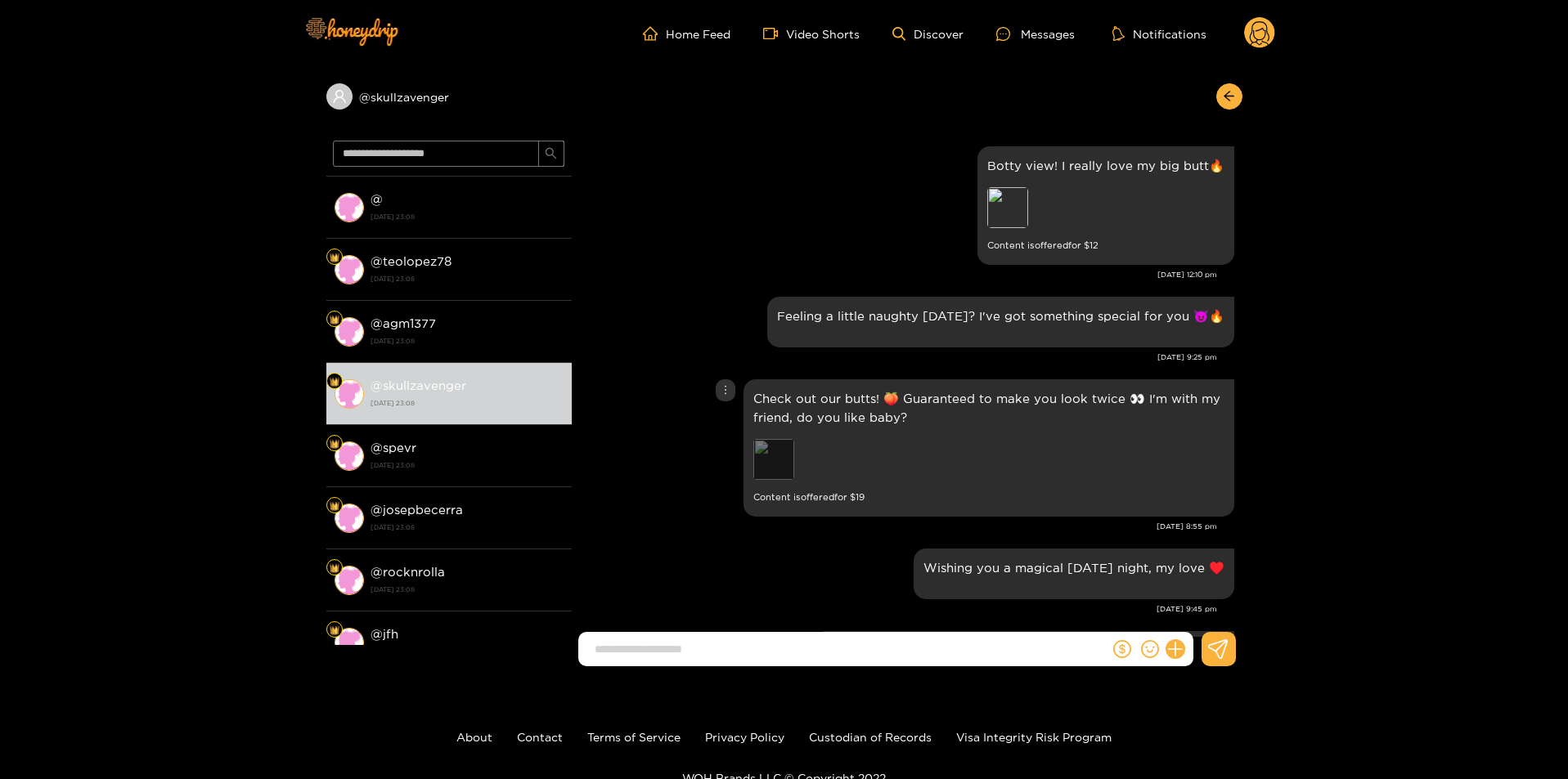
click at [755, 462] on div "Preview" at bounding box center [773, 459] width 41 height 41
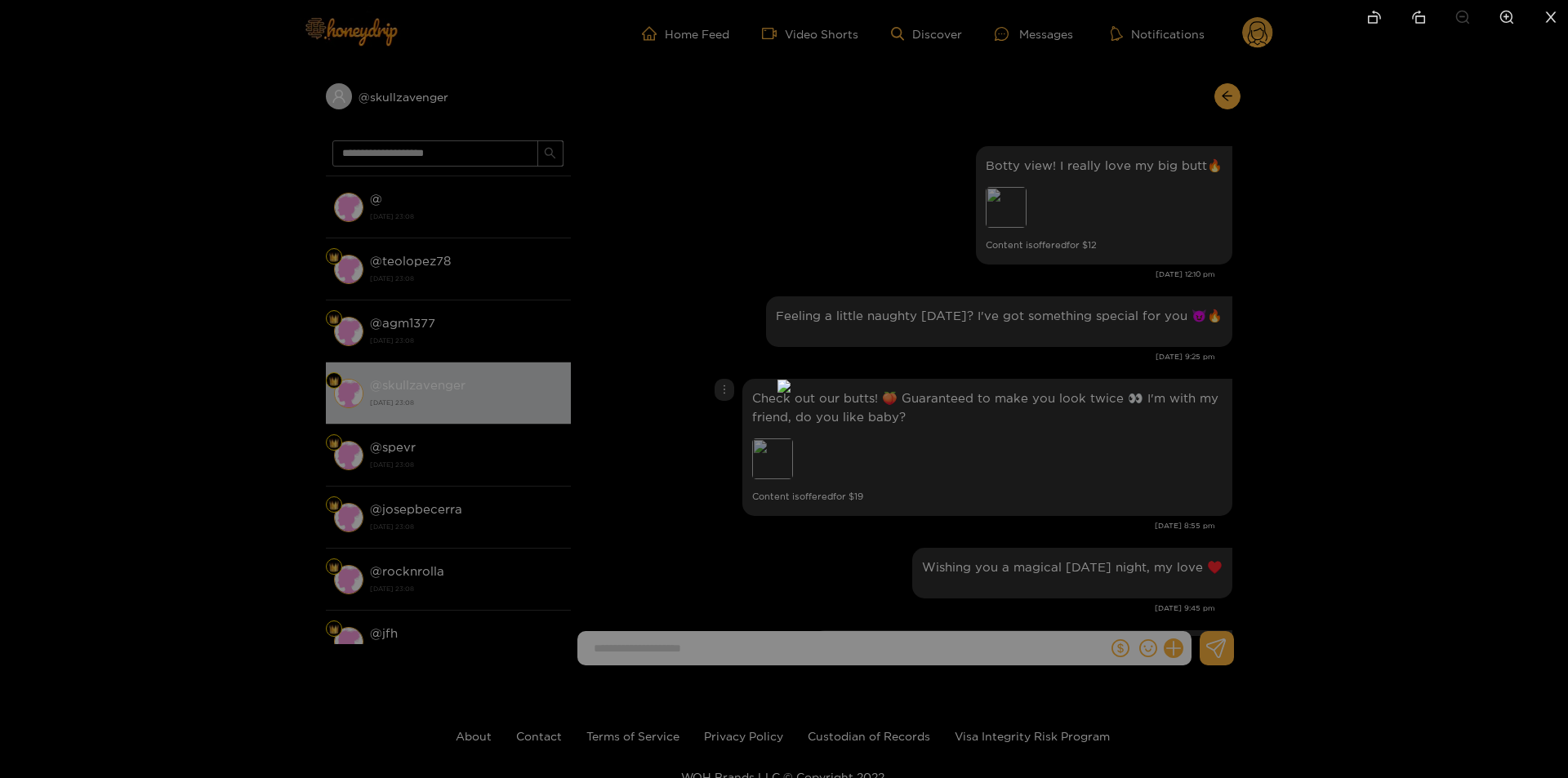
click at [1160, 455] on div at bounding box center [784, 389] width 1568 height 778
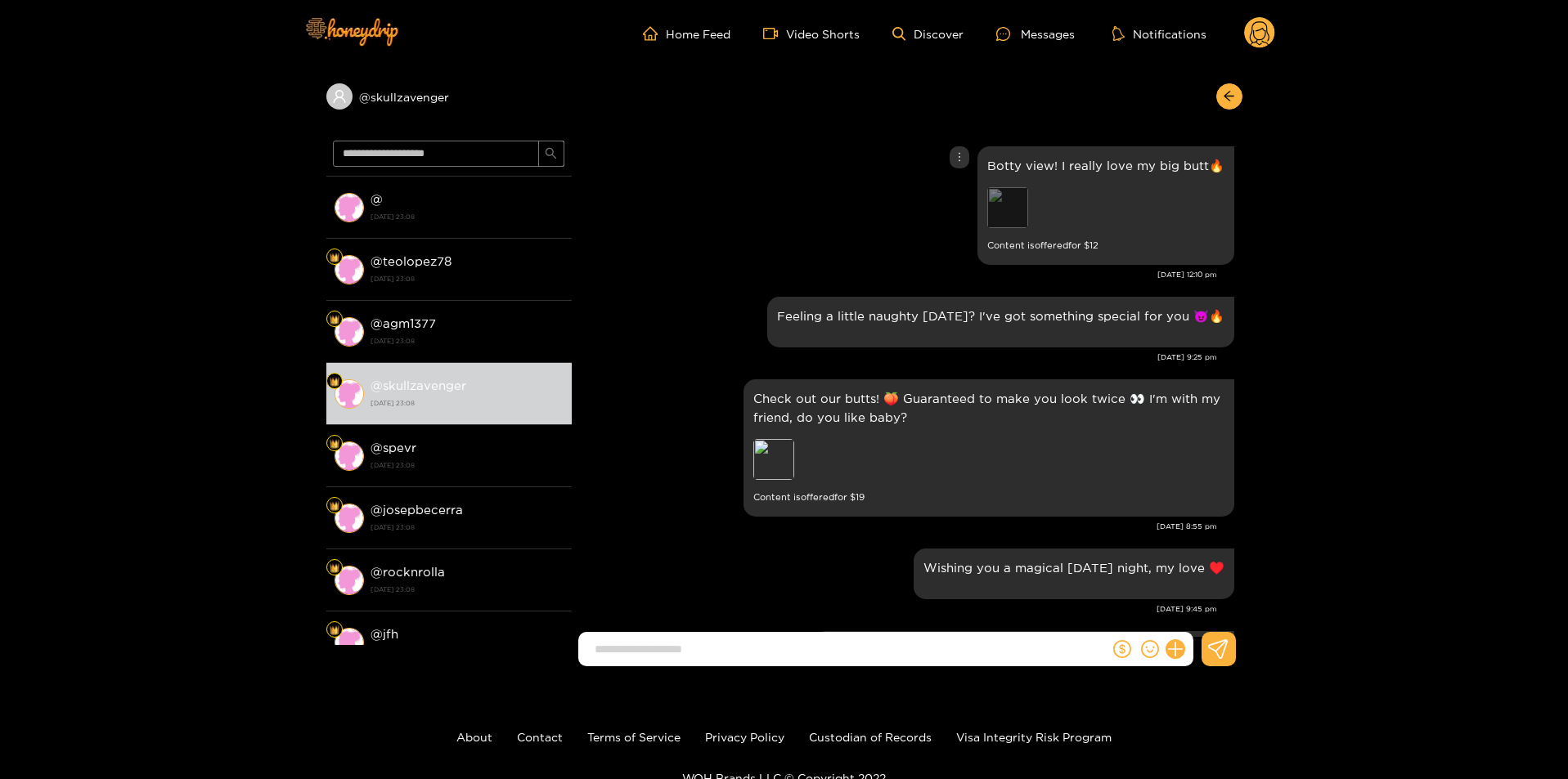
click at [1005, 204] on div "Preview" at bounding box center [1007, 207] width 41 height 41
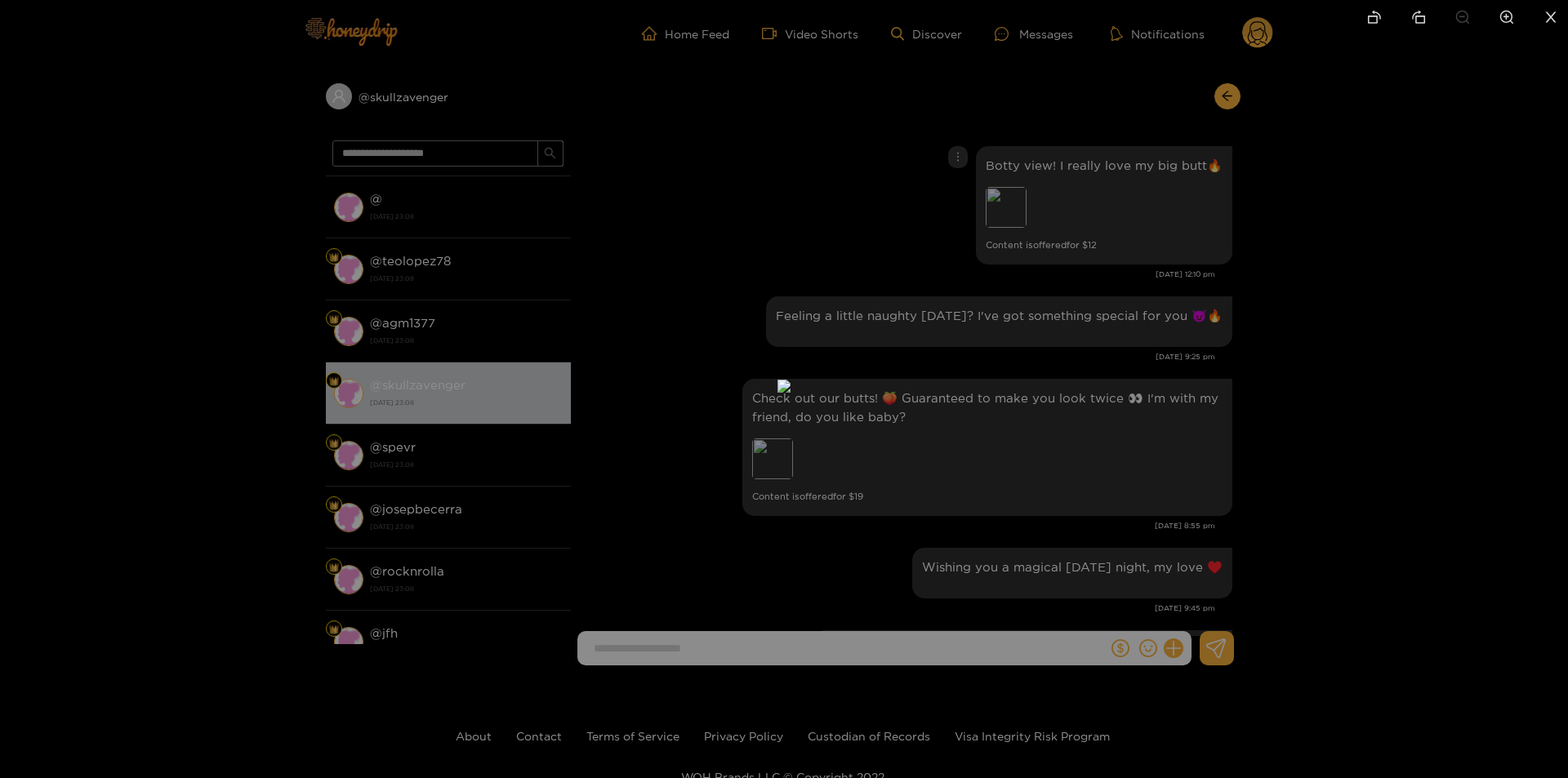
click at [1104, 214] on div at bounding box center [784, 389] width 1568 height 778
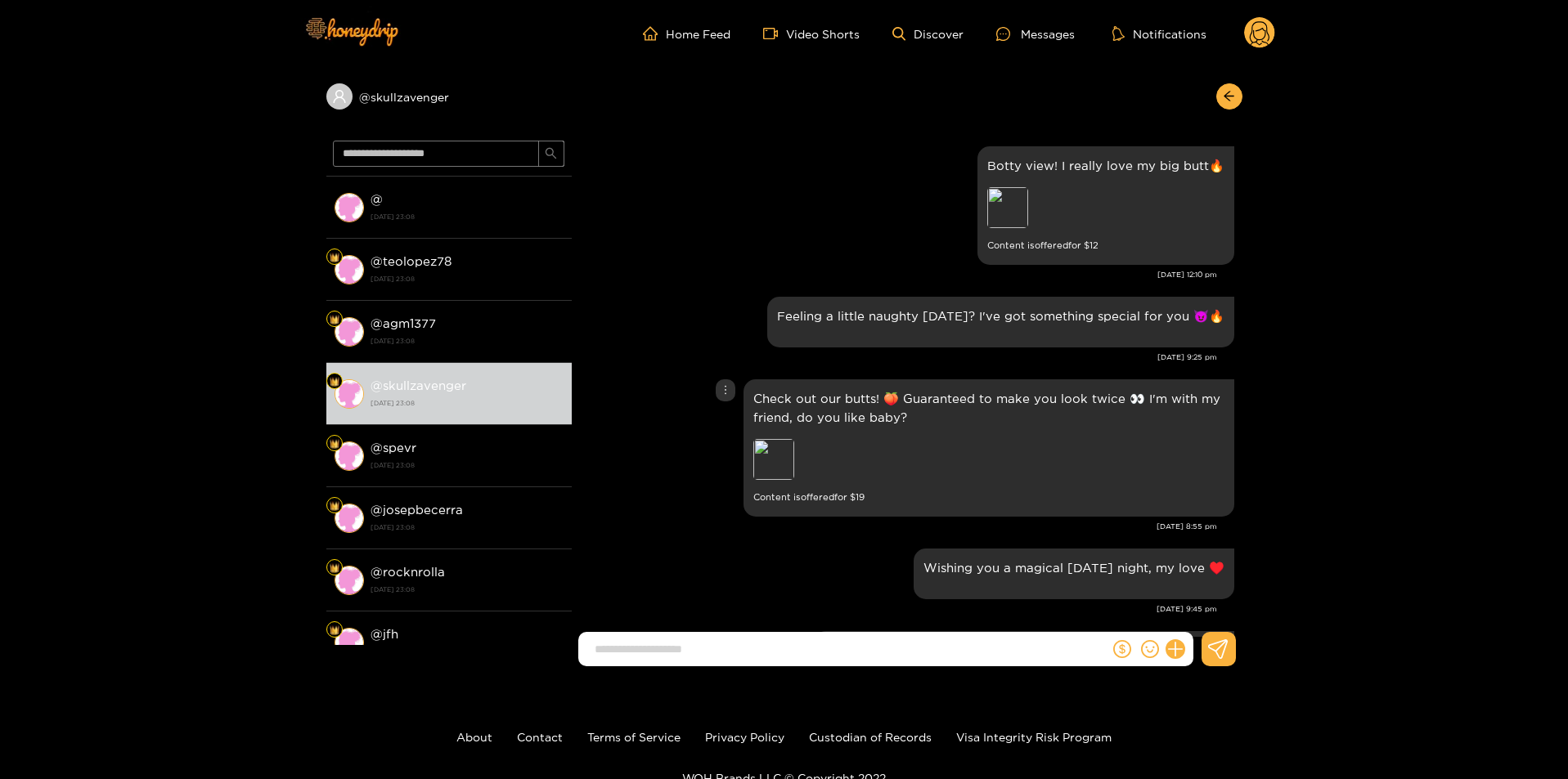
click at [690, 431] on div "Check out our butts! 🍑 Guaranteed to make you look twice 👀 I'm with my friend, …" at bounding box center [906, 448] width 654 height 146
click at [964, 457] on div "Preview" at bounding box center [867, 462] width 229 height 45
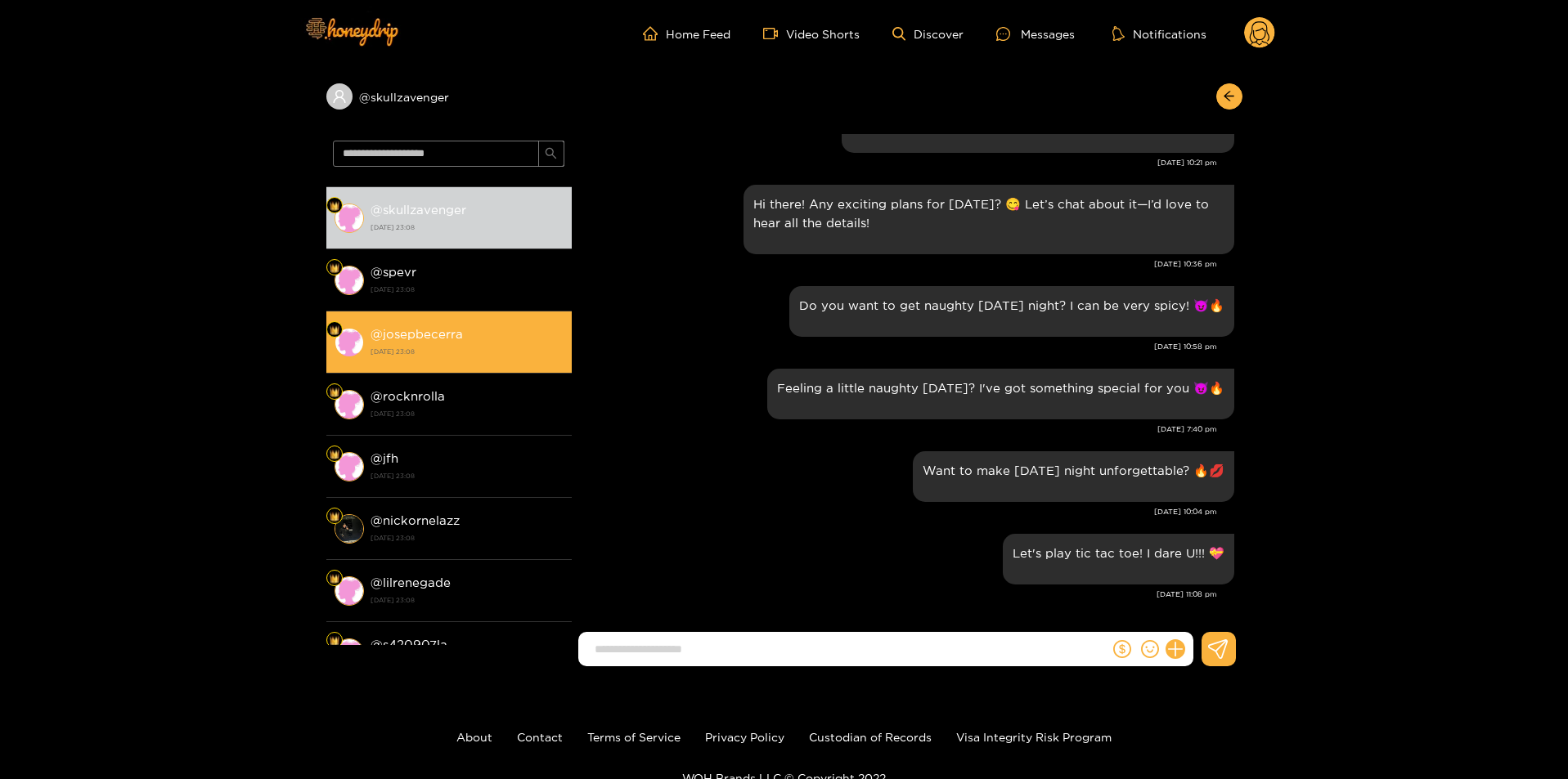
scroll to position [572, 0]
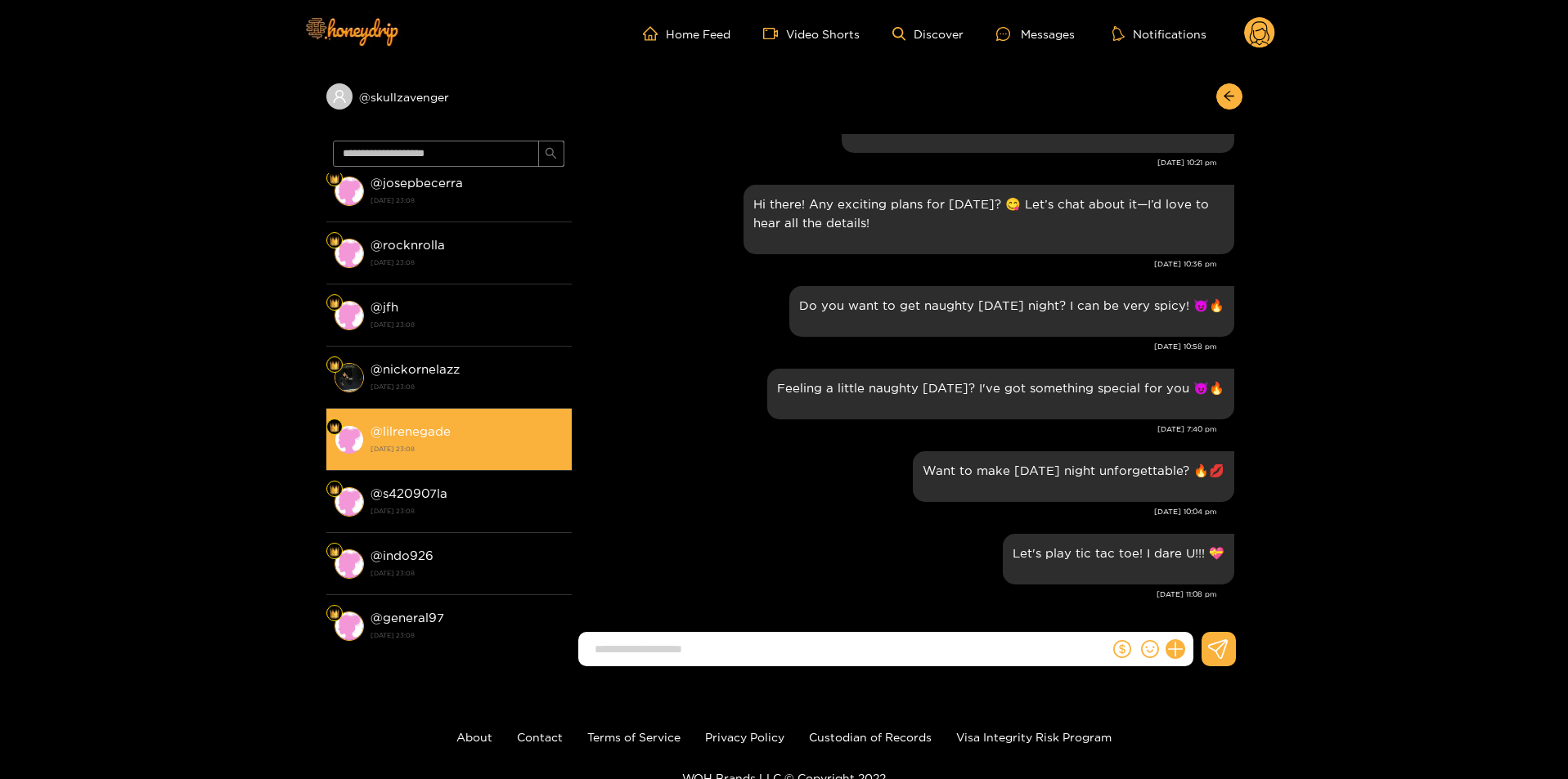
click at [462, 436] on div "@ lilrenegade 21 August 2024 23:08" at bounding box center [467, 439] width 193 height 36
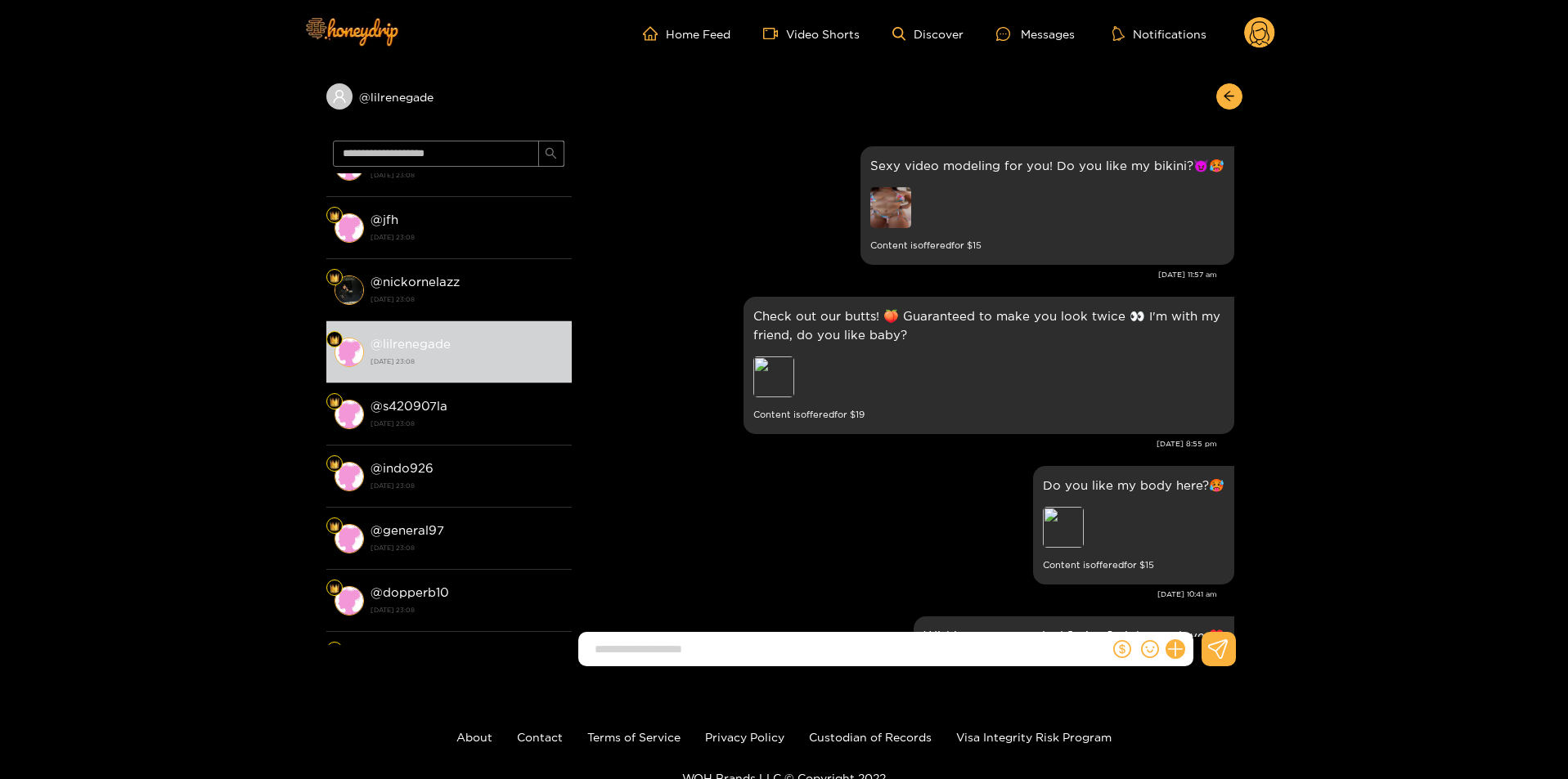
scroll to position [899, 0]
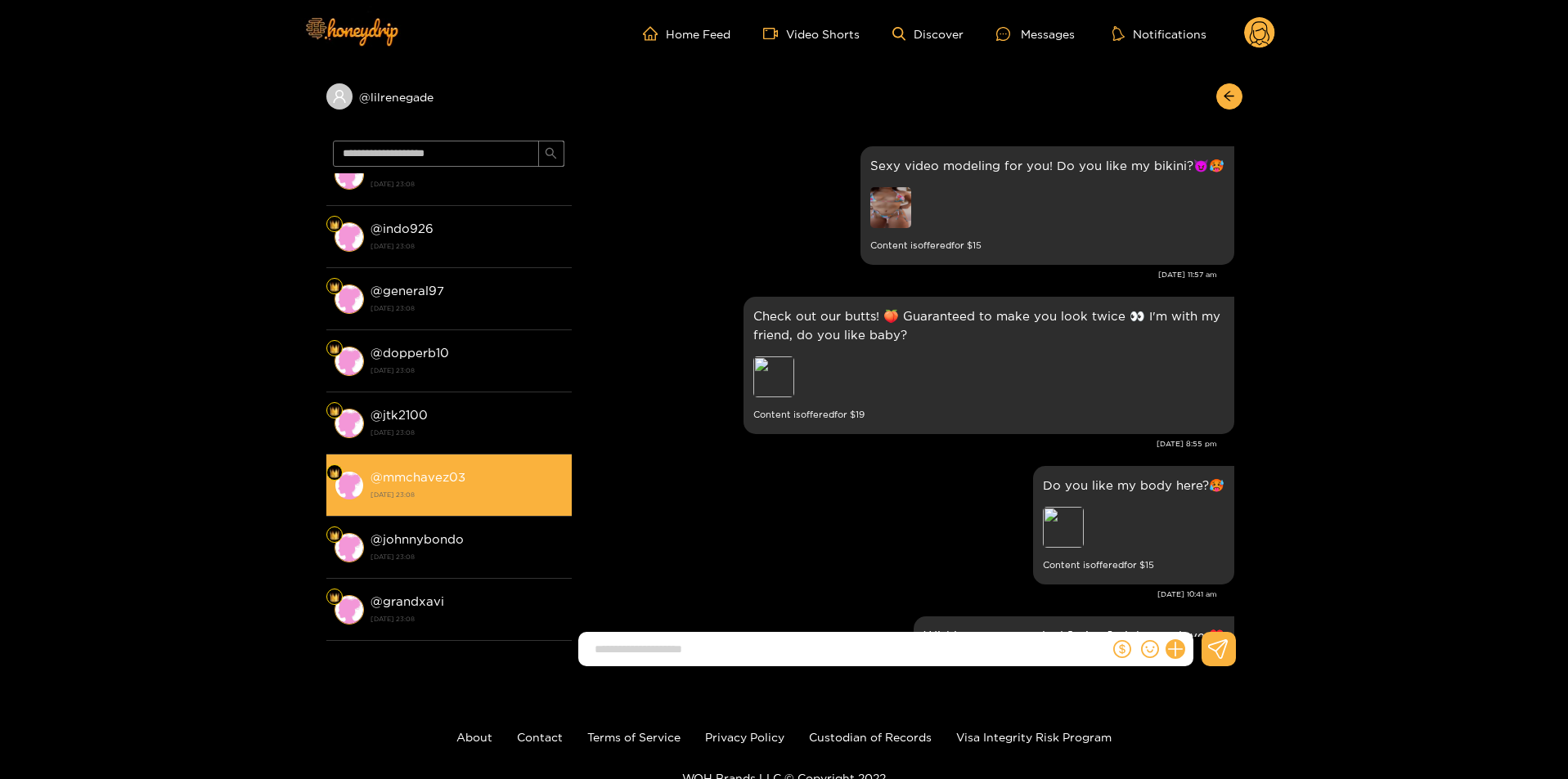
click at [504, 501] on strong "21 August 2024 23:08" at bounding box center [467, 495] width 193 height 15
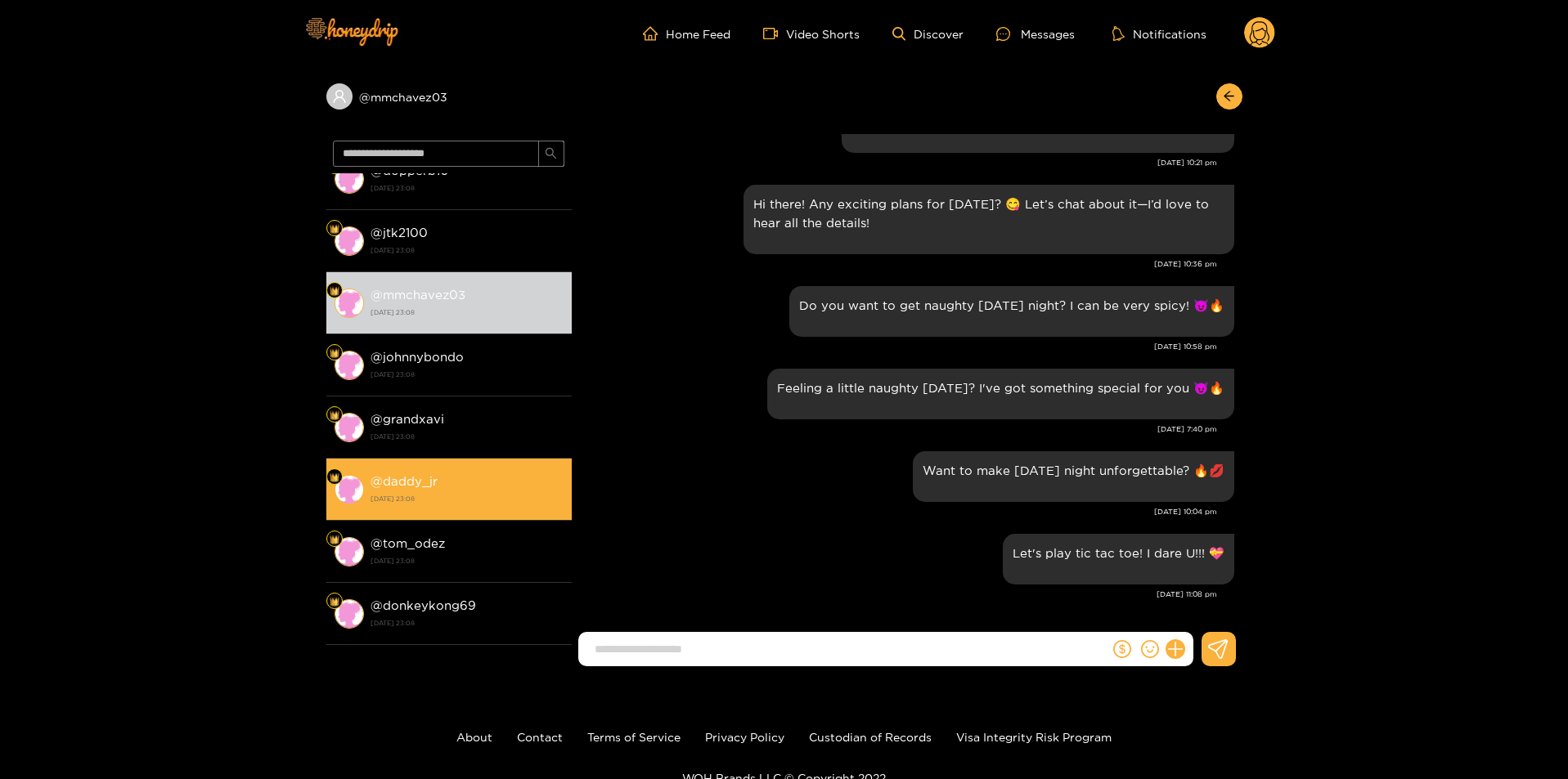
scroll to position [1153, 0]
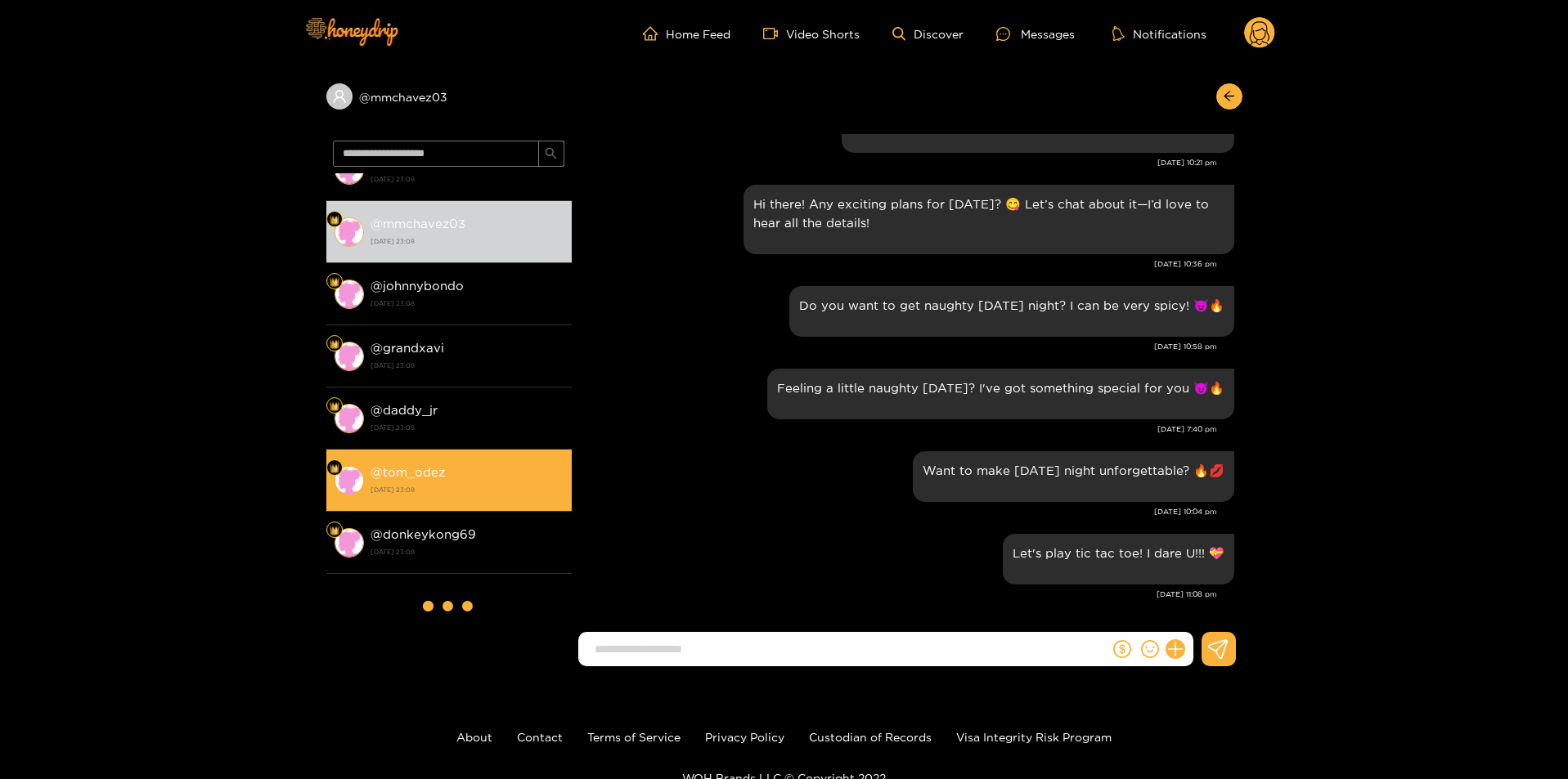
click at [455, 481] on div "@ tom_odez 21 August 2024 23:08" at bounding box center [467, 480] width 193 height 36
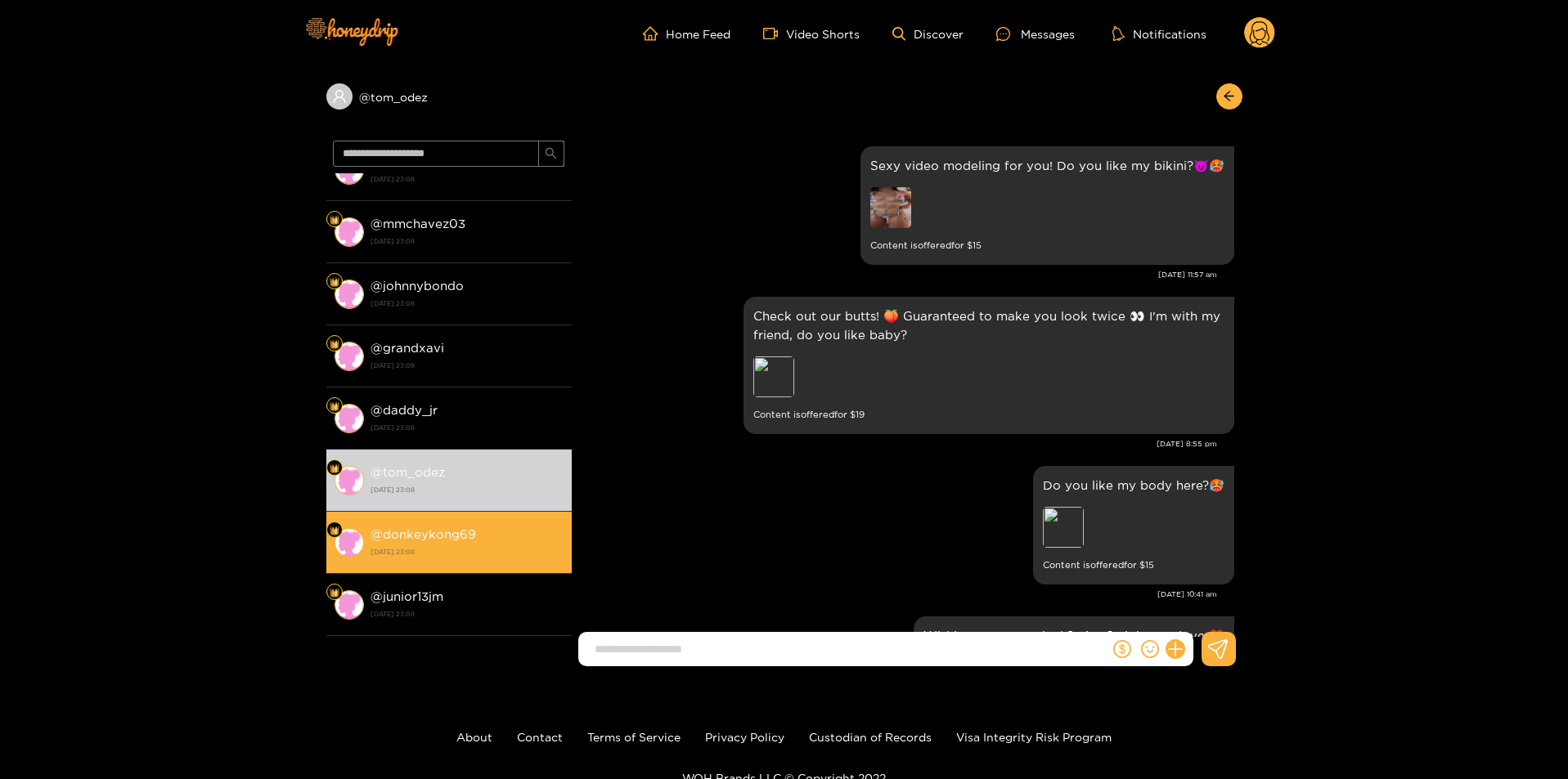
click at [418, 530] on strong "@ donkeykong69" at bounding box center [423, 534] width 105 height 14
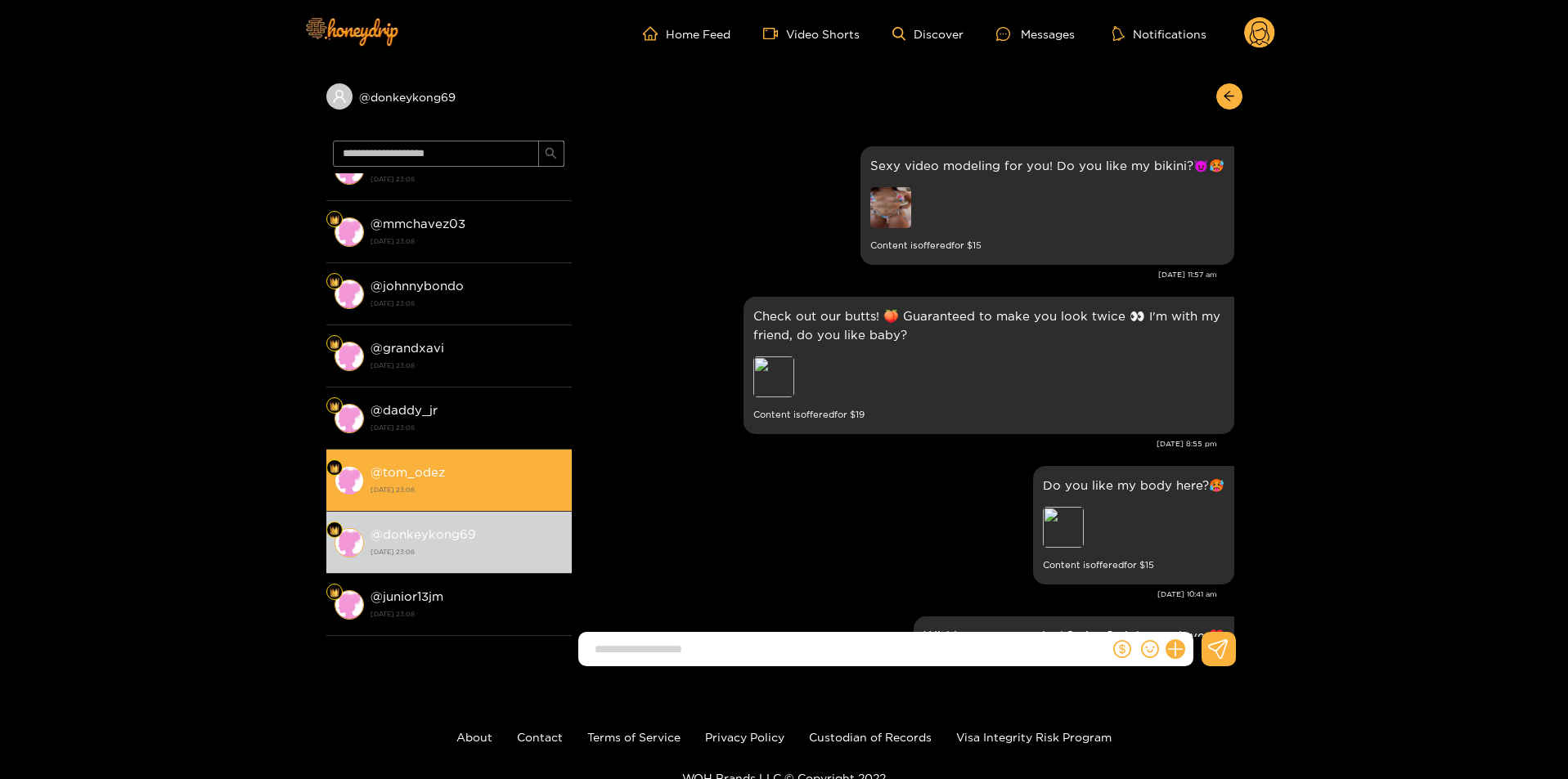
click at [430, 458] on li "@ tom_odez 21 August 2024 23:08" at bounding box center [449, 480] width 245 height 62
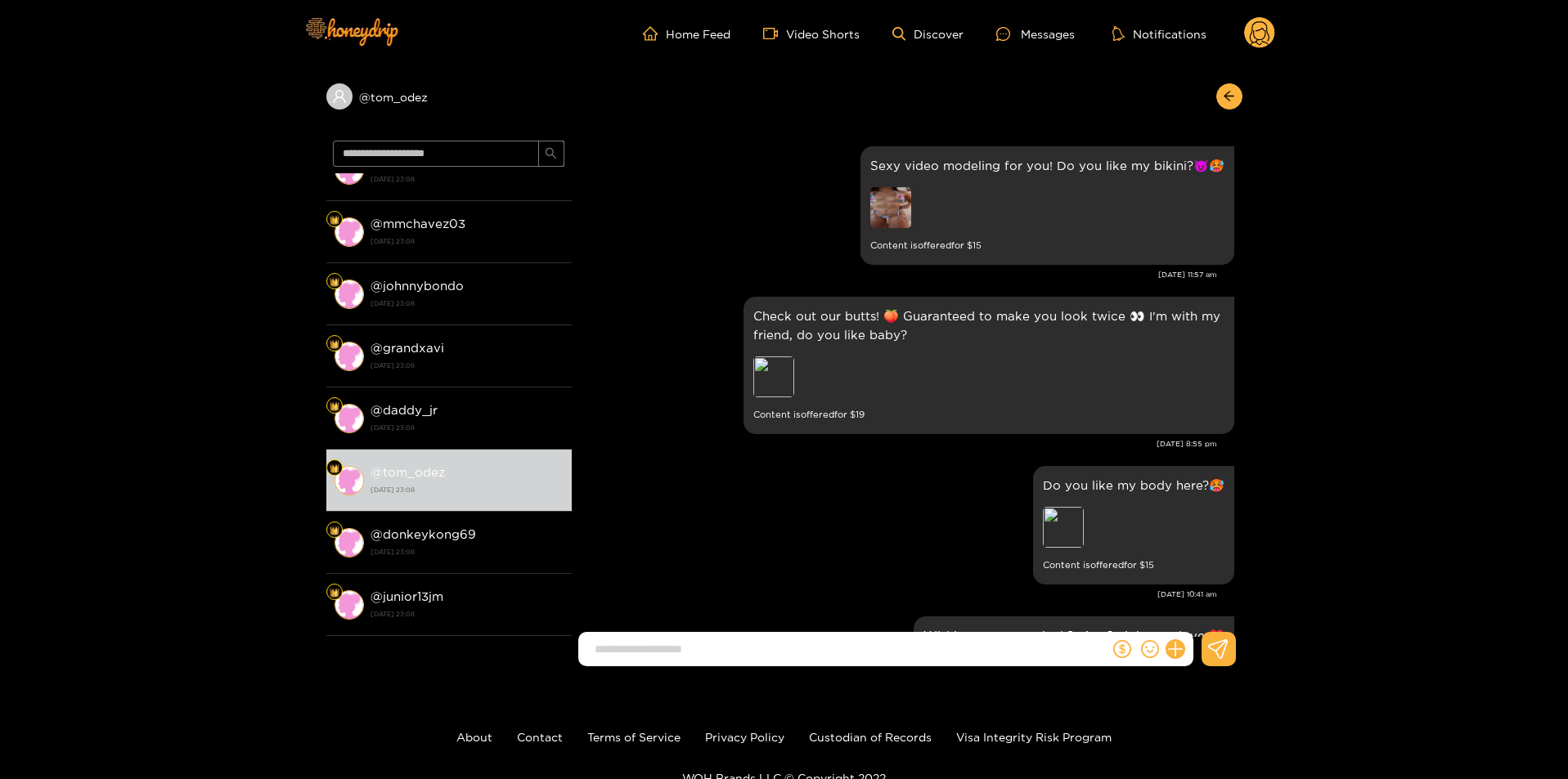
click at [1274, 40] on icon at bounding box center [1259, 33] width 31 height 32
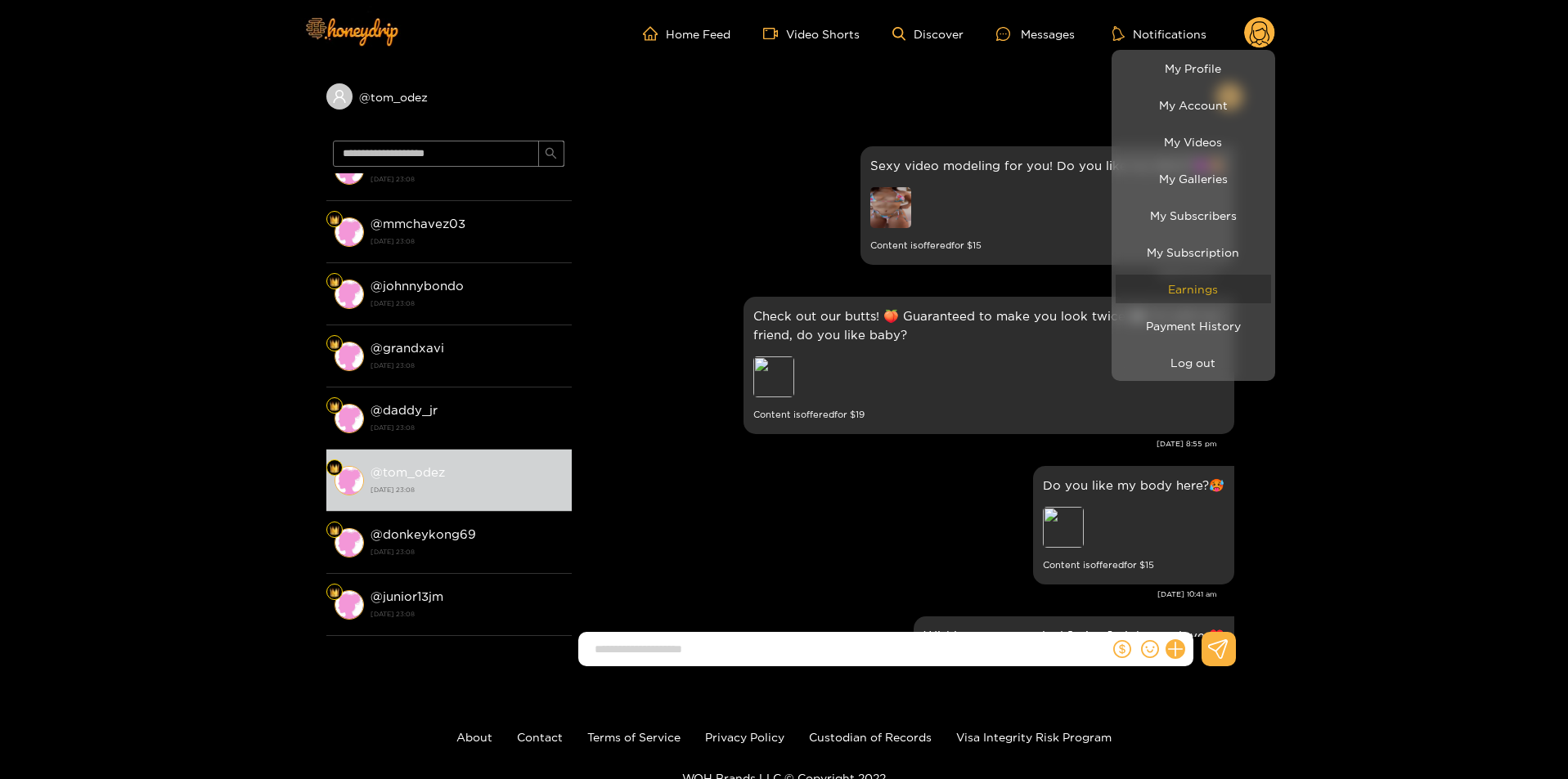
click at [1213, 291] on link "Earnings" at bounding box center [1192, 288] width 155 height 29
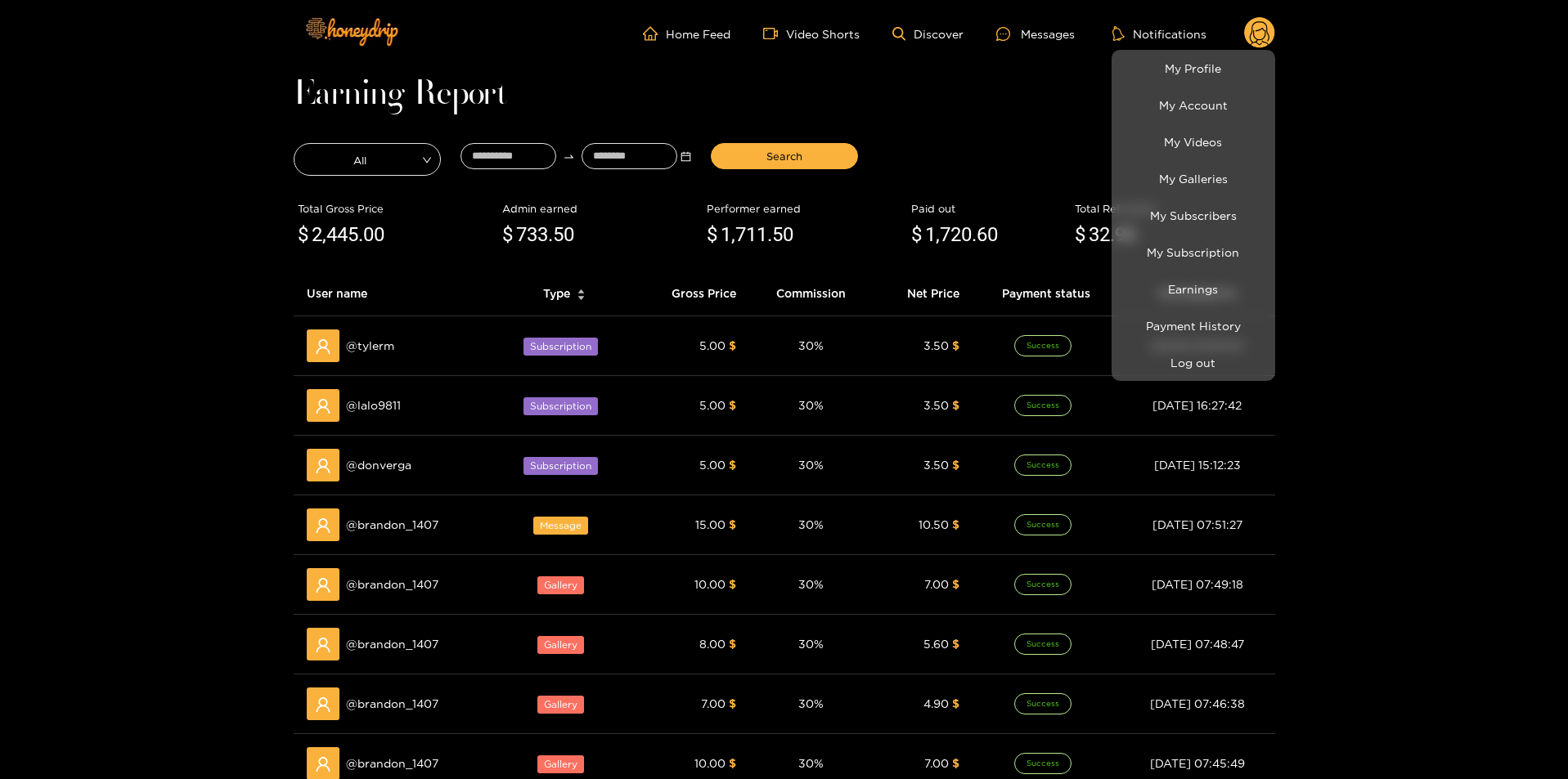
click at [1405, 264] on div at bounding box center [784, 390] width 1568 height 779
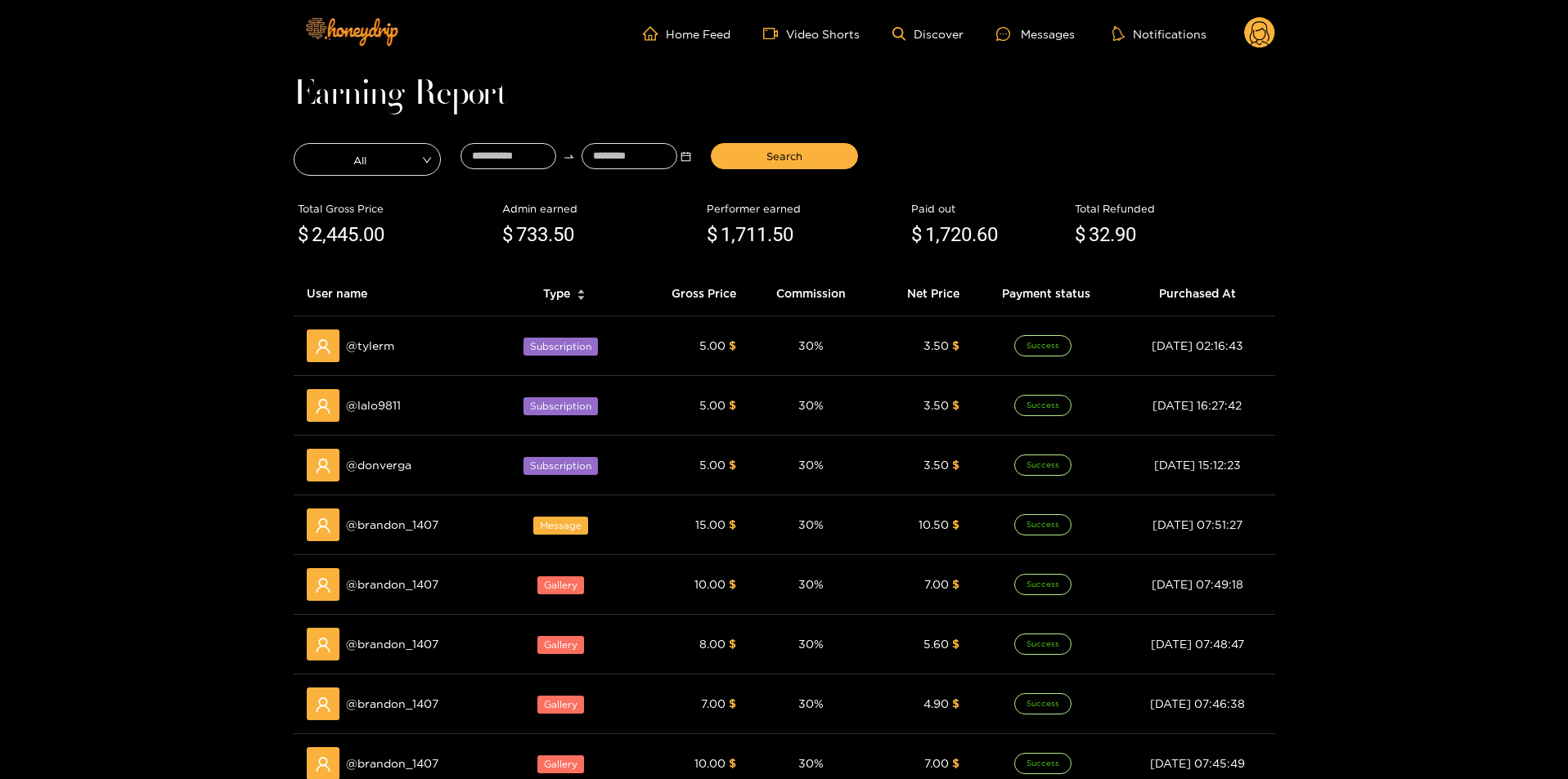
click at [1256, 30] on circle at bounding box center [1259, 32] width 31 height 31
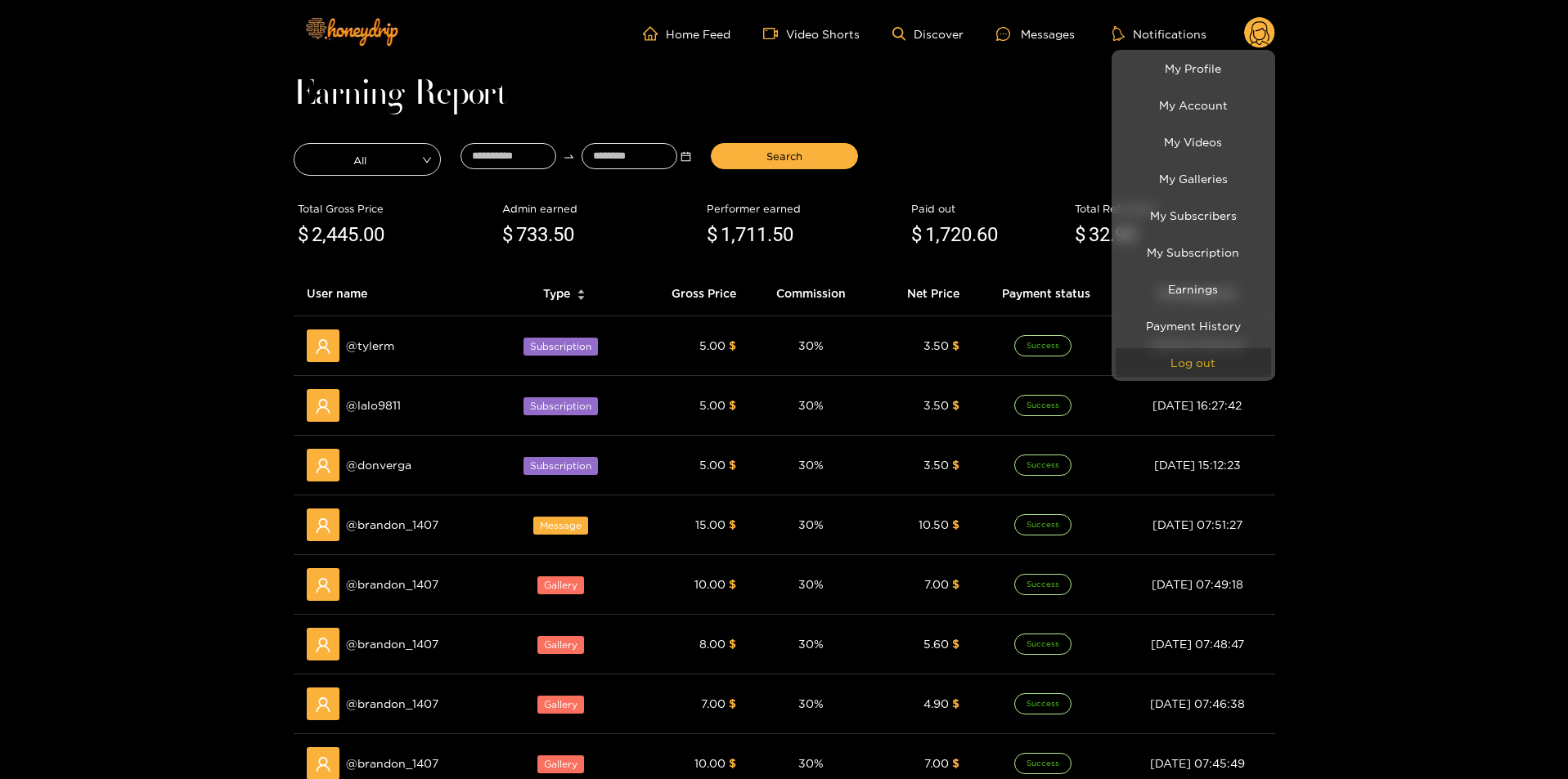
click at [1208, 360] on button "Log out" at bounding box center [1192, 362] width 155 height 29
